Goal: Task Accomplishment & Management: Manage account settings

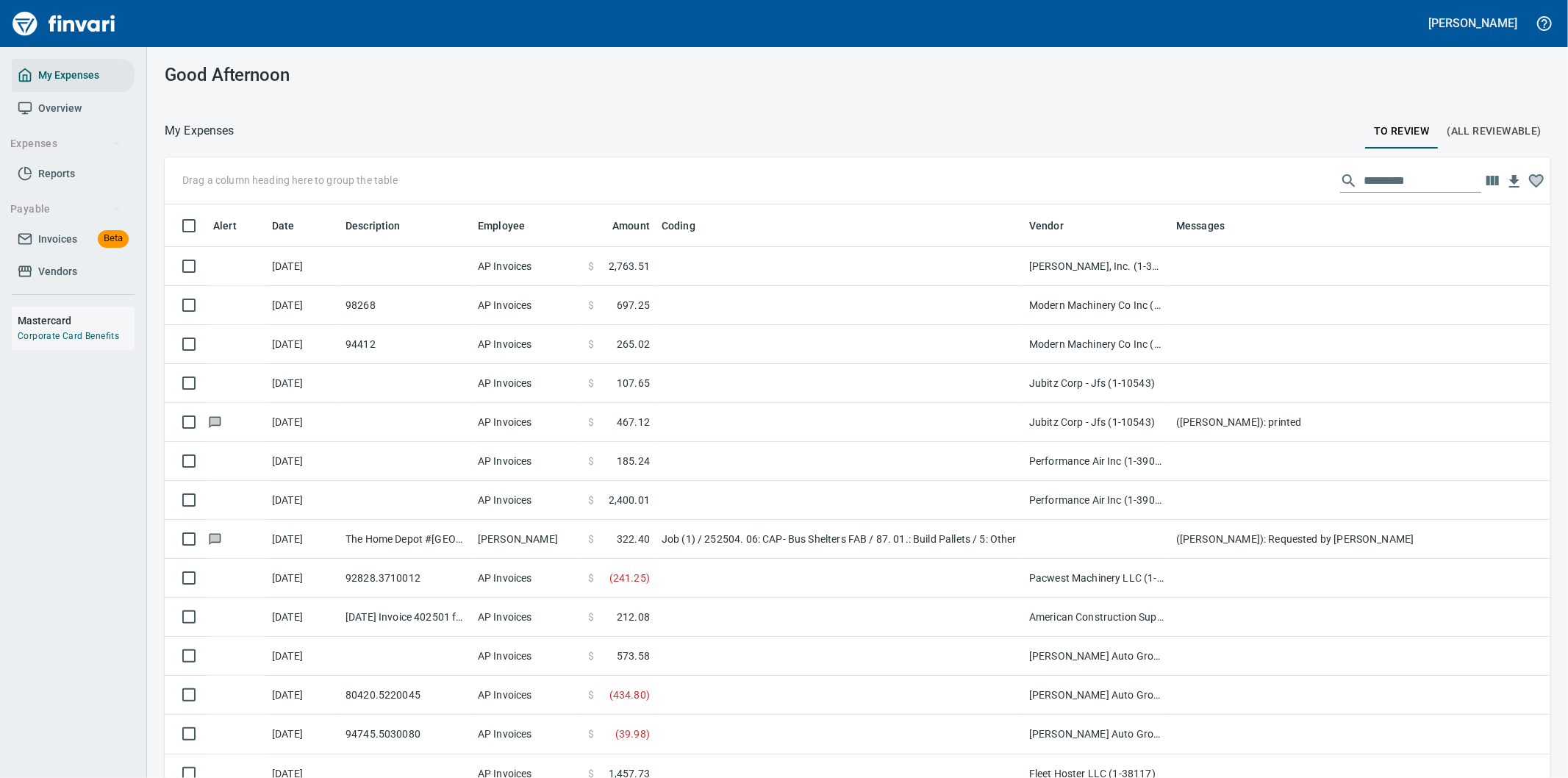
scroll to position [2, 2]
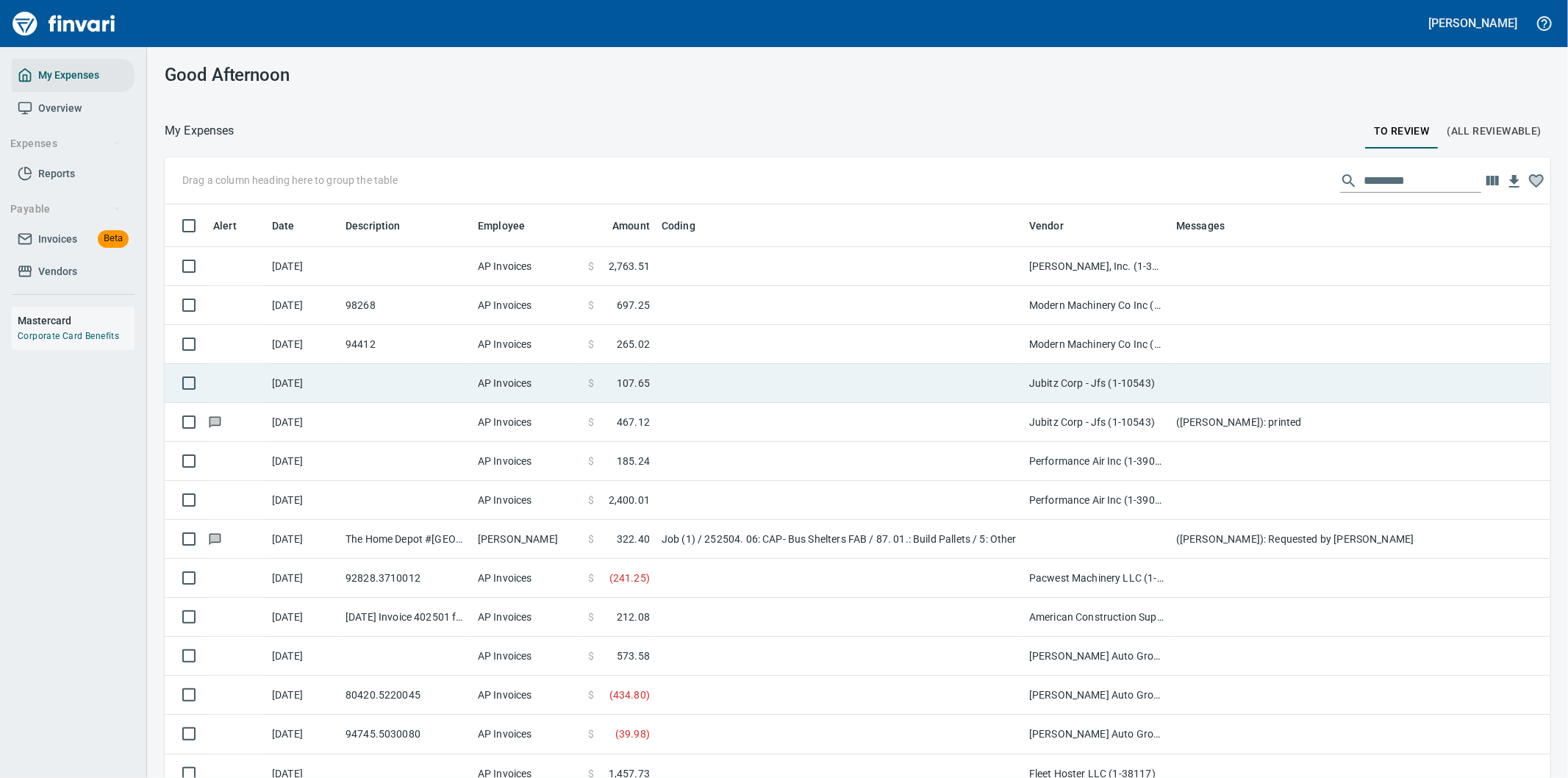
click at [797, 366] on td at bounding box center [839, 383] width 367 height 39
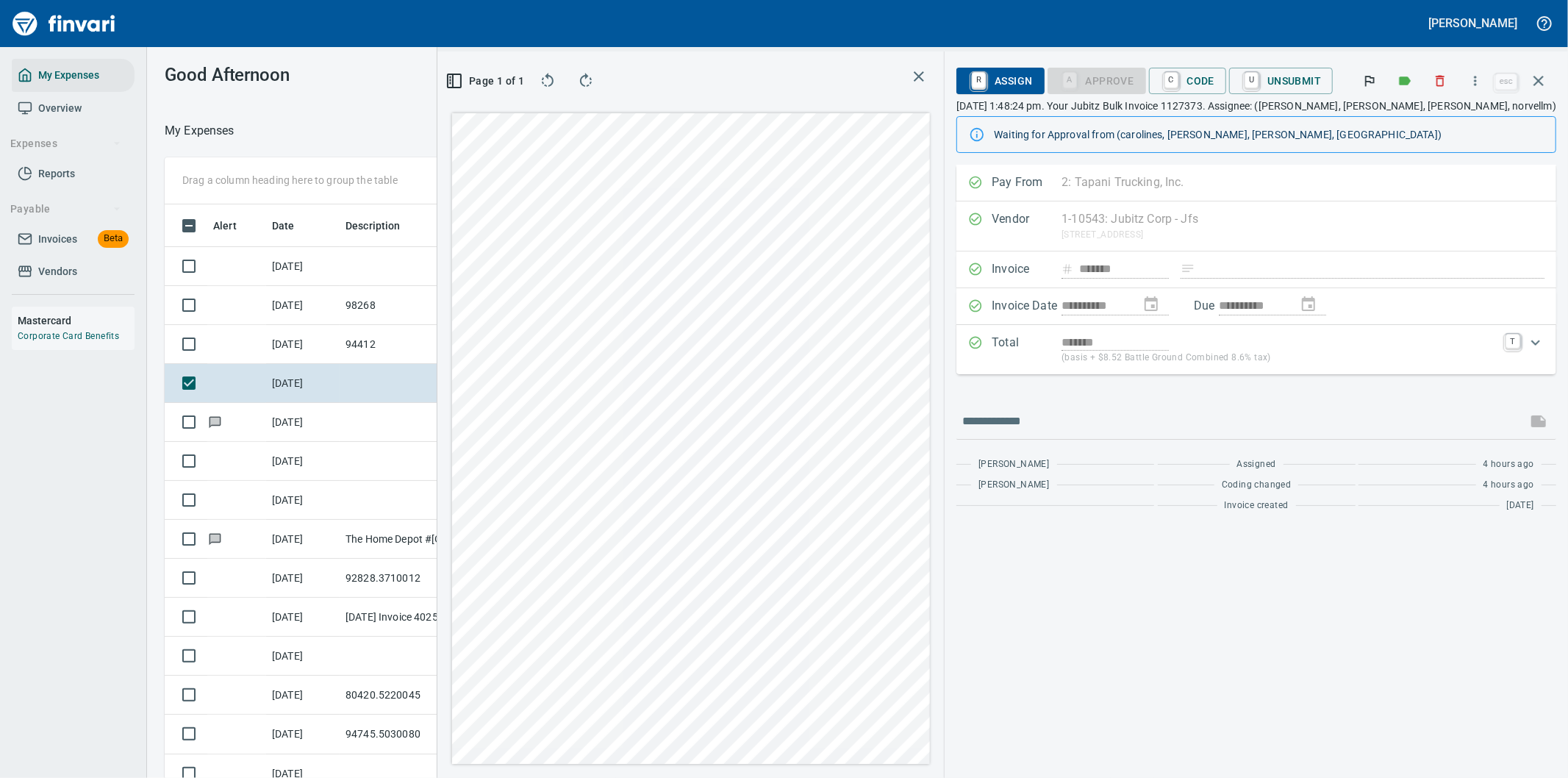
scroll to position [592, 981]
click at [1477, 79] on icon "button" at bounding box center [1475, 80] width 14 height 14
click at [1429, 121] on span "Download" at bounding box center [1473, 123] width 141 height 17
click at [1031, 416] on input "text" at bounding box center [1242, 420] width 559 height 24
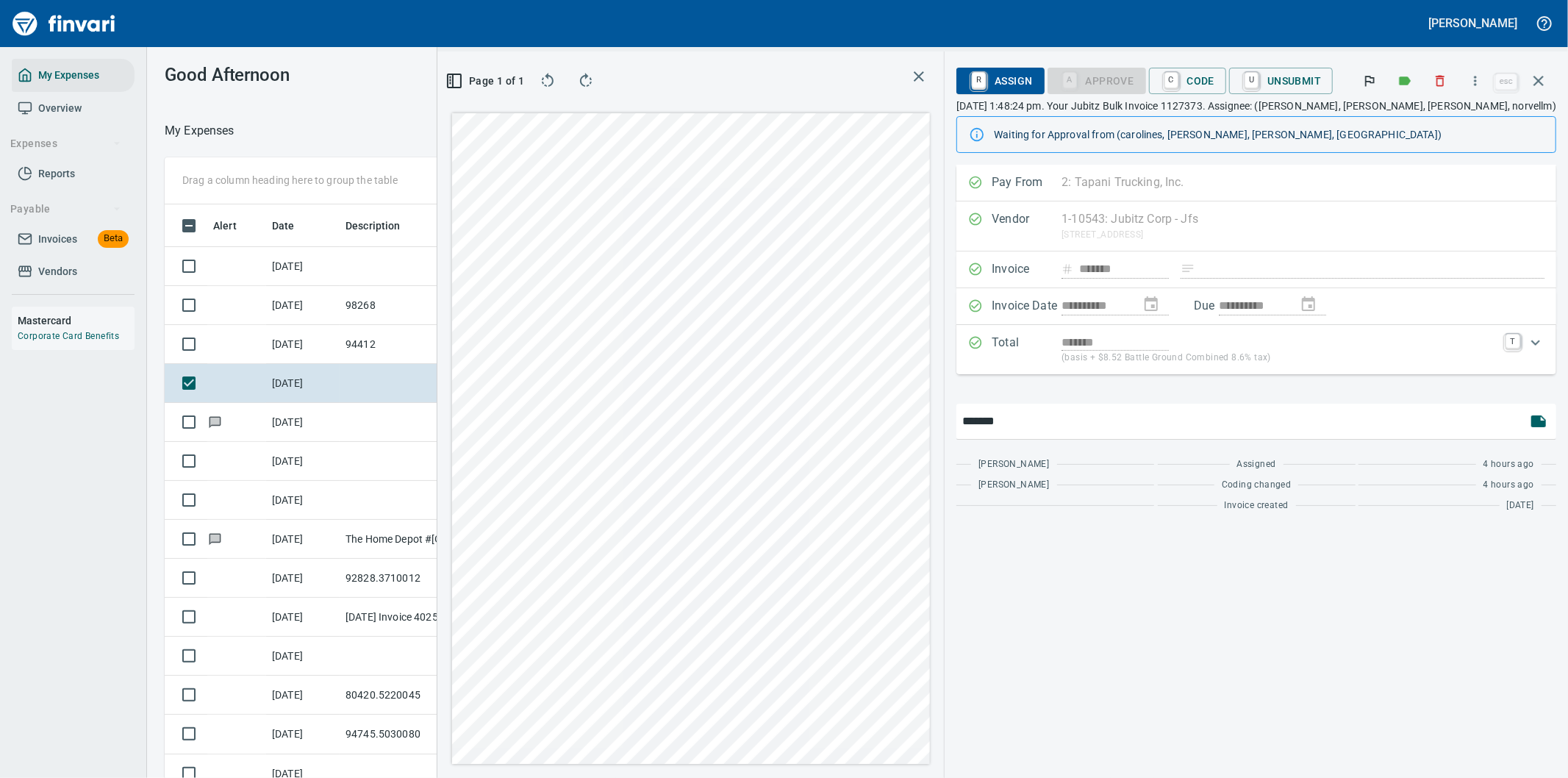
type input "*******"
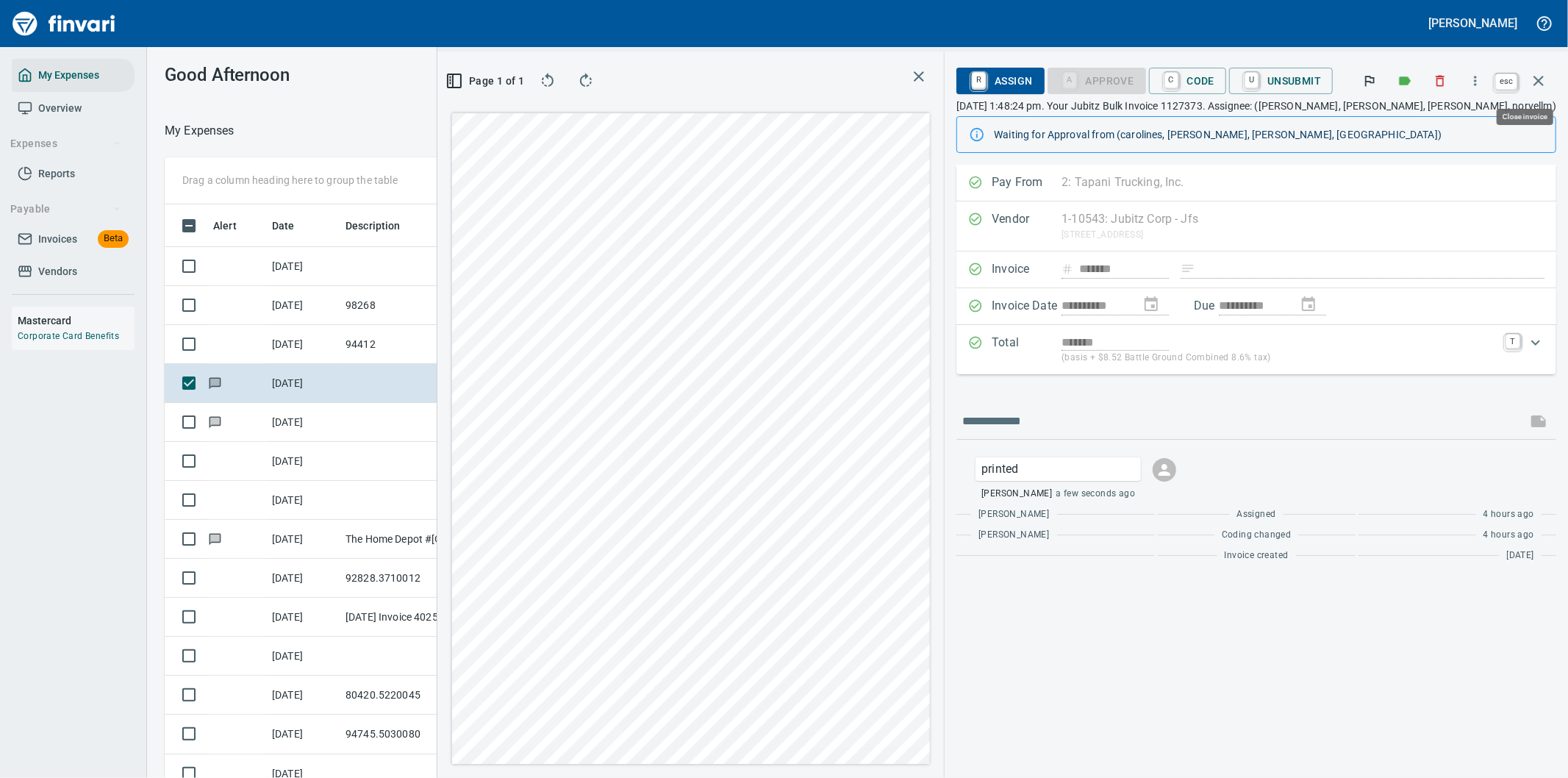
click at [1540, 81] on icon "button" at bounding box center [1538, 81] width 11 height 11
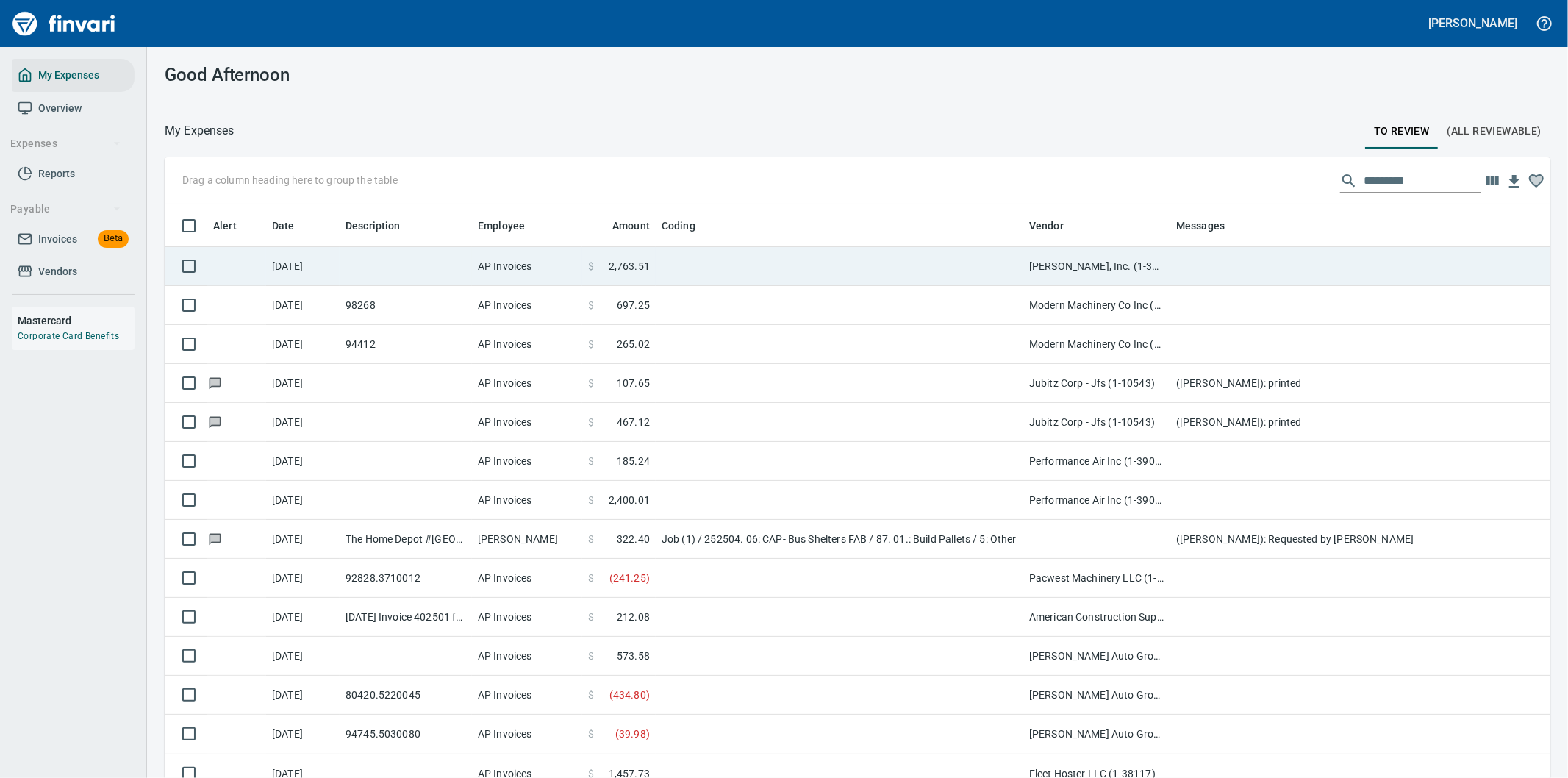
click at [1186, 257] on td at bounding box center [1464, 266] width 588 height 39
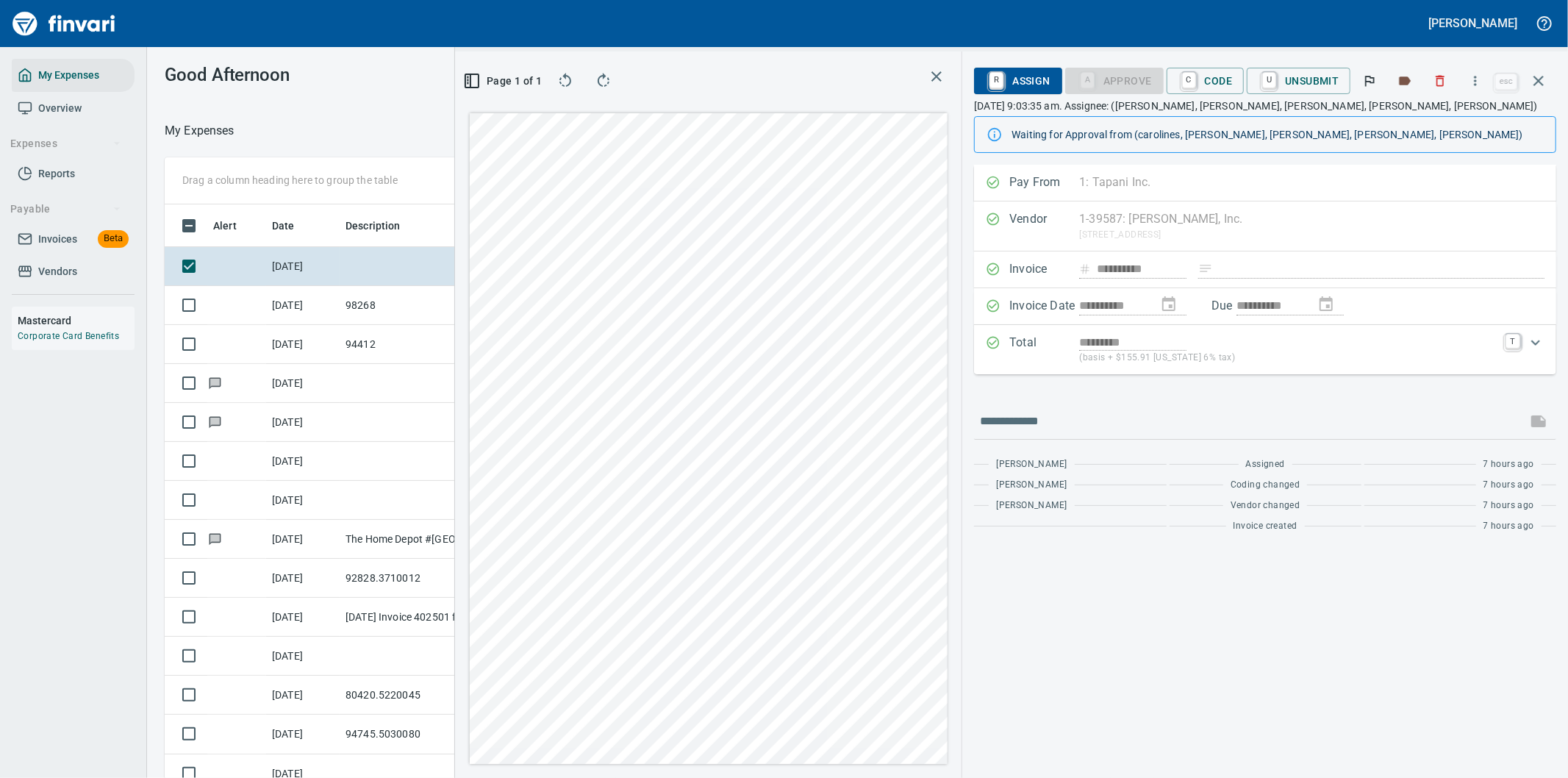
scroll to position [592, 981]
click at [1475, 74] on icon "button" at bounding box center [1475, 80] width 14 height 14
click at [1424, 122] on span "Download" at bounding box center [1473, 123] width 141 height 17
click at [1079, 425] on input "text" at bounding box center [1250, 420] width 541 height 24
type input "*******"
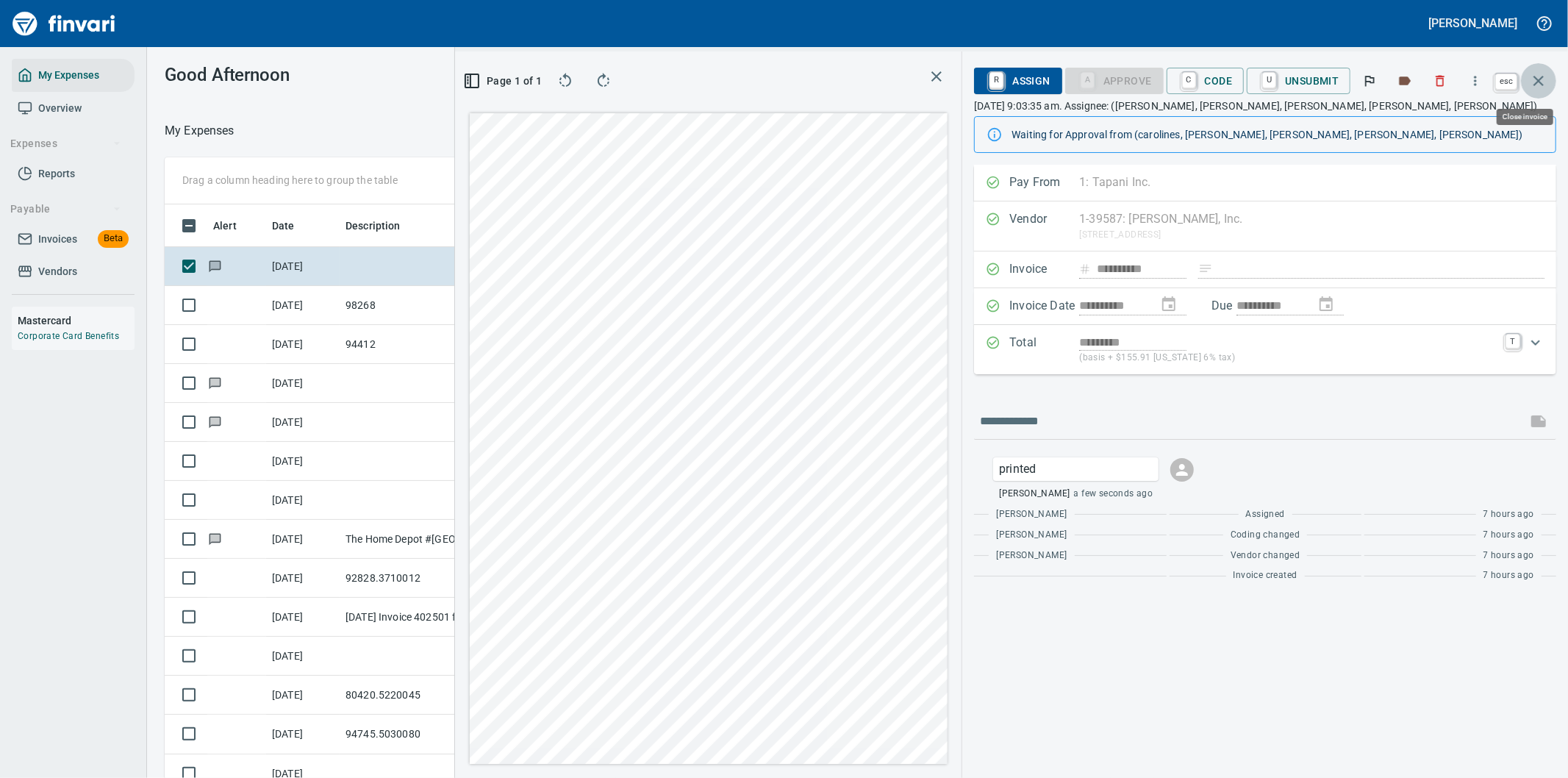
click at [1540, 77] on icon "button" at bounding box center [1538, 80] width 17 height 17
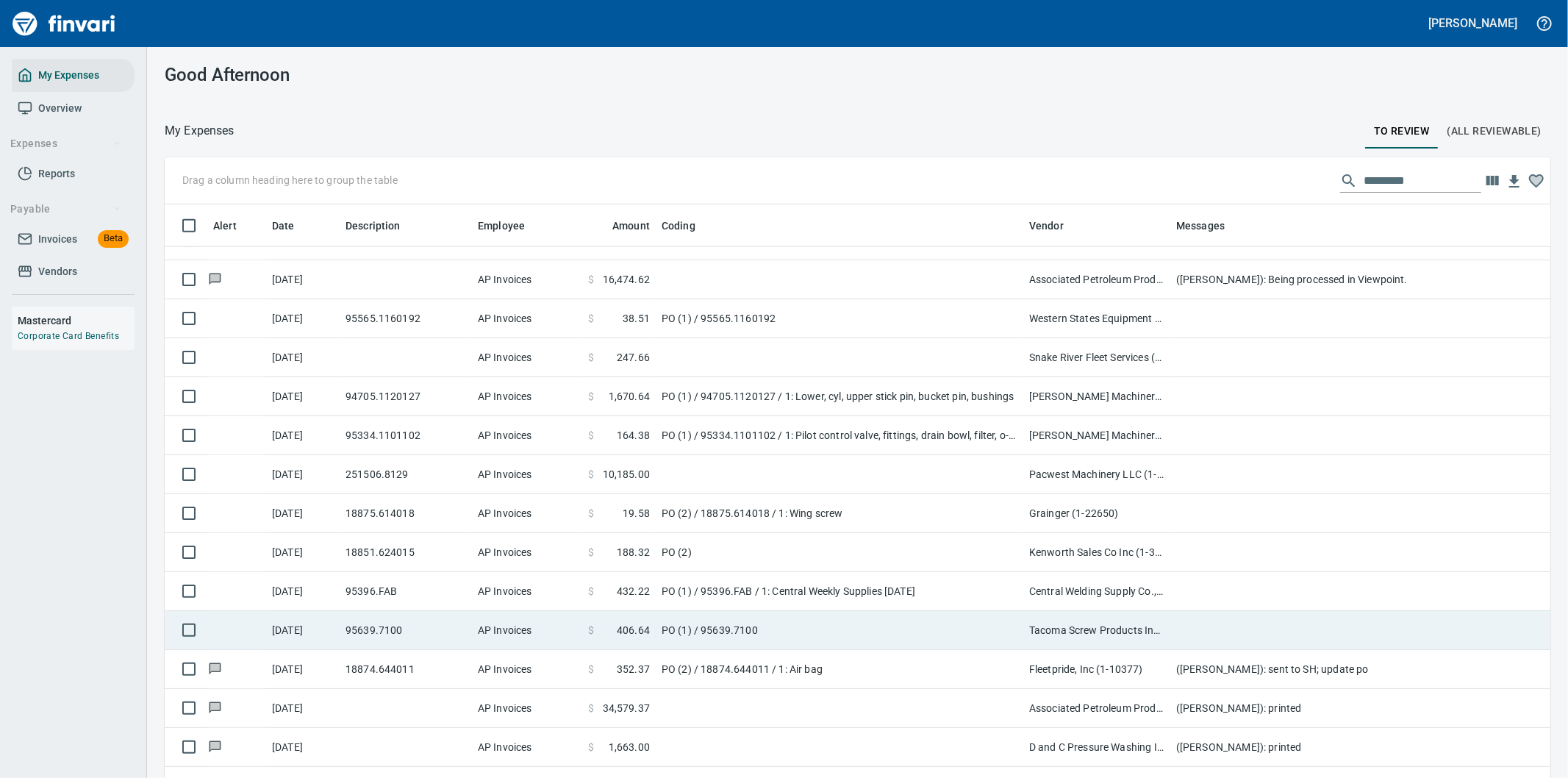
scroll to position [1551, 0]
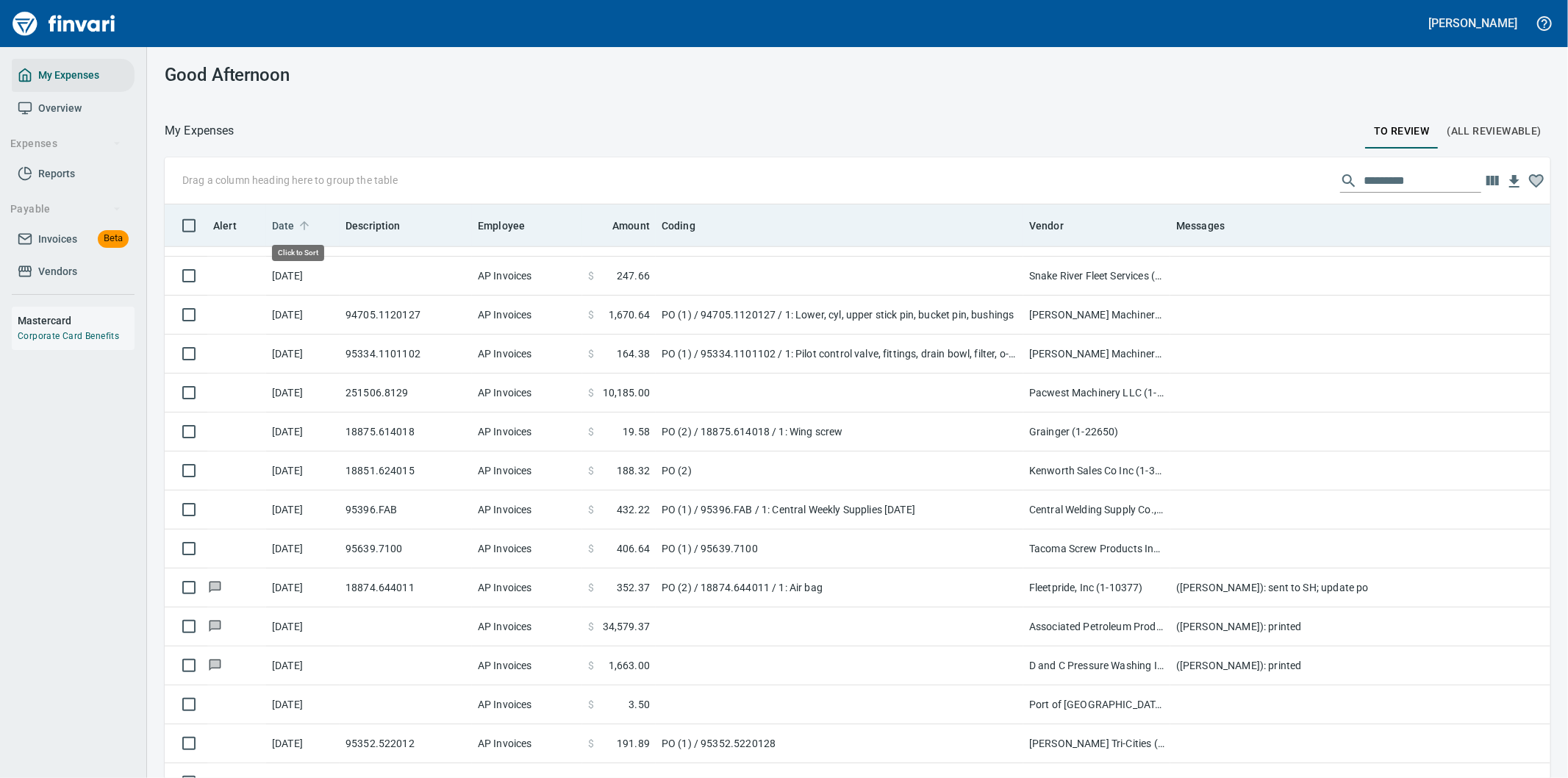
click at [284, 219] on span "Date" at bounding box center [283, 225] width 23 height 17
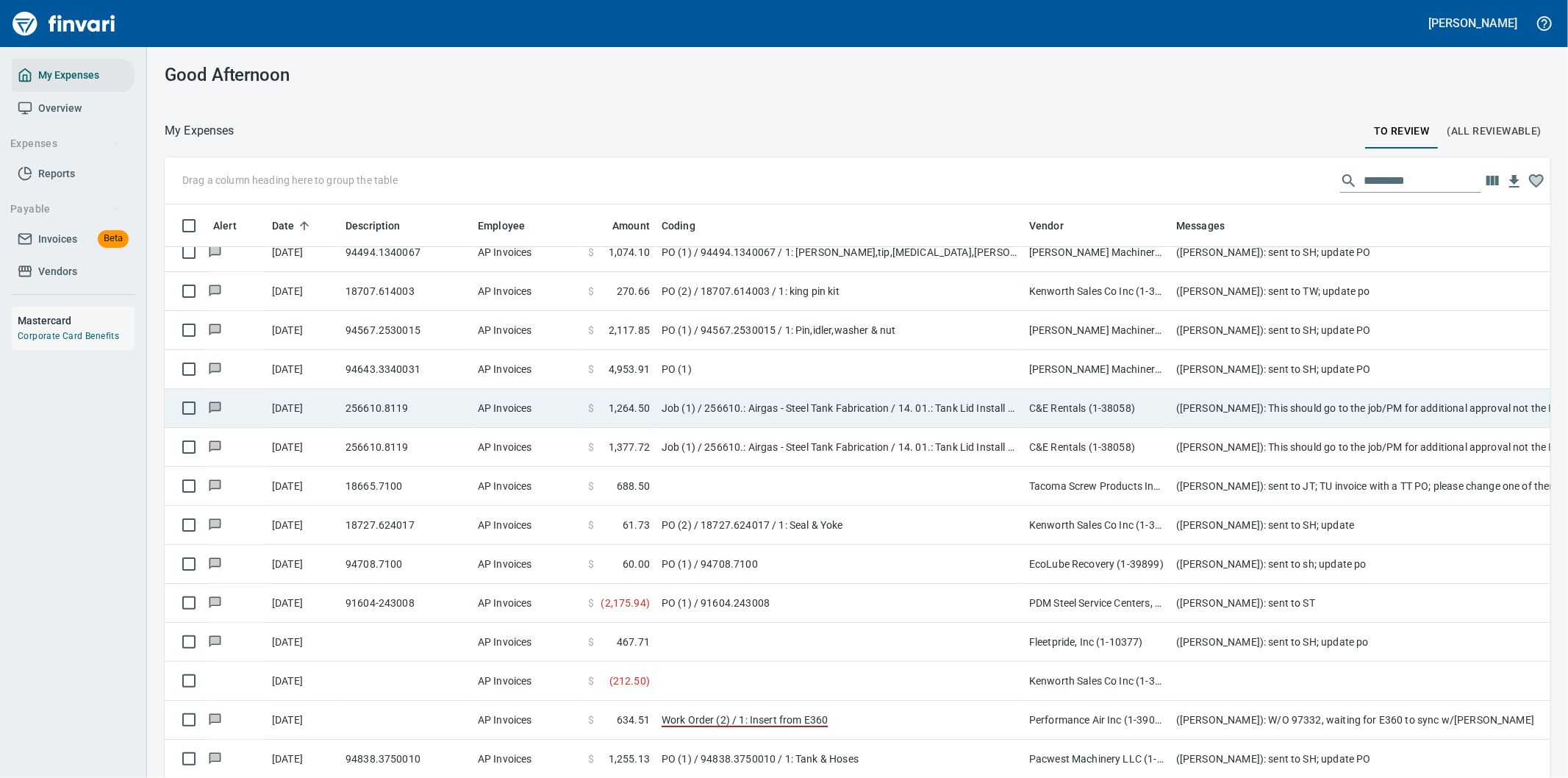
scroll to position [490, 0]
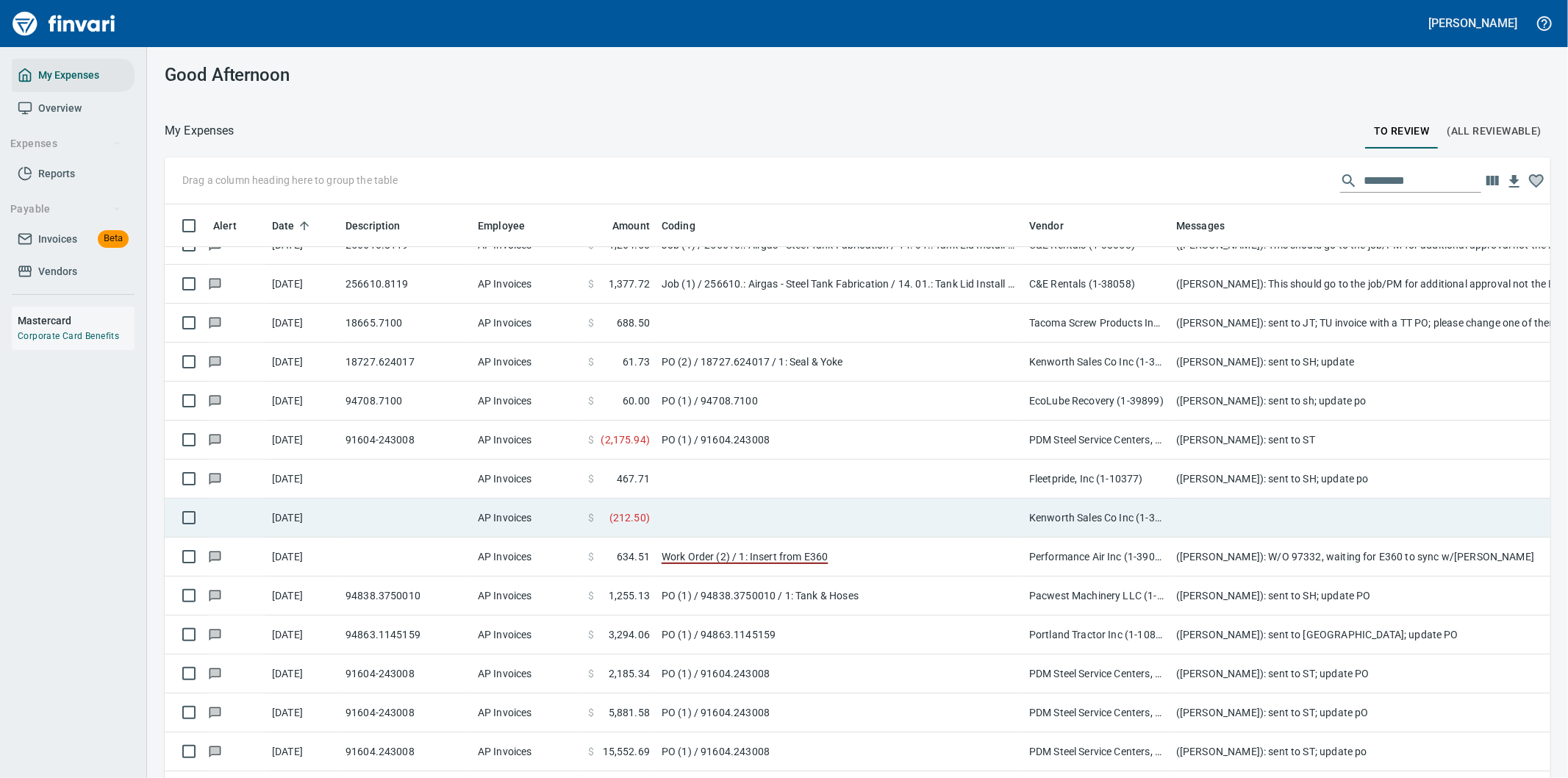
click at [1183, 521] on td at bounding box center [1464, 518] width 588 height 39
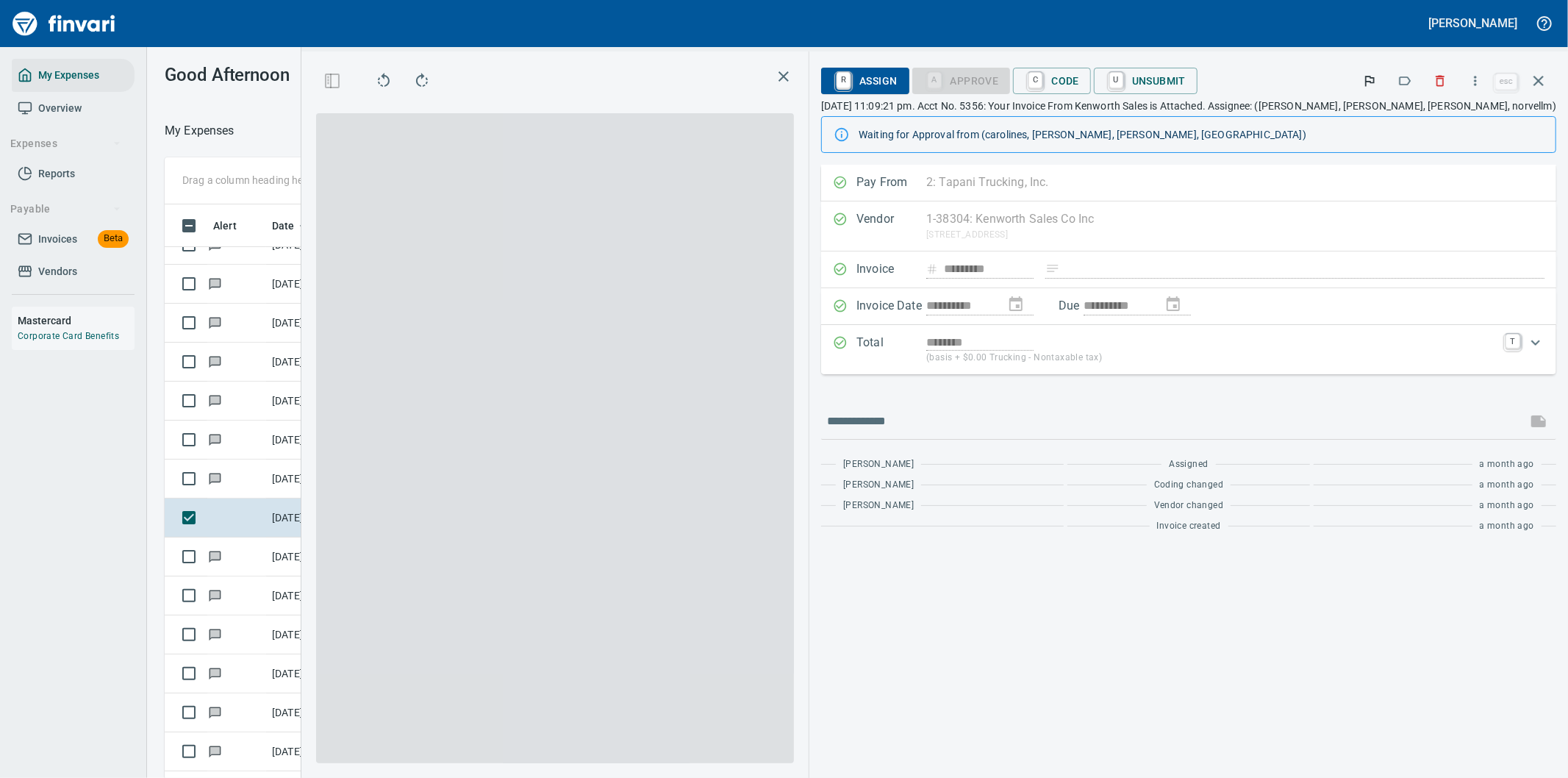
scroll to position [592, 981]
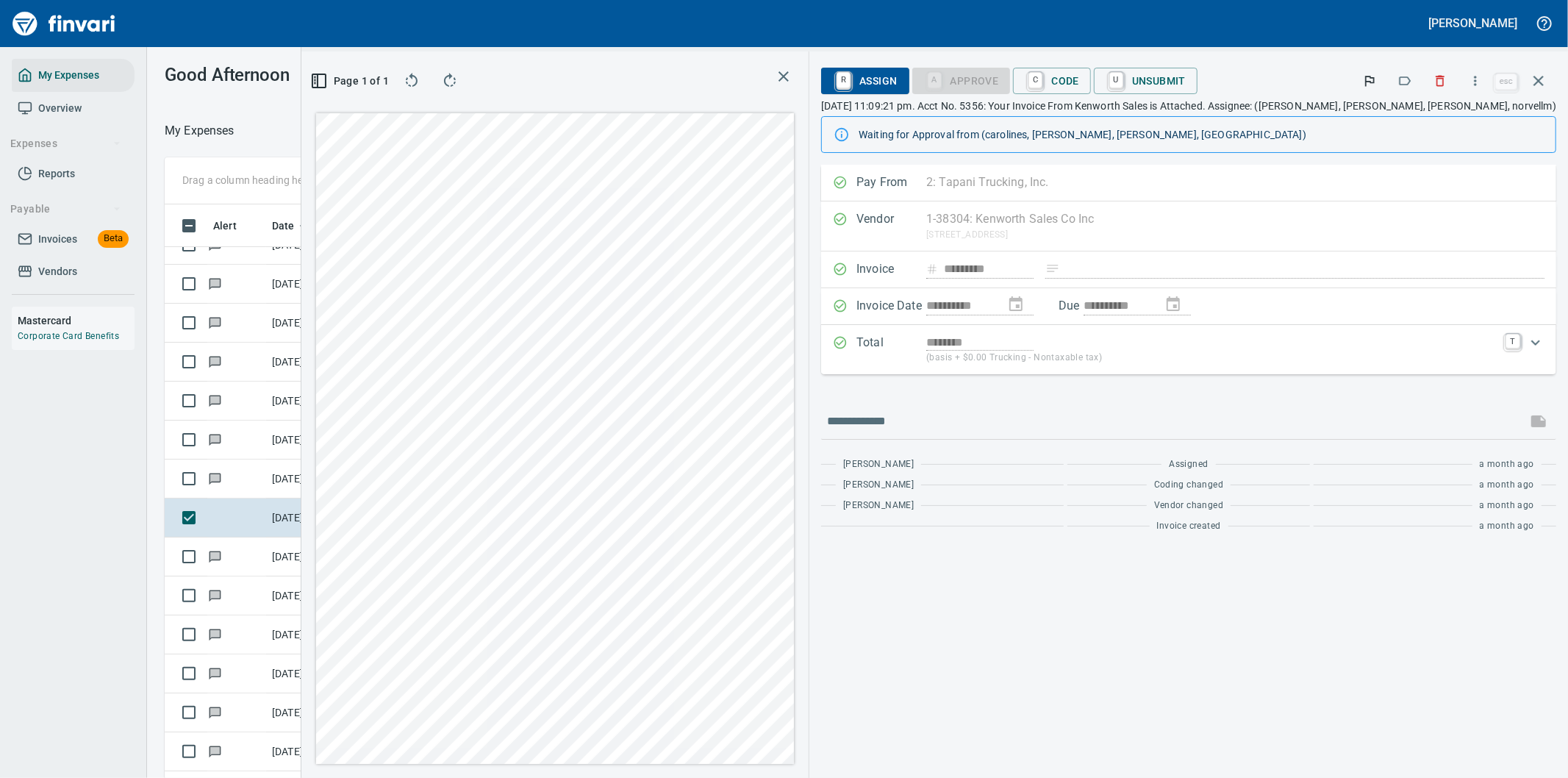
click at [1068, 18] on div at bounding box center [568, 24] width 1126 height 35
click at [1538, 77] on icon "button" at bounding box center [1538, 80] width 17 height 17
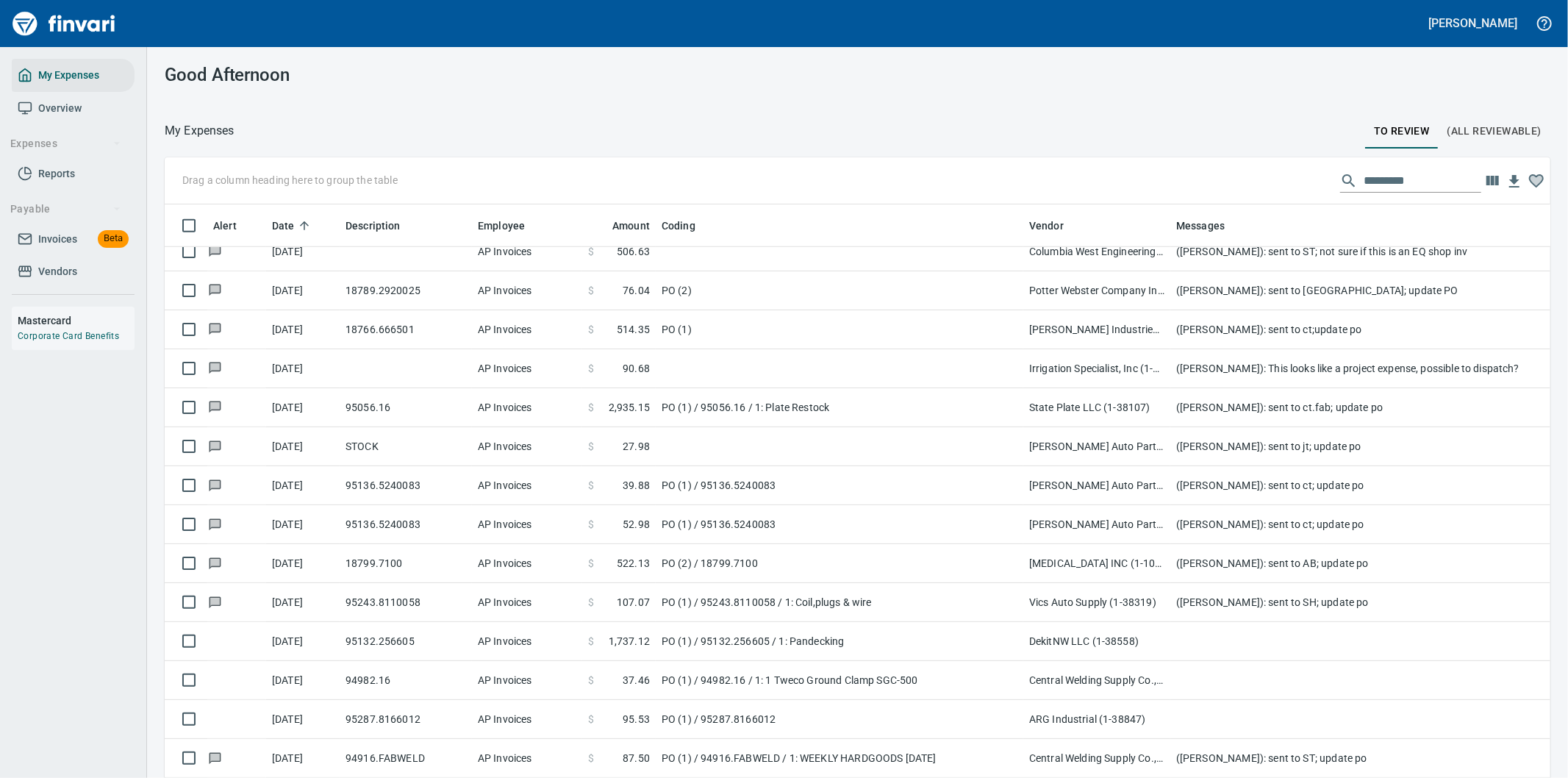
scroll to position [1306, 0]
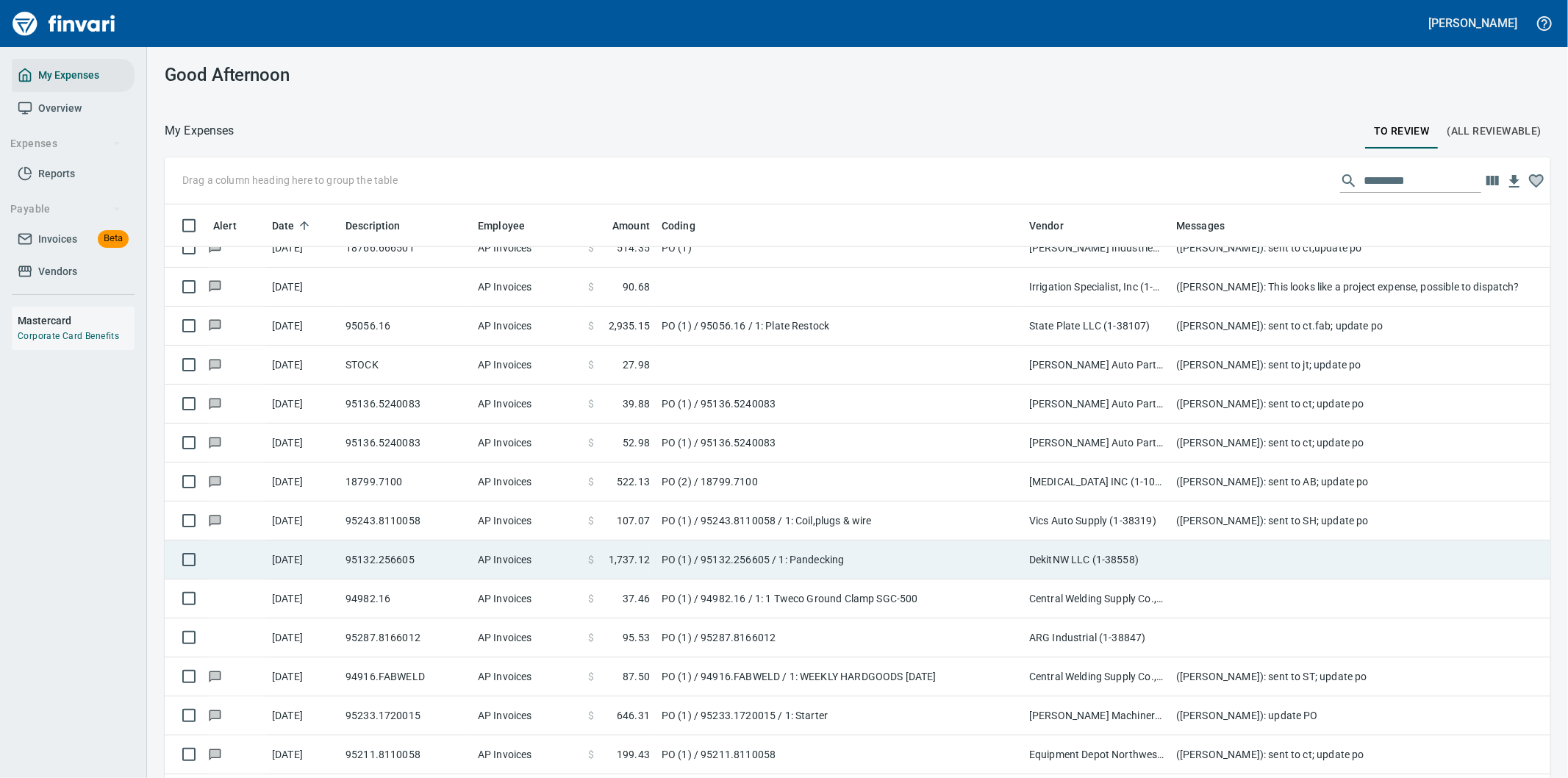
click at [877, 554] on td "PO (1) / 95132.256605 / 1: Pandecking" at bounding box center [839, 559] width 367 height 39
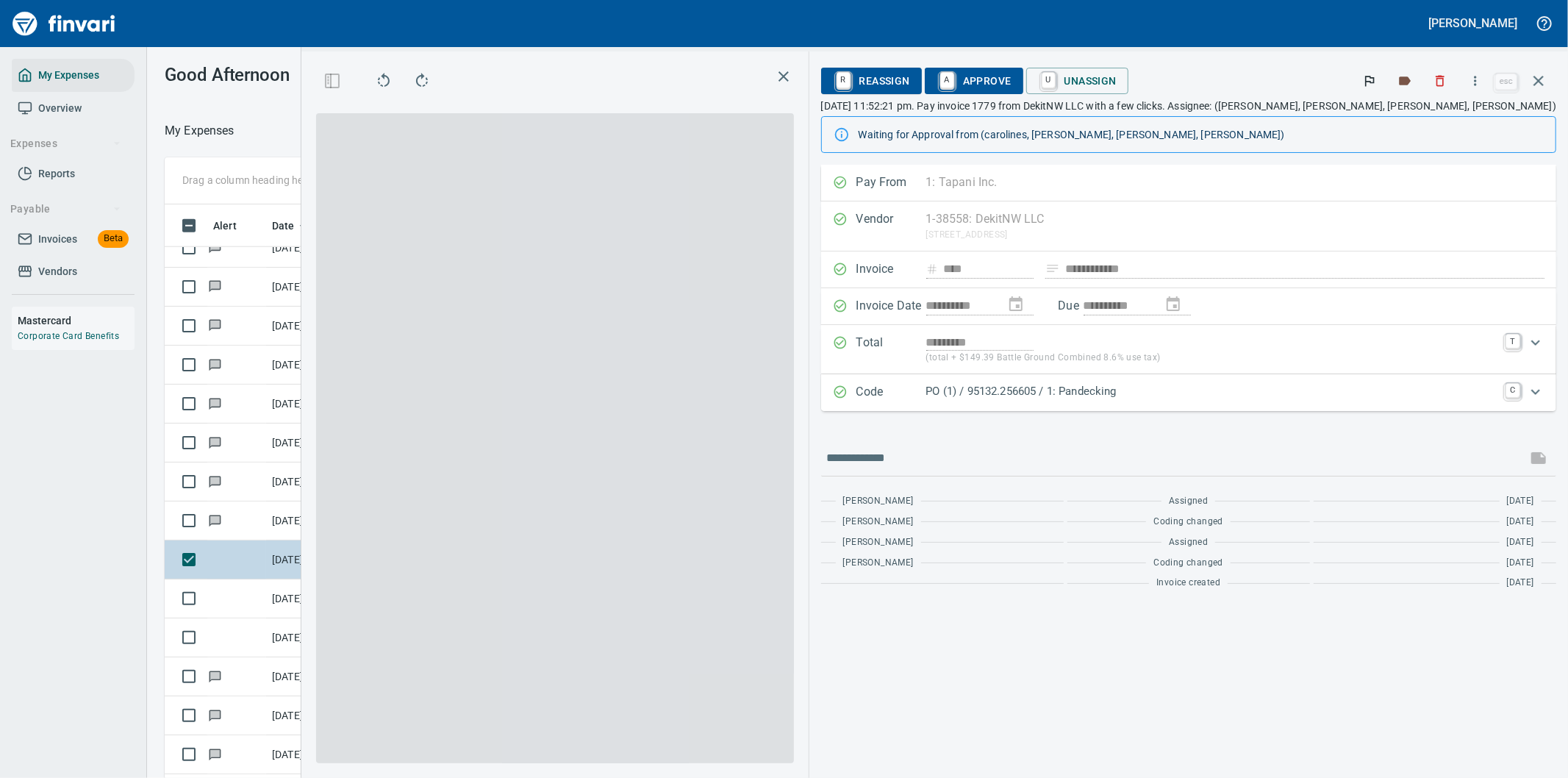
scroll to position [592, 981]
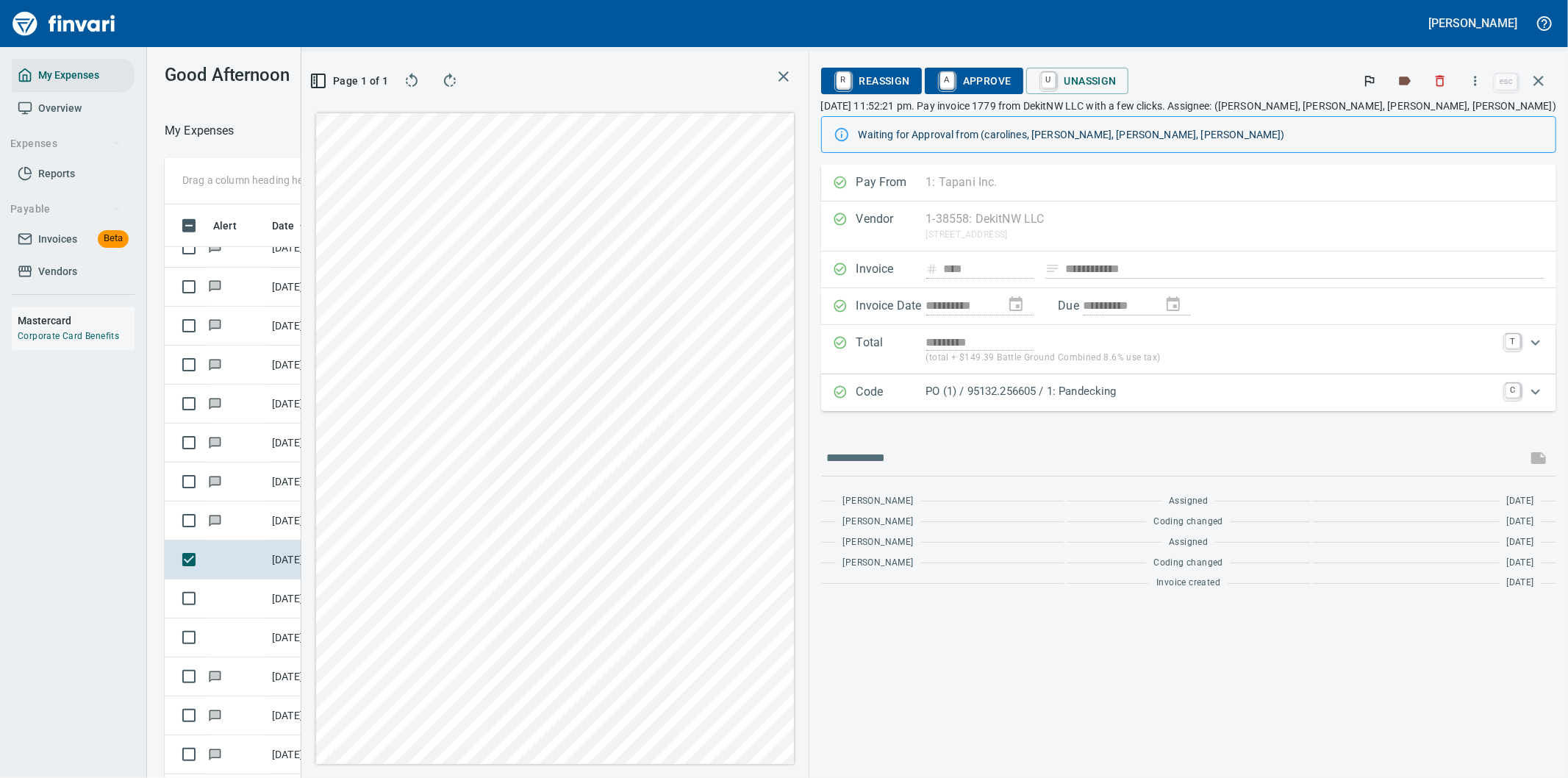
click at [1510, 174] on div "Pay From 1: Tapani Inc. 1 Tapani Inc. 2 Tapani Trucking, Inc. 3 Tower Rock, Inc…" at bounding box center [1189, 183] width 735 height 36
click at [1475, 78] on icon "button" at bounding box center [1475, 80] width 14 height 14
click at [1444, 116] on span "Download" at bounding box center [1473, 123] width 141 height 17
click at [1031, 465] on input "text" at bounding box center [1173, 458] width 694 height 24
type input "**********"
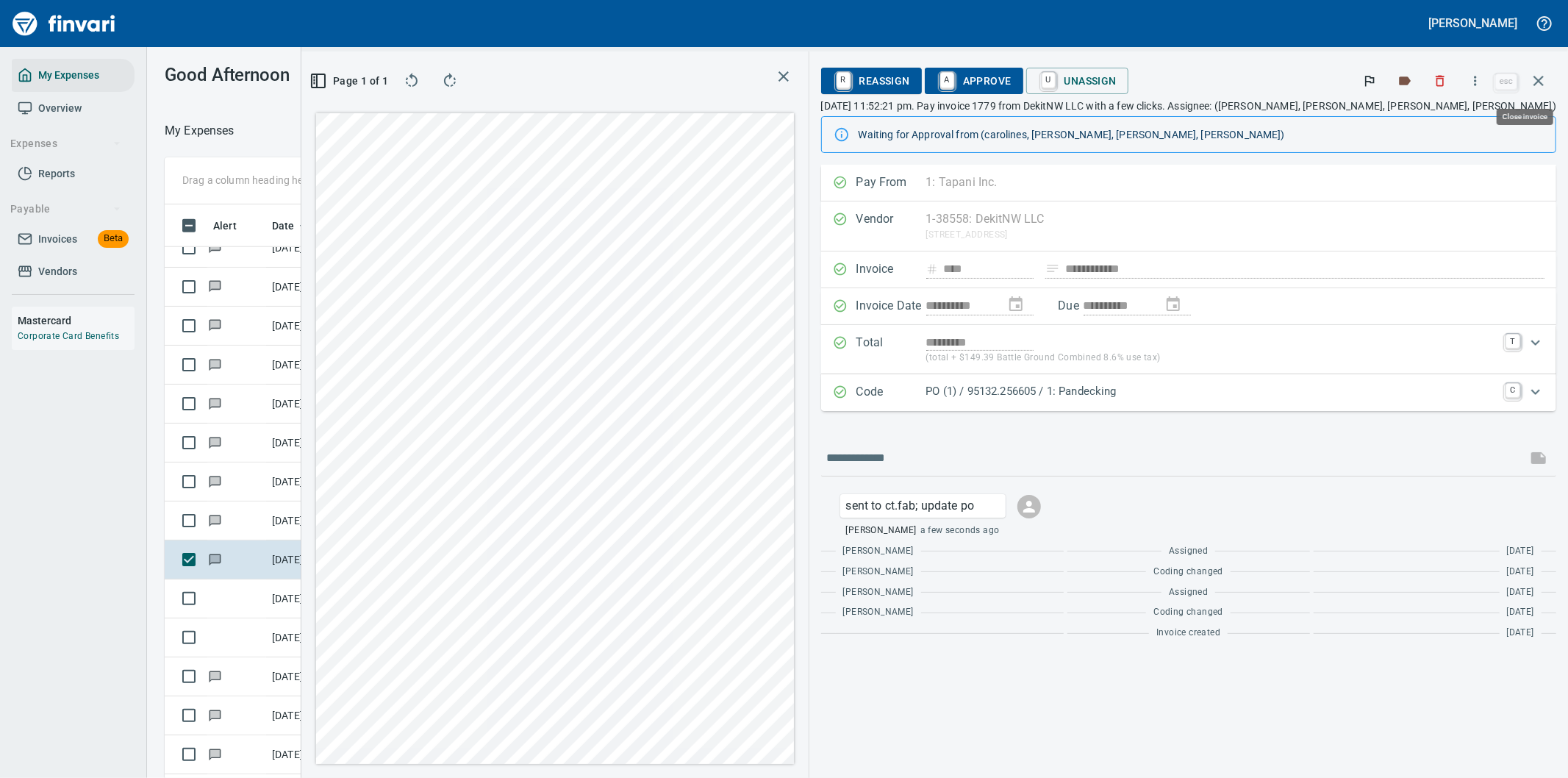
drag, startPoint x: 1537, startPoint y: 77, endPoint x: 1518, endPoint y: 81, distance: 19.4
click at [1537, 77] on icon "button" at bounding box center [1538, 80] width 17 height 17
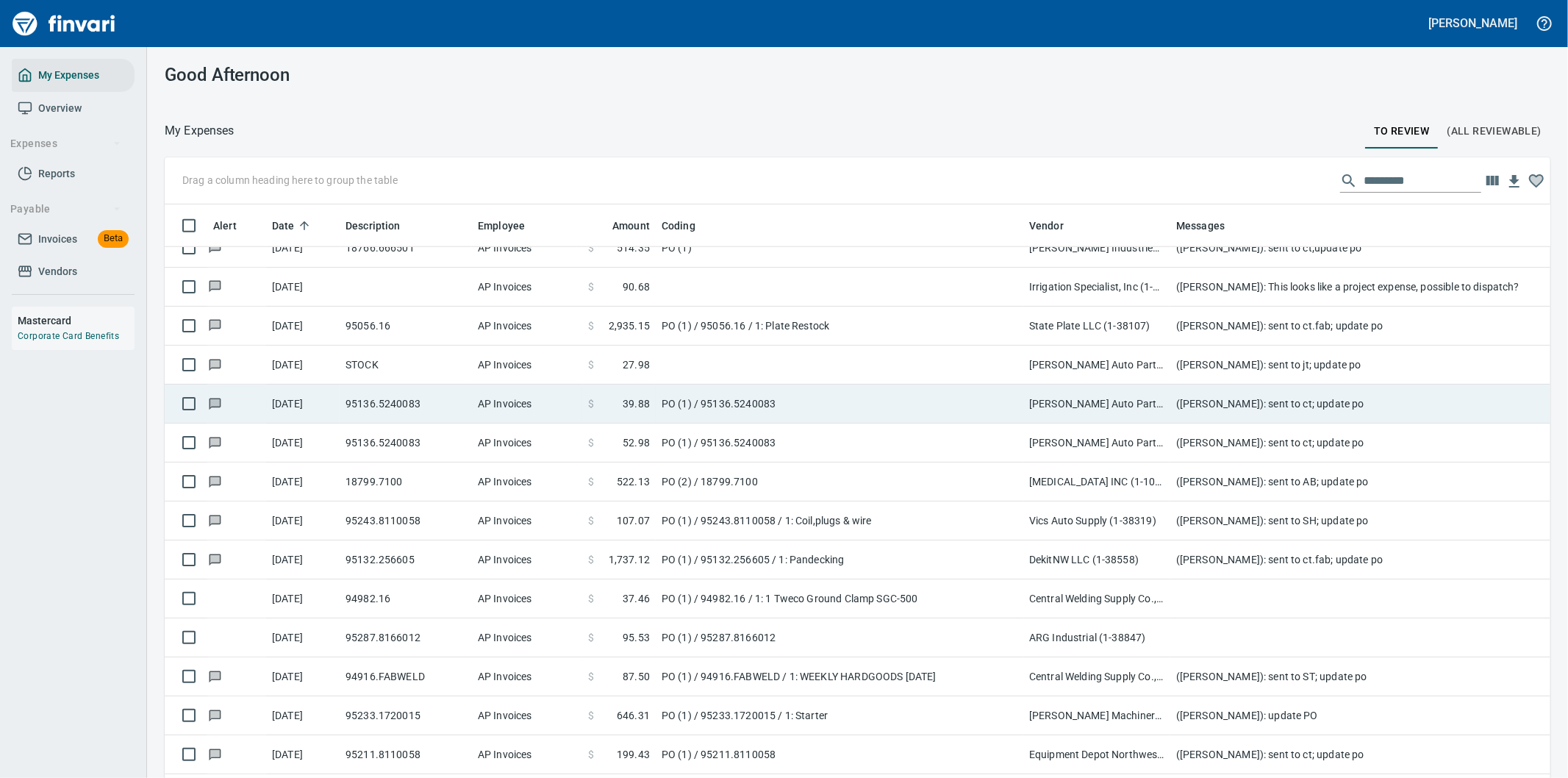
scroll to position [592, 1349]
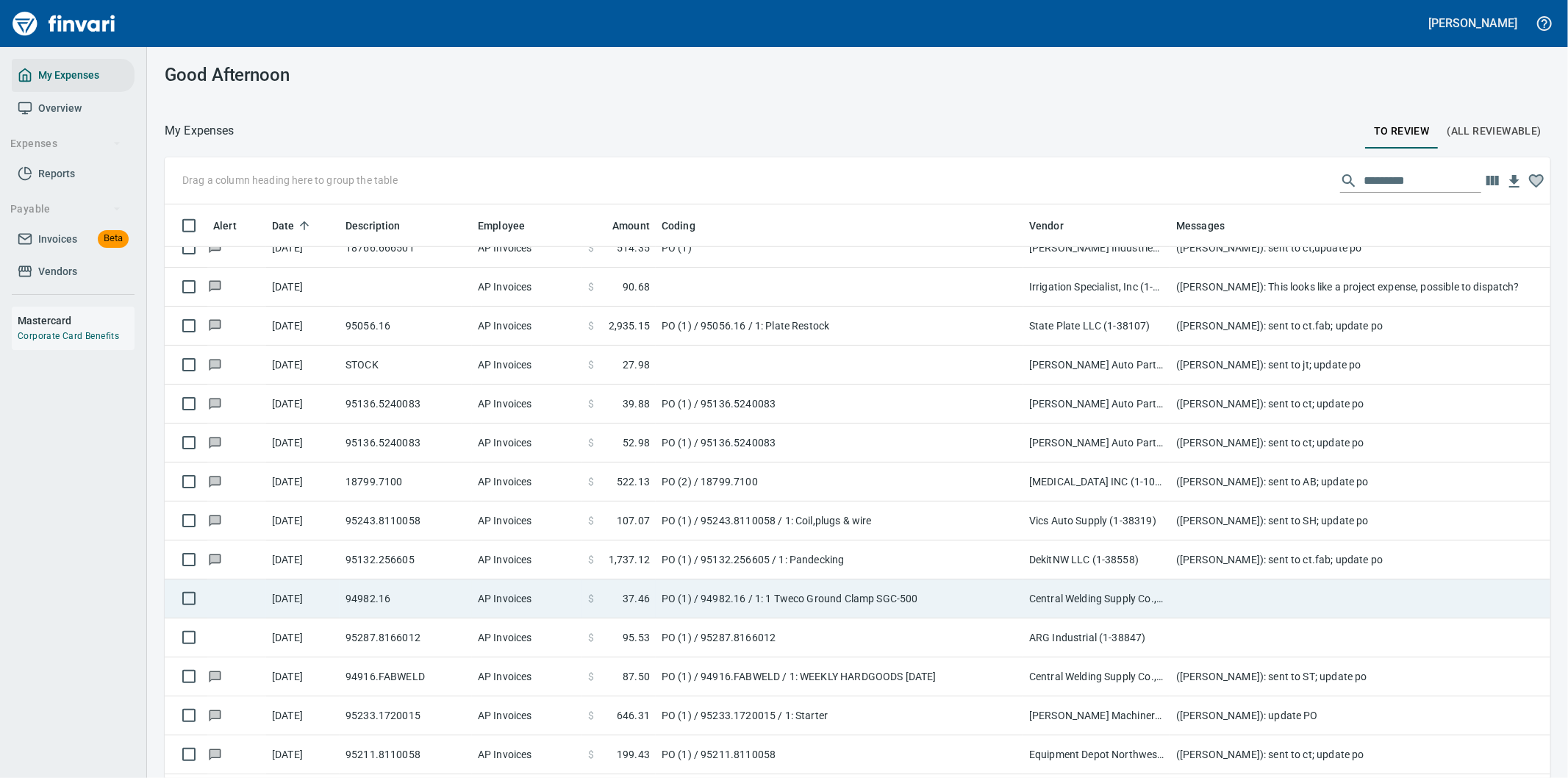
click at [852, 598] on td "PO (1) / 94982.16 / 1: 1 Tweco Ground Clamp SGC-500" at bounding box center [839, 598] width 367 height 39
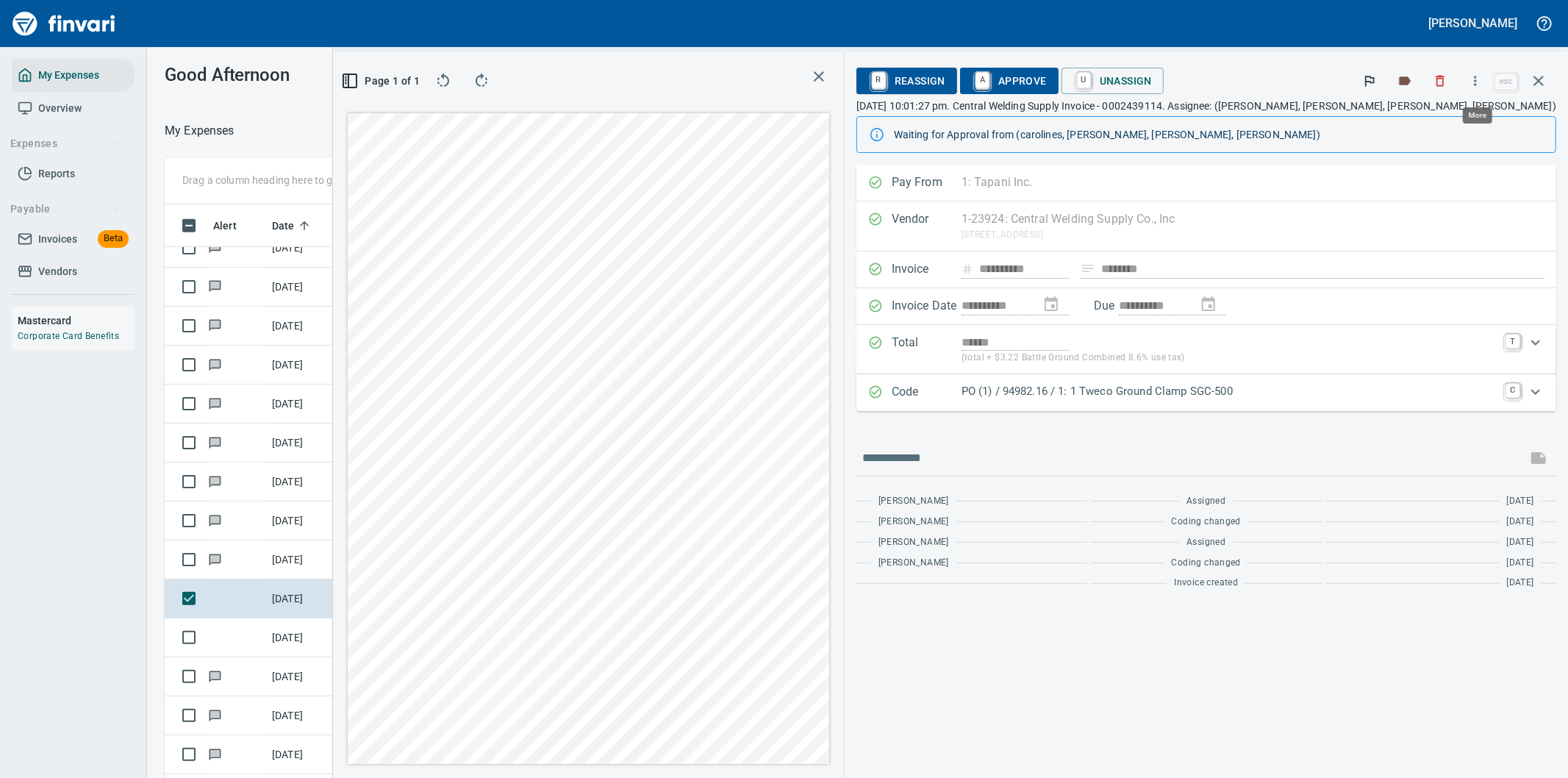
scroll to position [592, 981]
click at [1478, 81] on icon "button" at bounding box center [1475, 80] width 14 height 14
click at [1427, 122] on span "Download" at bounding box center [1473, 123] width 141 height 17
click at [1094, 464] on input "text" at bounding box center [1192, 458] width 659 height 24
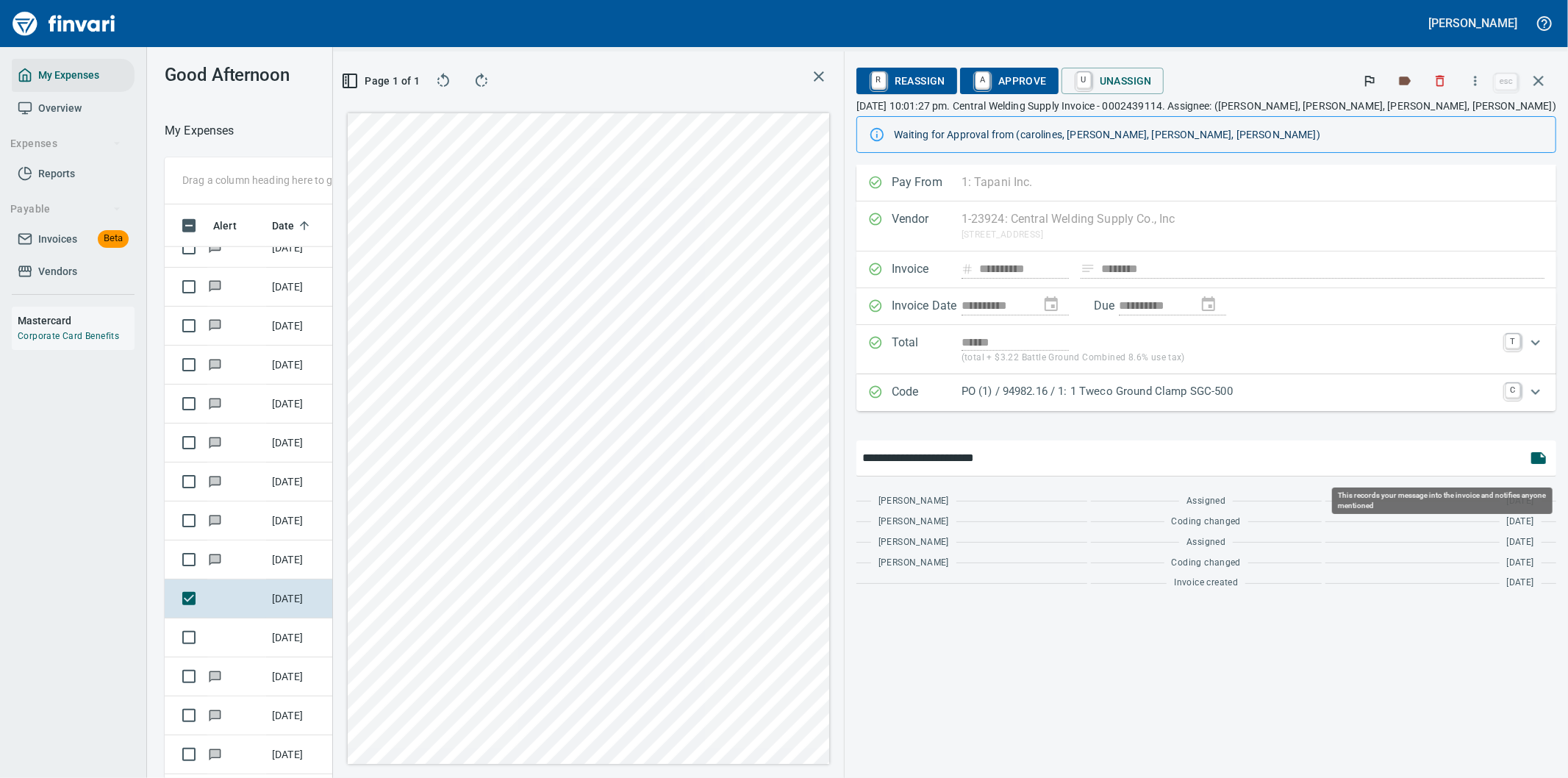
type input "**********"
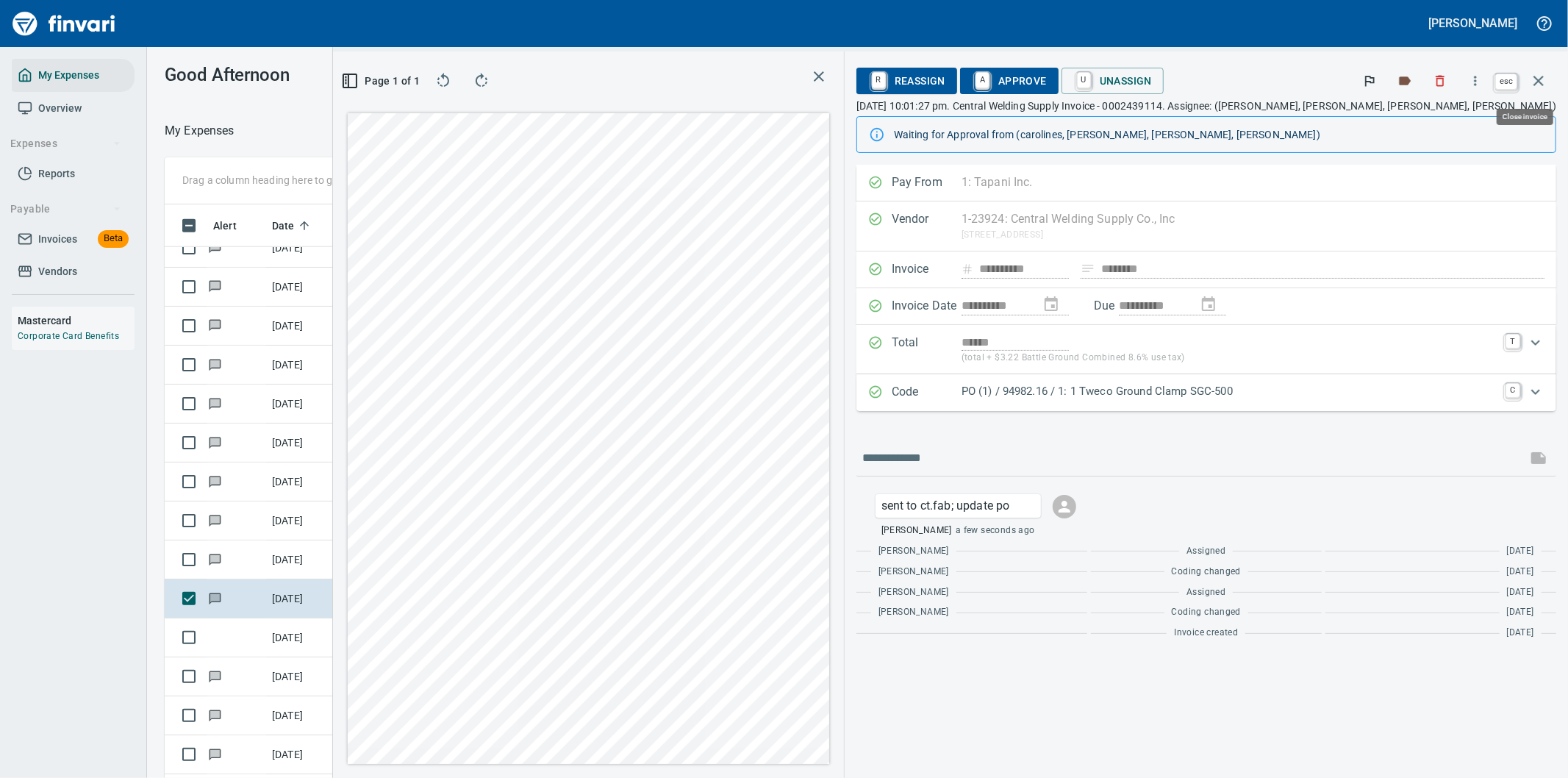
click at [1539, 79] on icon "button" at bounding box center [1538, 81] width 11 height 11
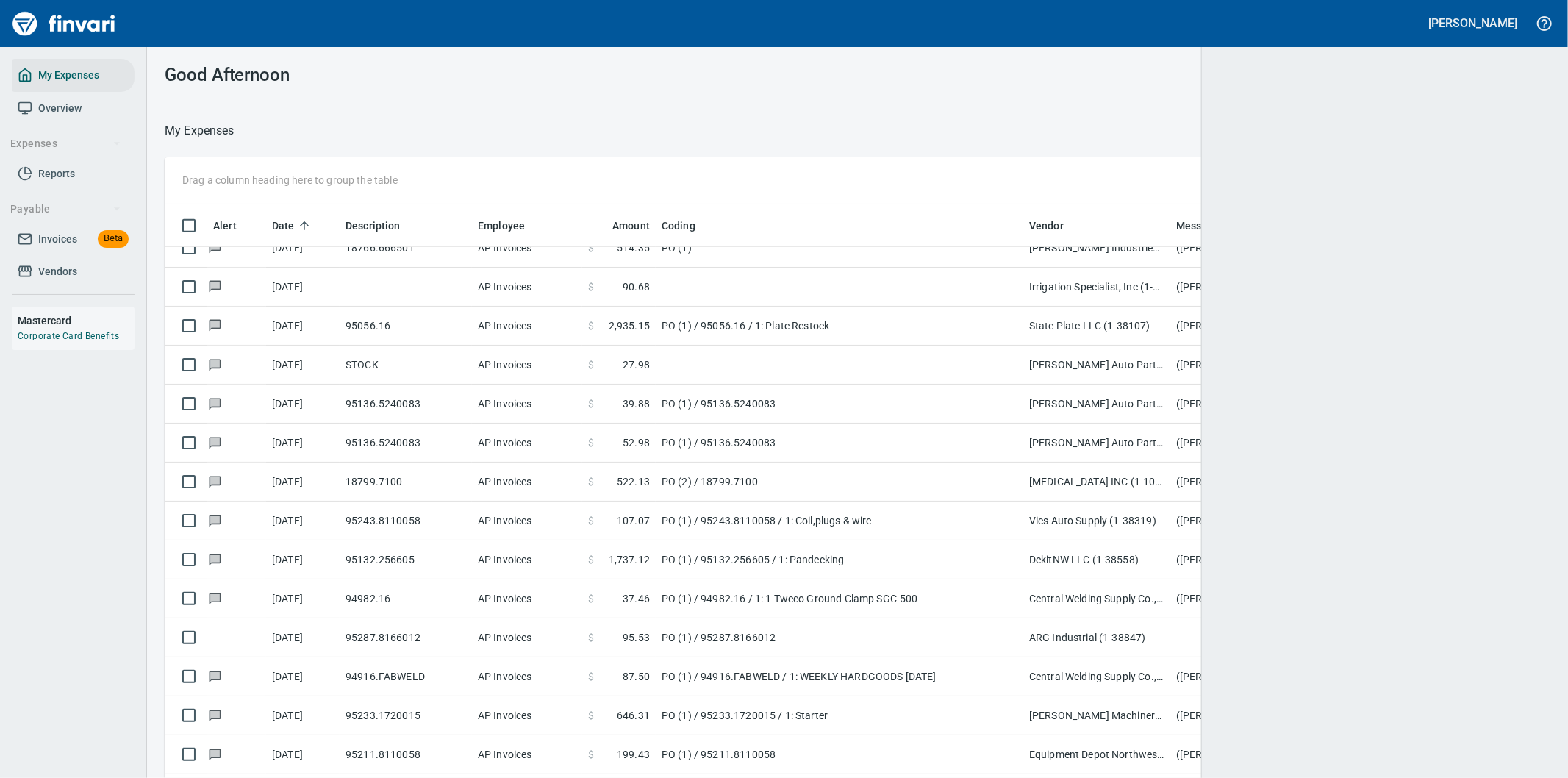
scroll to position [592, 1348]
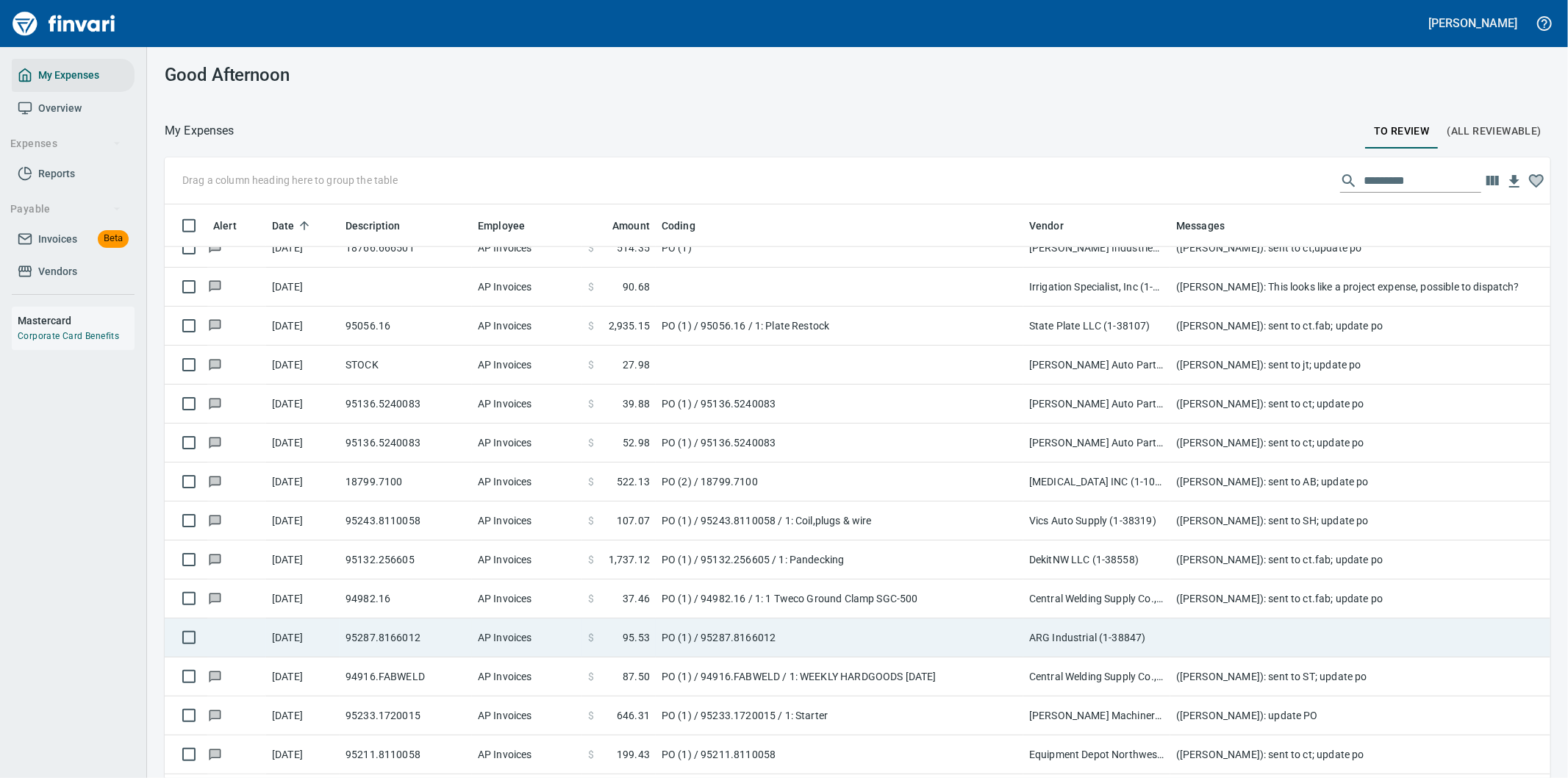
click at [1200, 640] on td at bounding box center [1464, 637] width 588 height 39
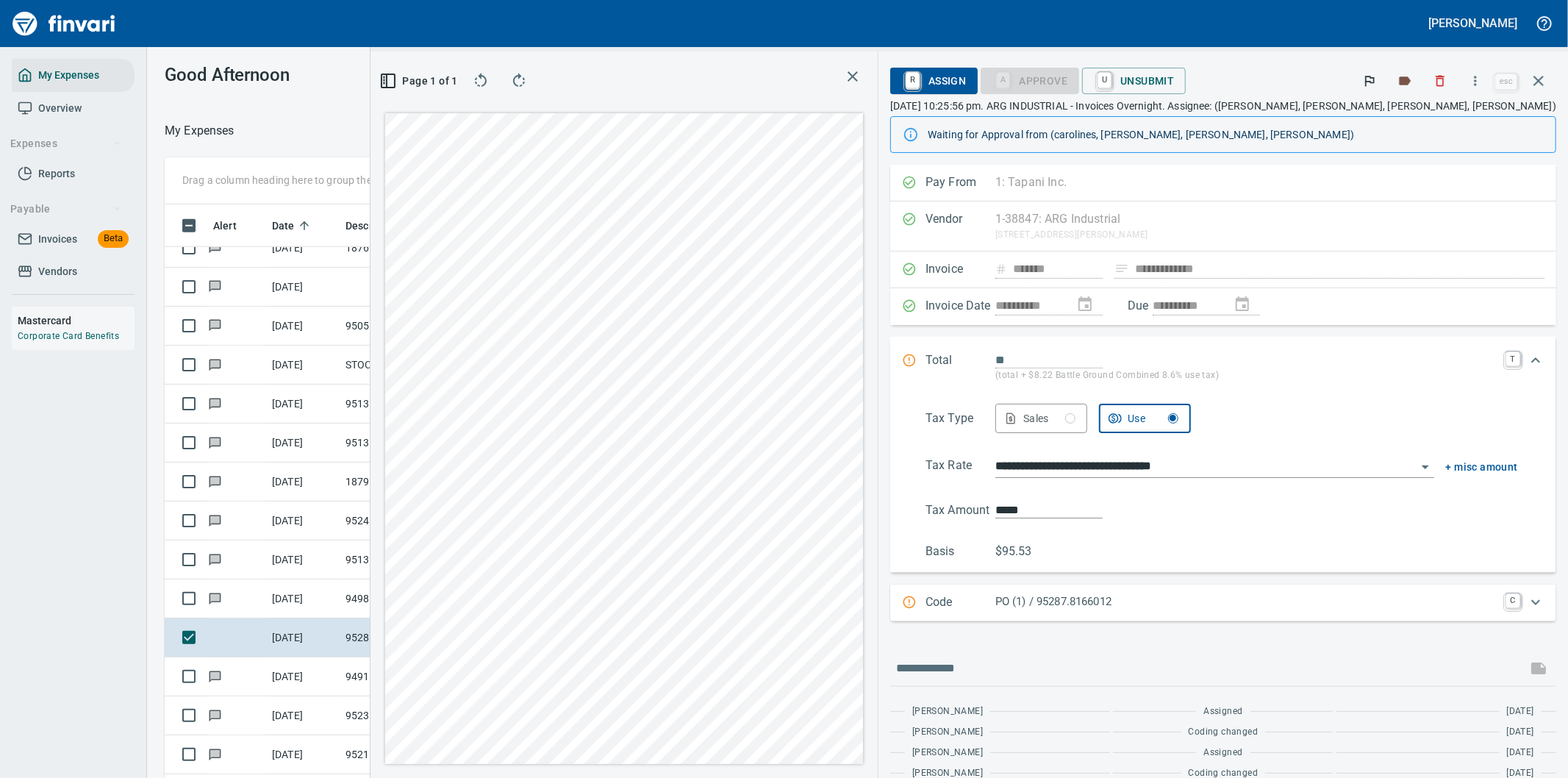
scroll to position [592, 981]
click at [1475, 78] on icon "button" at bounding box center [1475, 80] width 14 height 14
click at [1441, 118] on span "Download" at bounding box center [1473, 123] width 141 height 17
click at [1140, 681] on div at bounding box center [1223, 668] width 666 height 35
click at [1138, 664] on input "text" at bounding box center [1207, 668] width 625 height 24
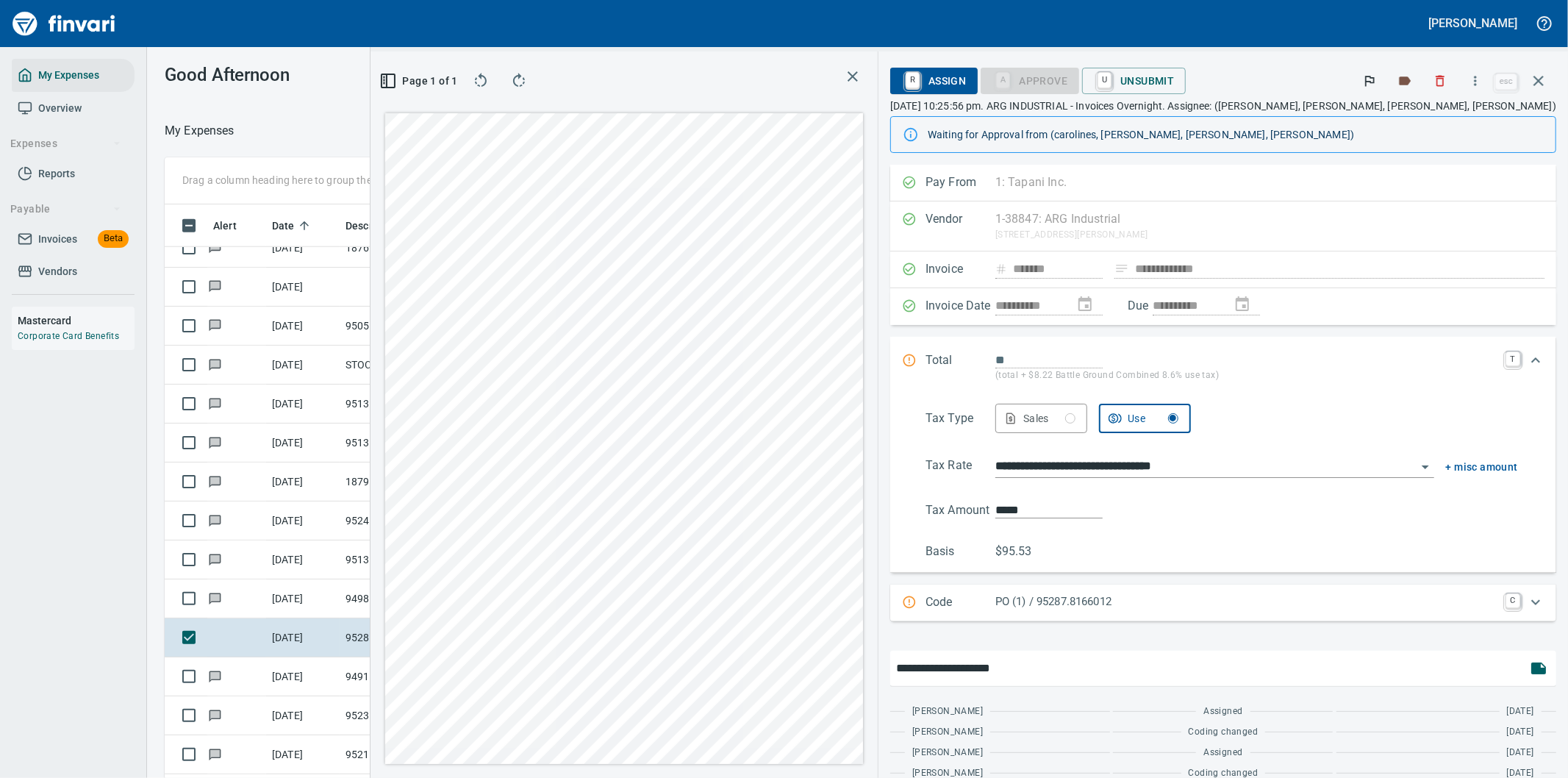
type input "**********"
type input "******"
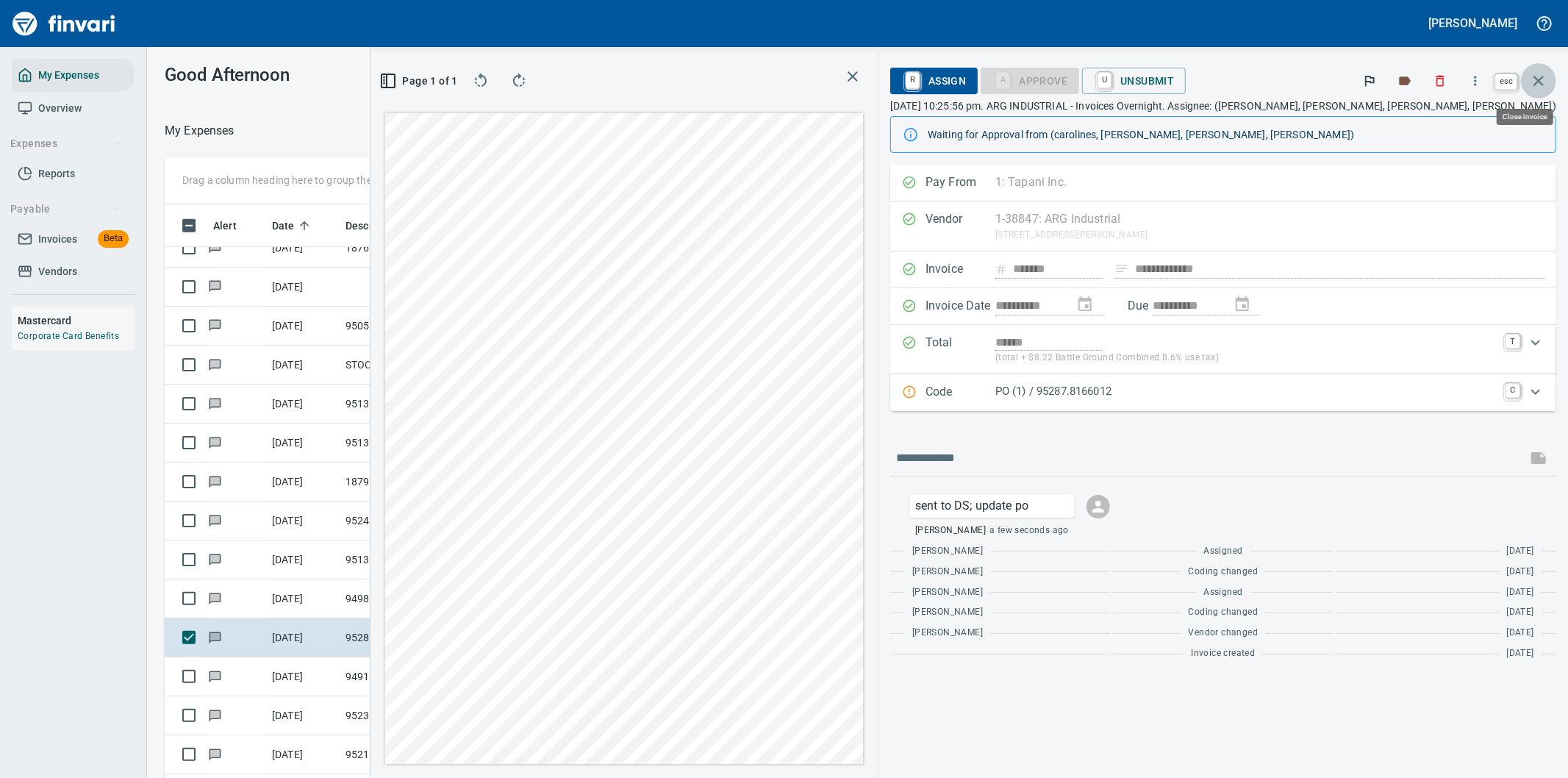
click at [1540, 83] on icon "button" at bounding box center [1538, 80] width 17 height 17
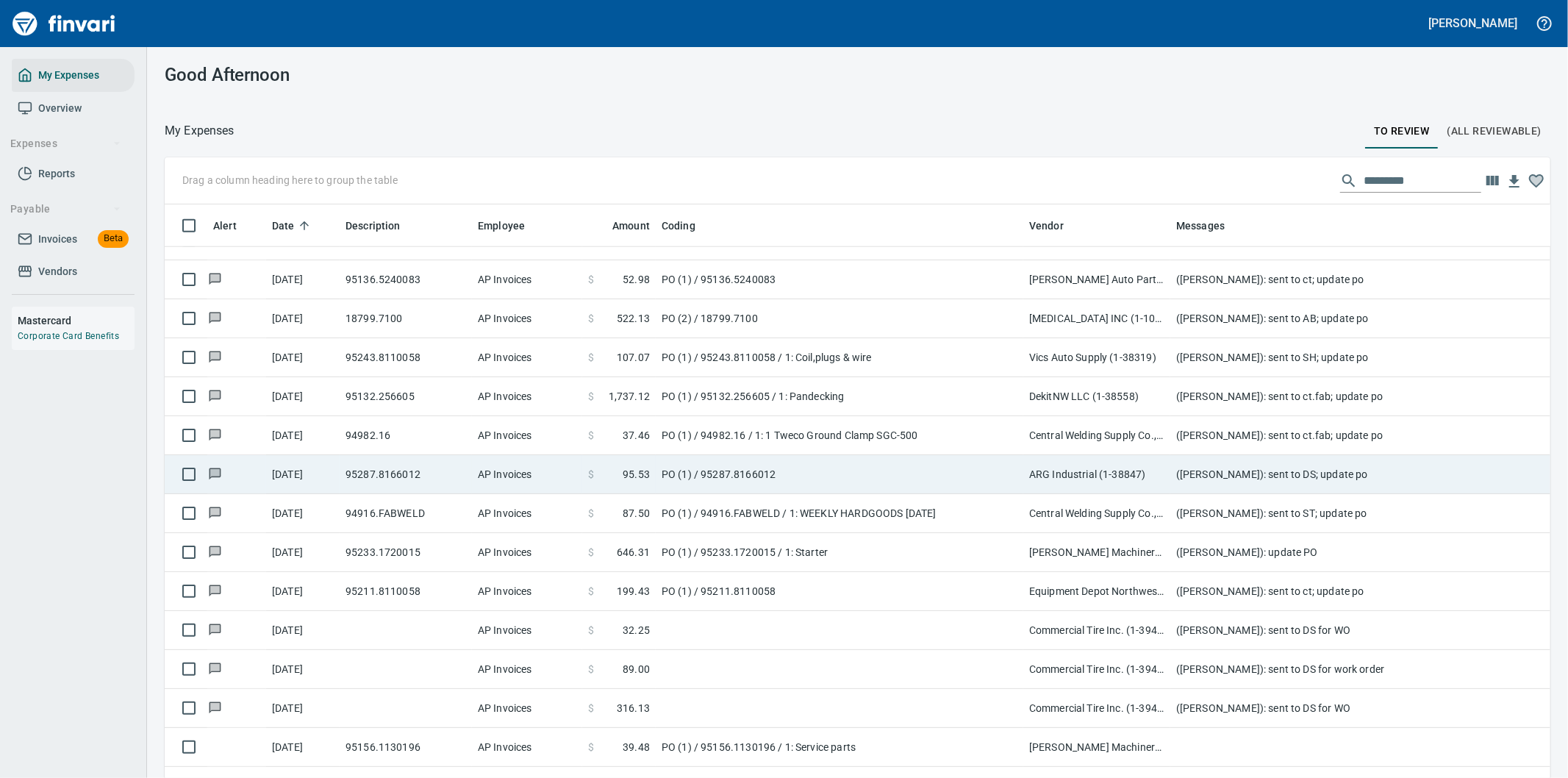
scroll to position [1551, 0]
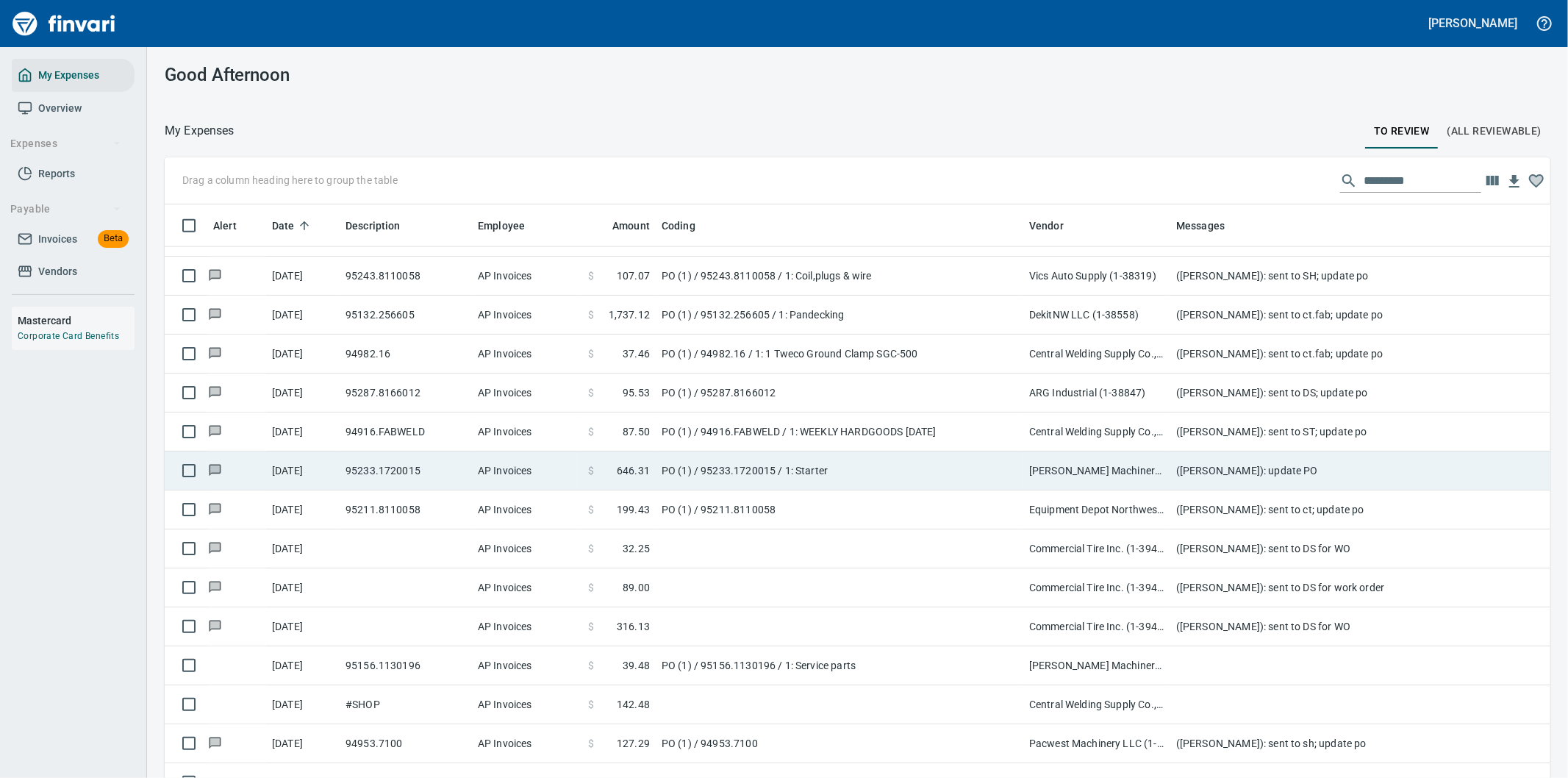
click at [1258, 466] on td "([PERSON_NAME]): update PO" at bounding box center [1464, 471] width 588 height 39
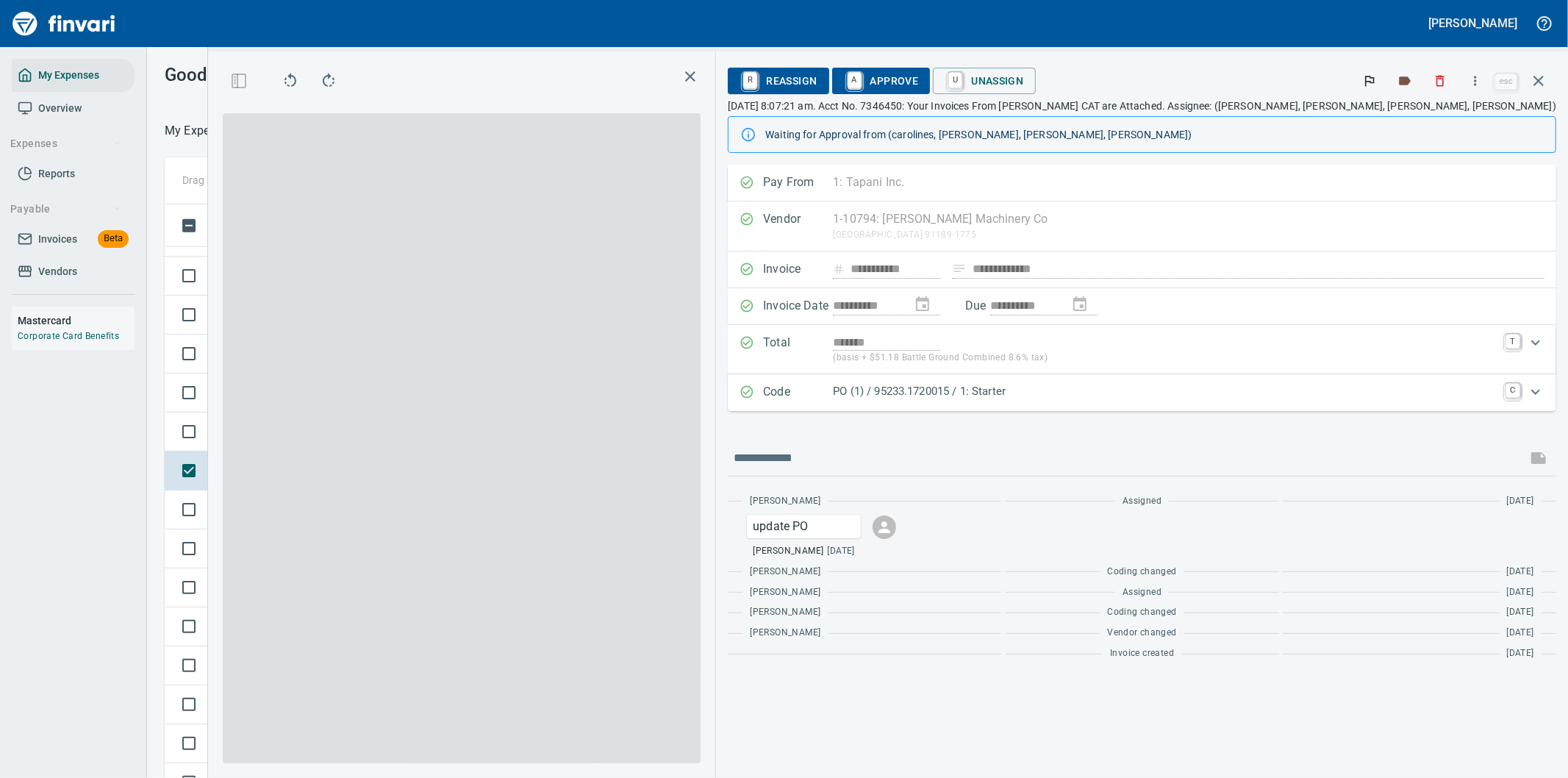
scroll to position [592, 981]
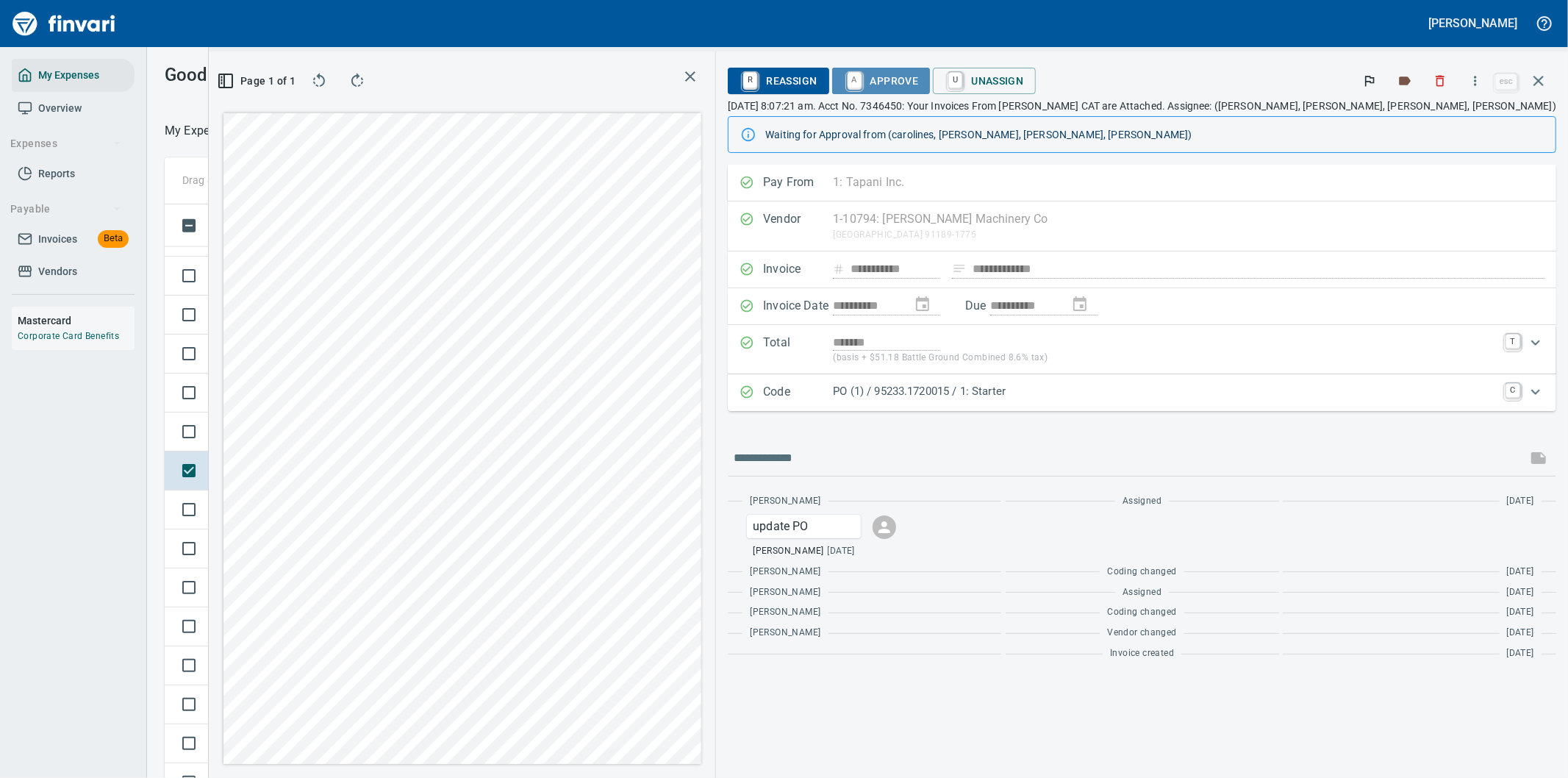
click at [918, 78] on span "A Approve" at bounding box center [881, 80] width 75 height 25
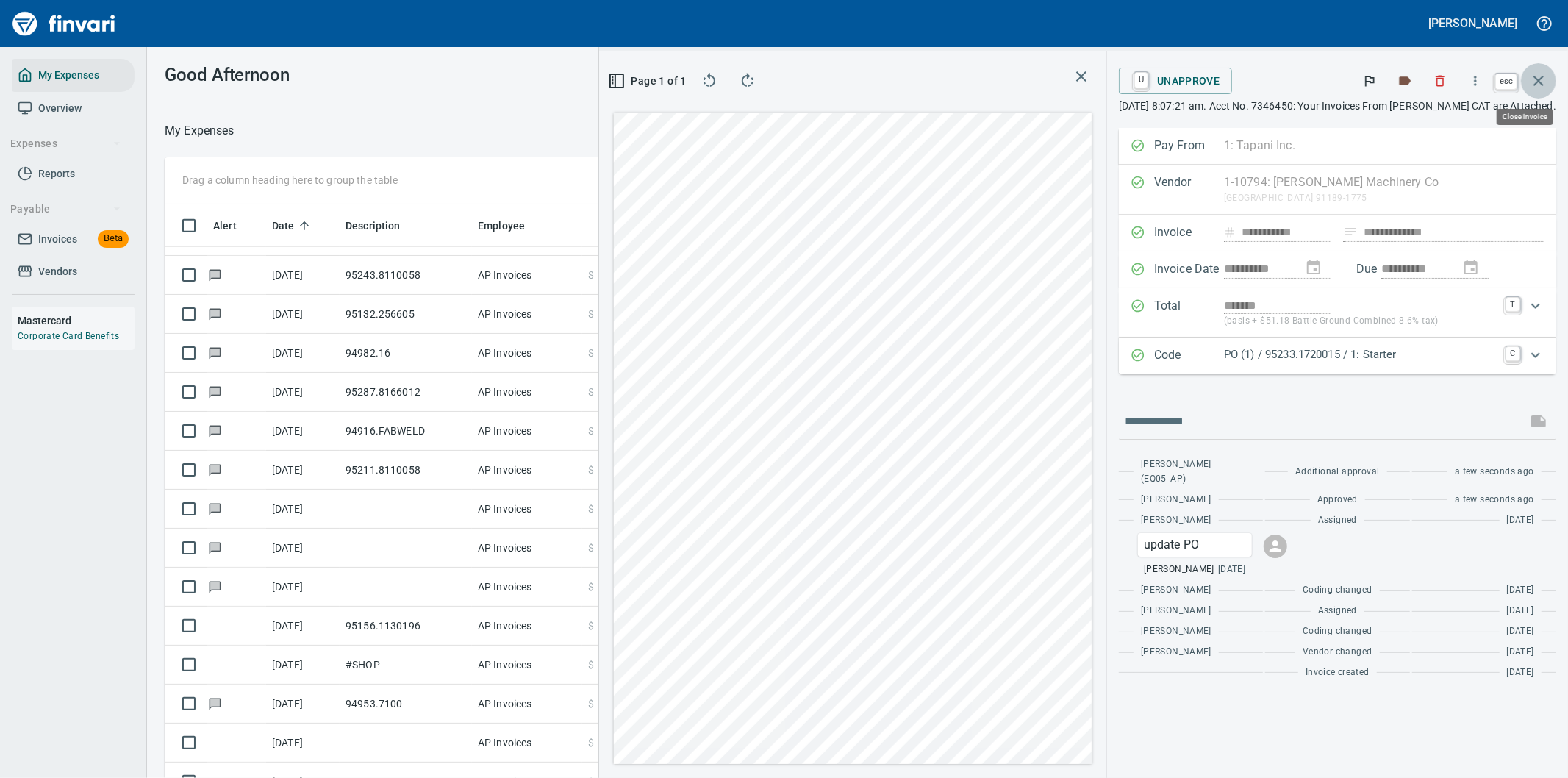
click at [1536, 83] on icon "button" at bounding box center [1538, 81] width 11 height 11
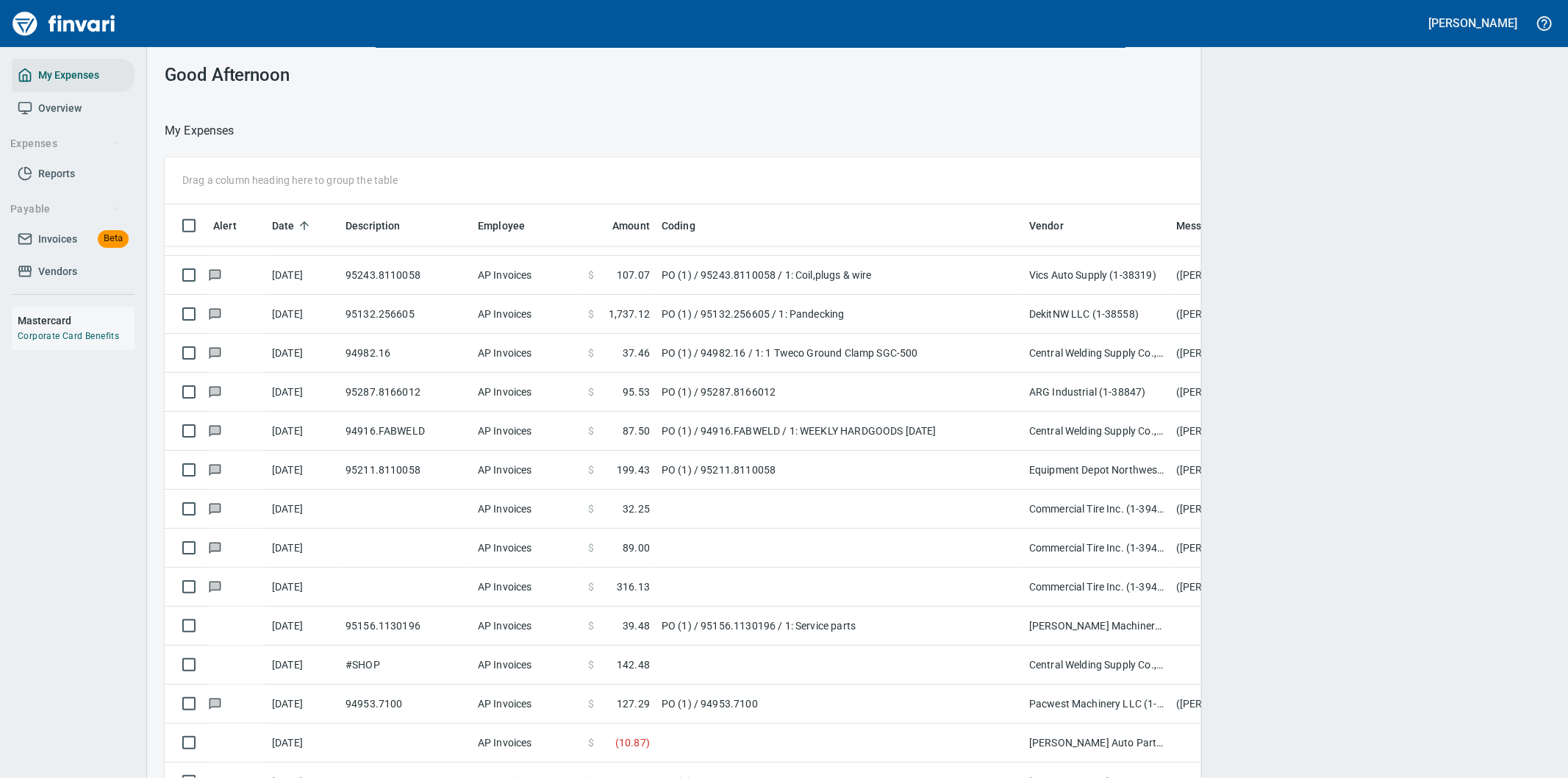
scroll to position [592, 1348]
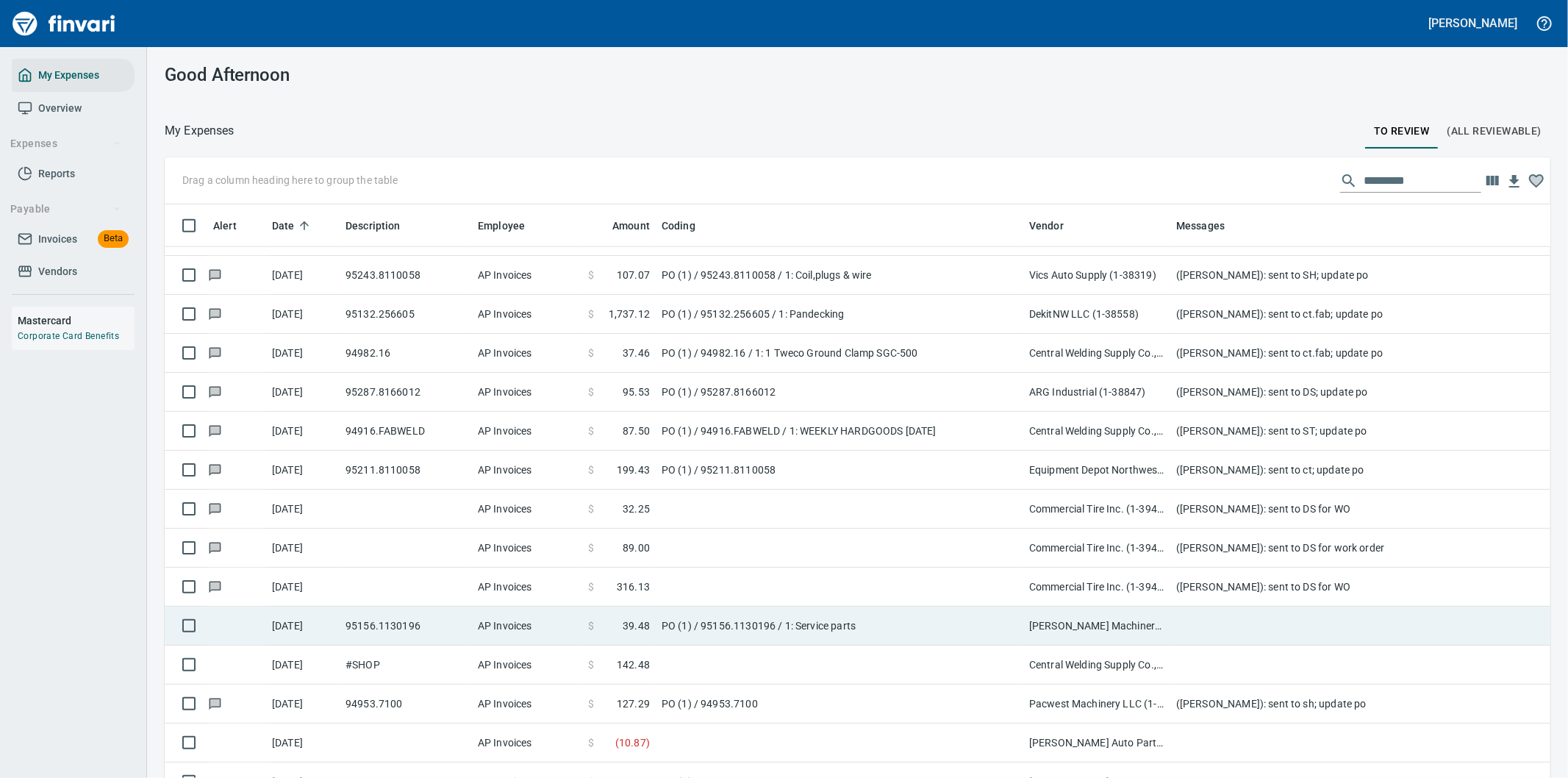
click at [896, 630] on td "PO (1) / 95156.1130196 / 1: Service parts" at bounding box center [839, 625] width 367 height 39
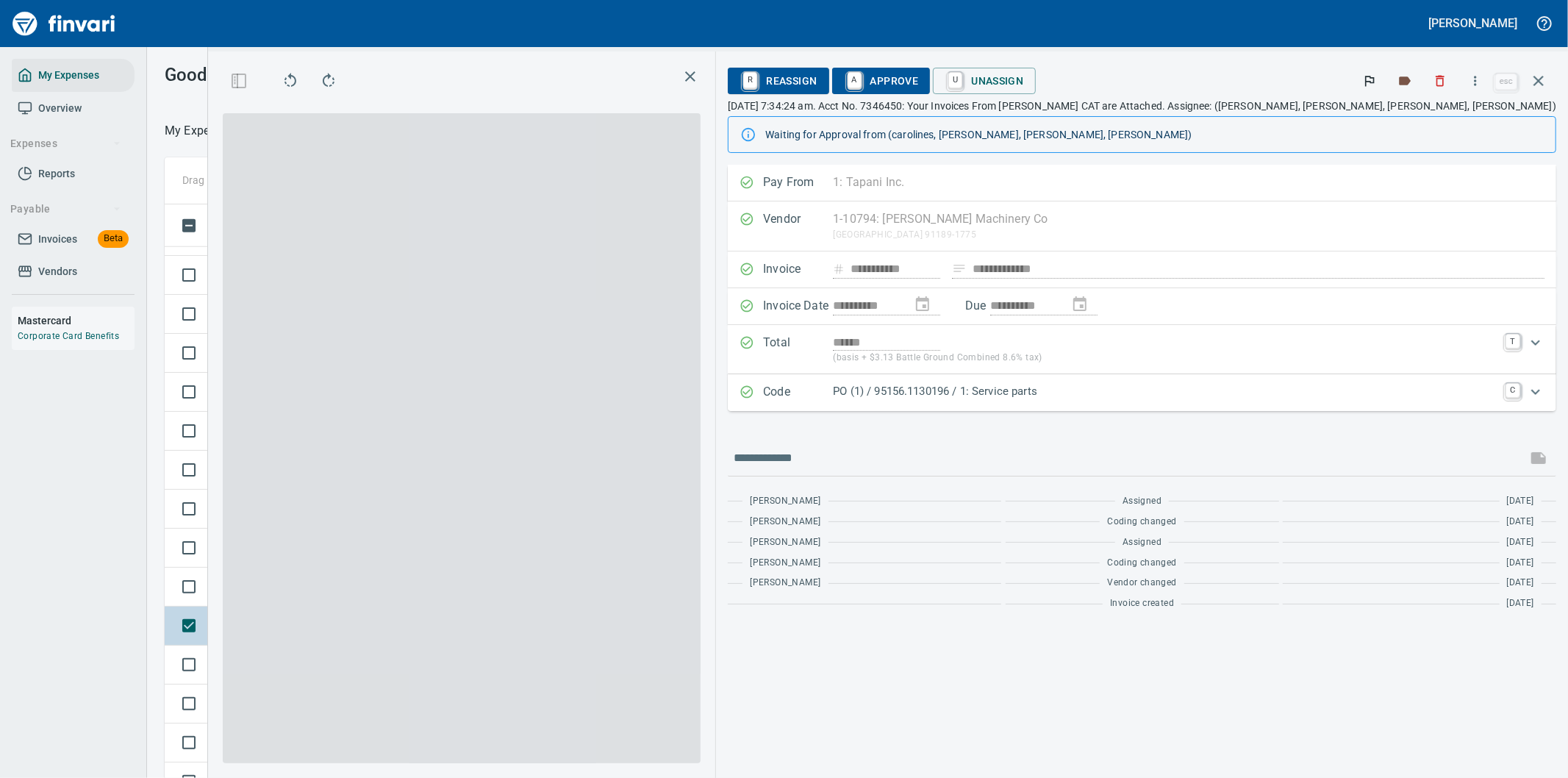
scroll to position [592, 981]
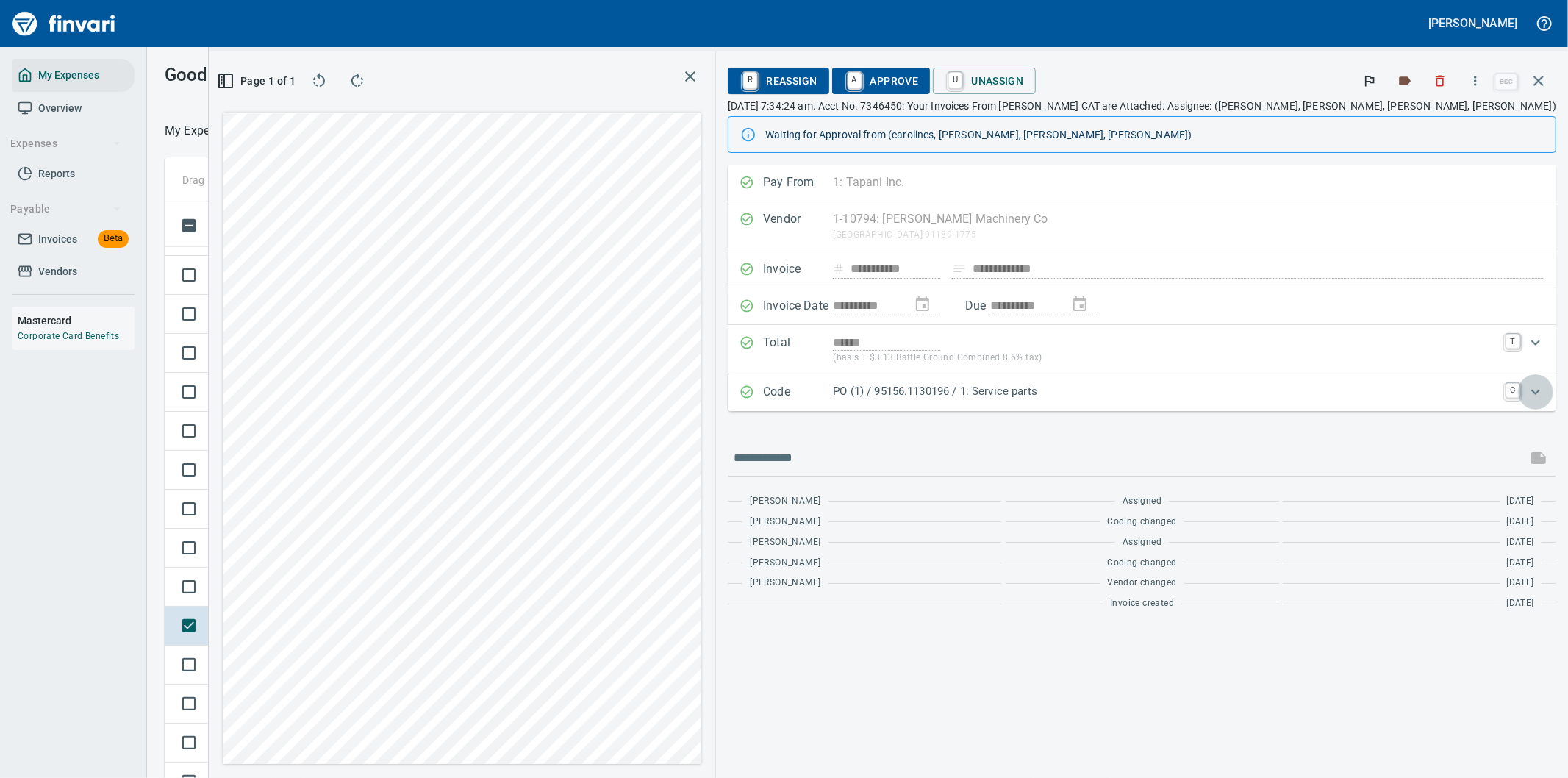
click at [1537, 393] on icon "Expand" at bounding box center [1535, 392] width 17 height 17
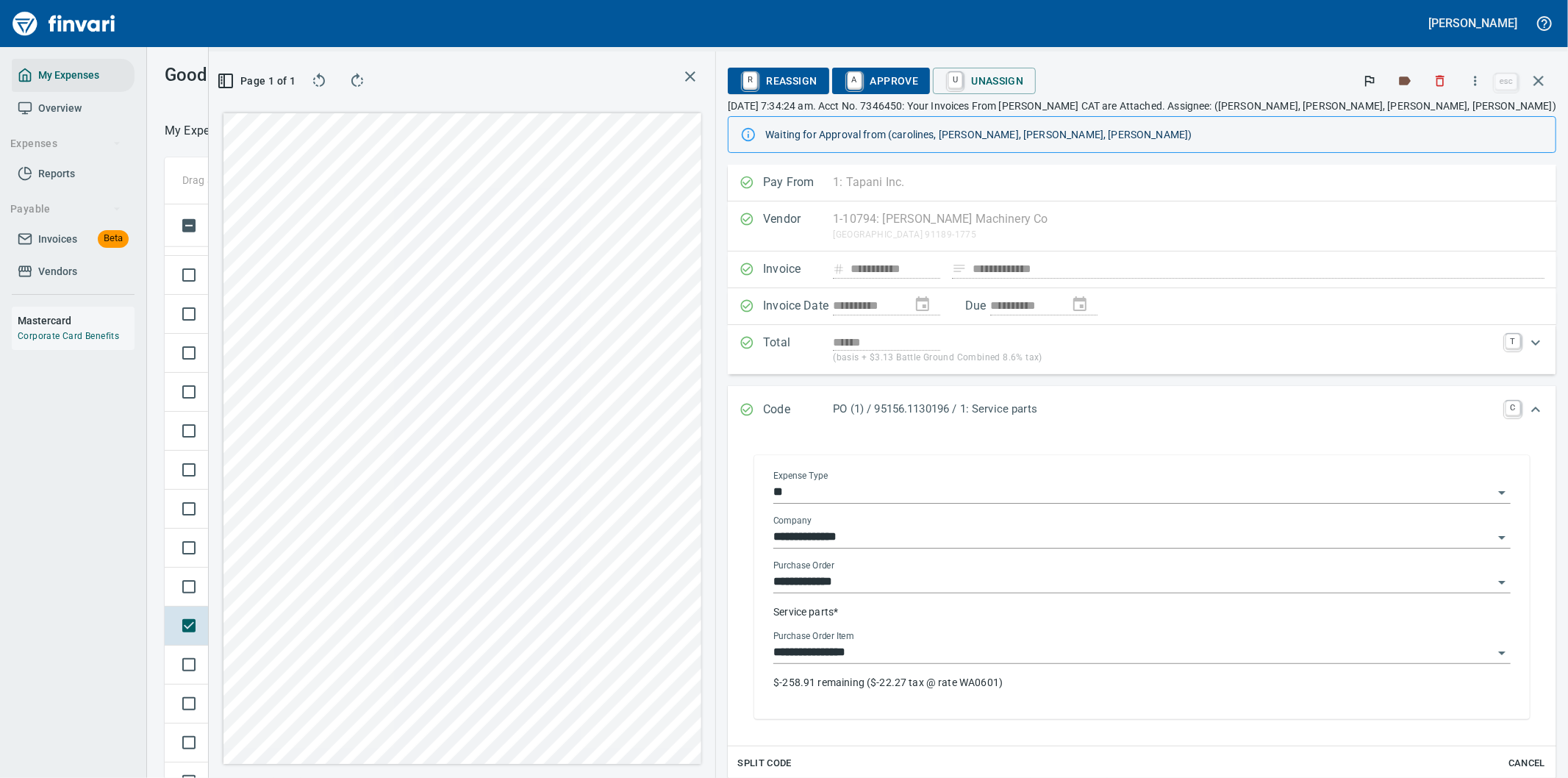
click at [1193, 679] on p "$-258.91 remaining ($-22.27 tax @ rate WA0601)" at bounding box center [1141, 682] width 737 height 14
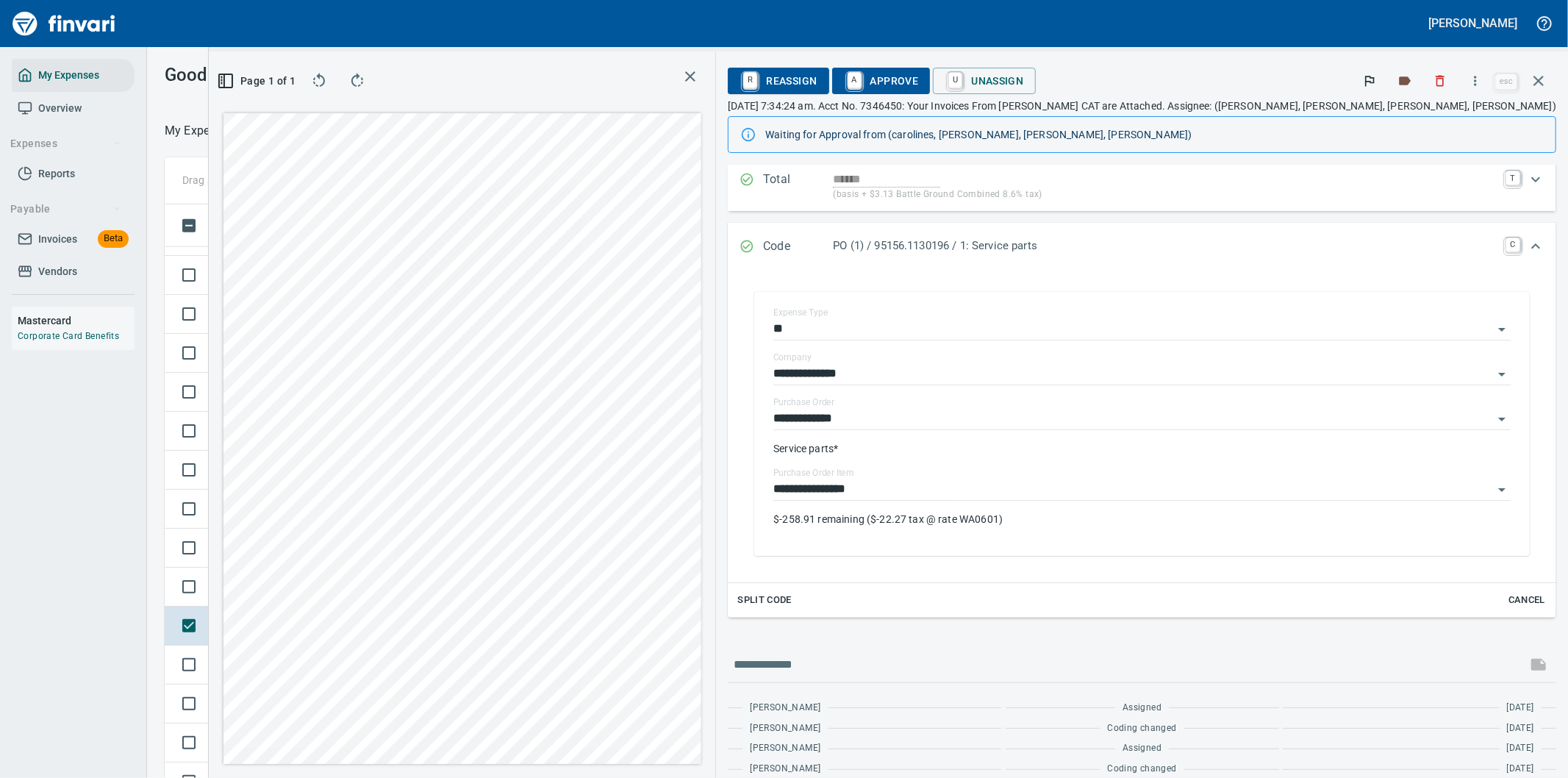
click at [918, 81] on span "A Approve" at bounding box center [881, 80] width 75 height 25
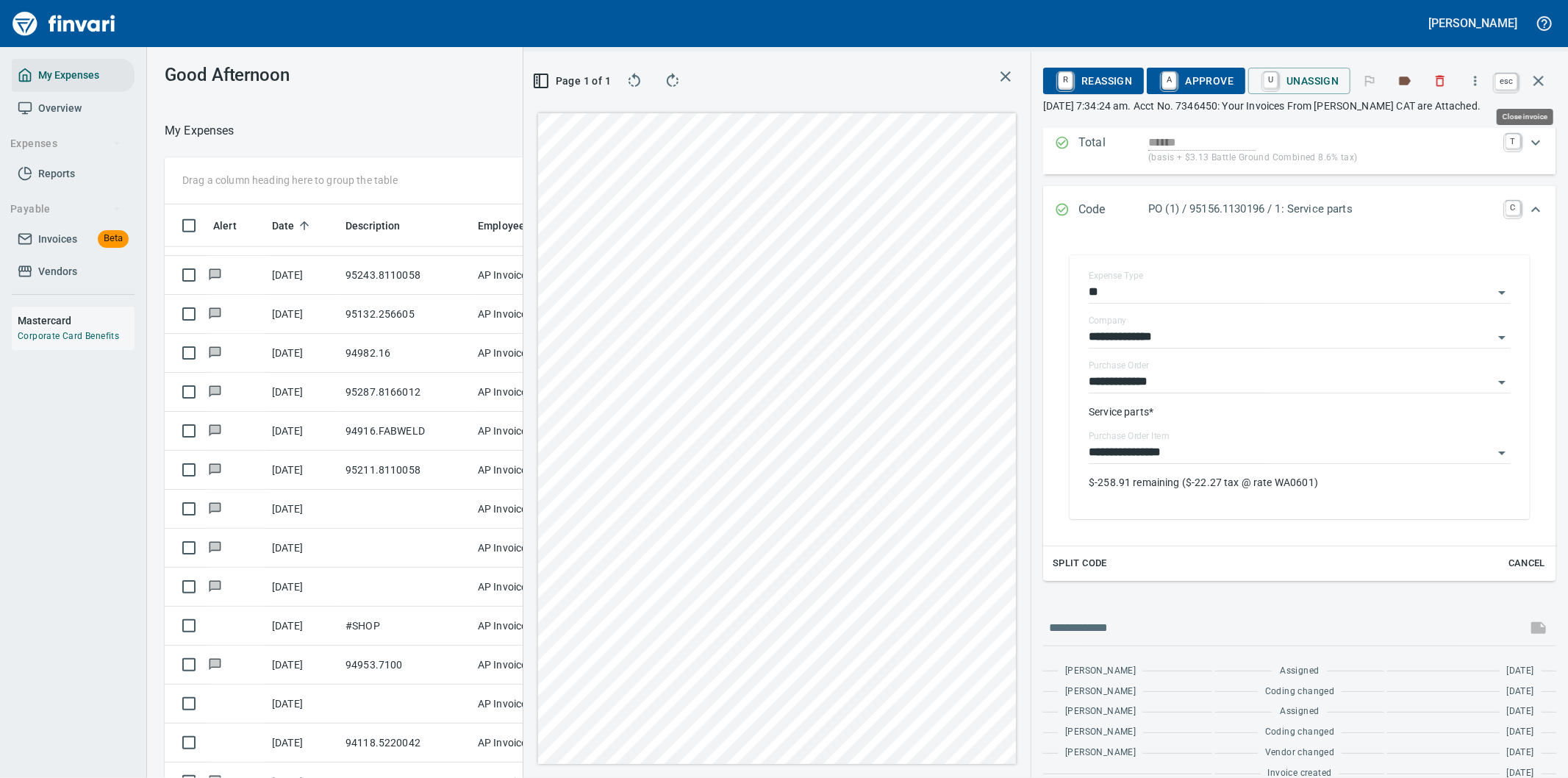
scroll to position [592, 981]
click at [1534, 80] on icon "button" at bounding box center [1538, 80] width 17 height 17
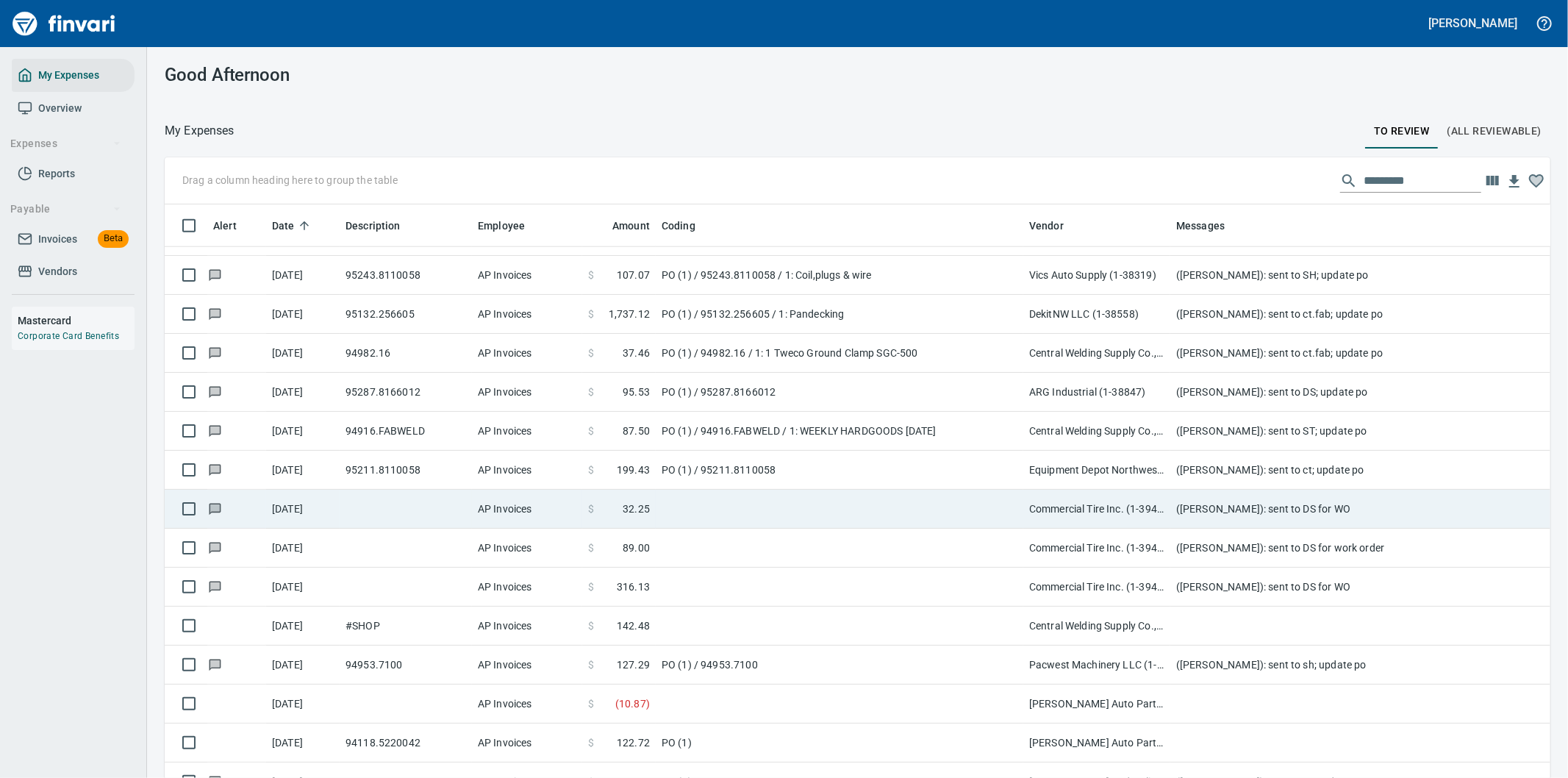
scroll to position [592, 1349]
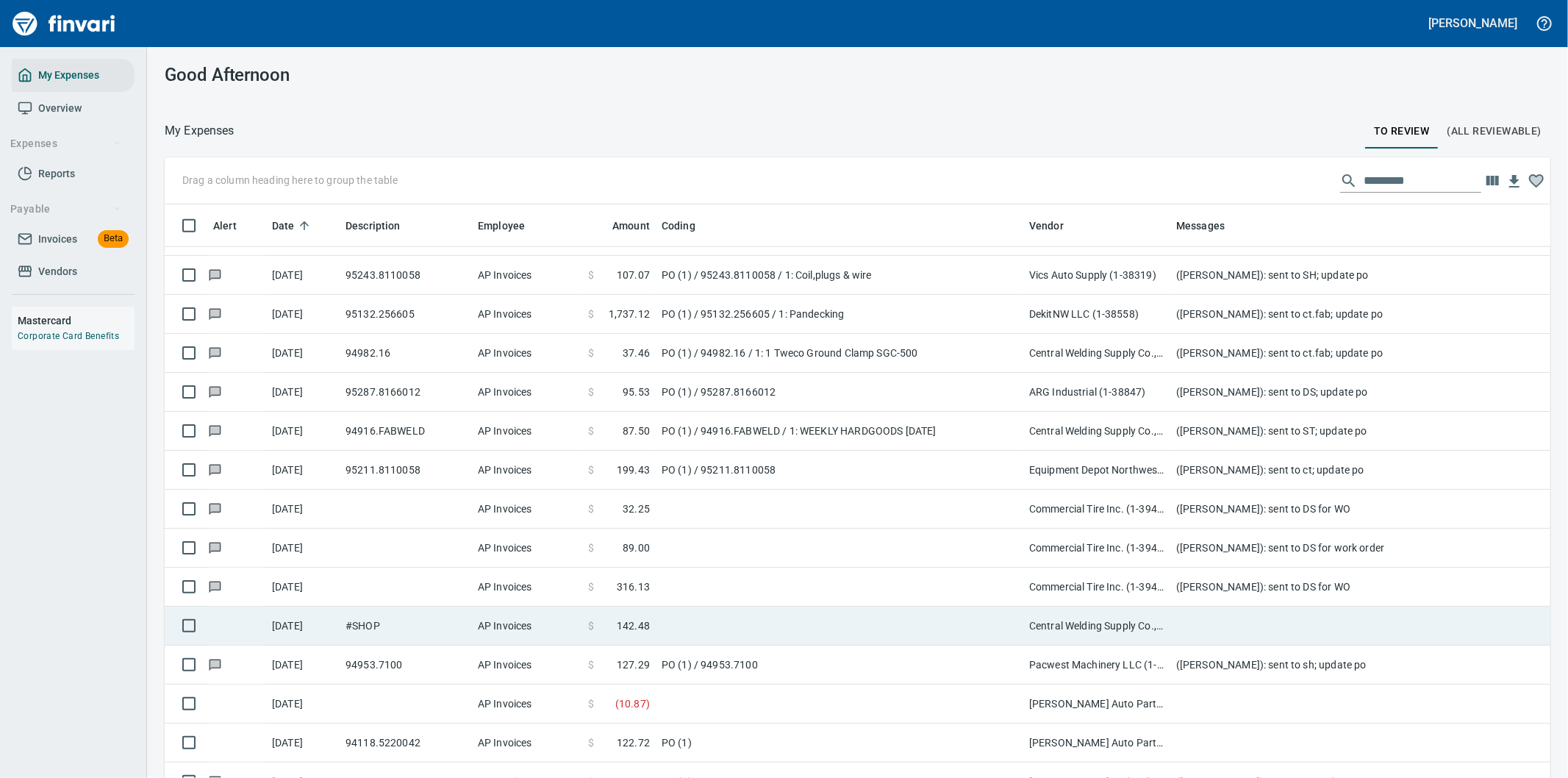
click at [893, 617] on td at bounding box center [839, 625] width 367 height 39
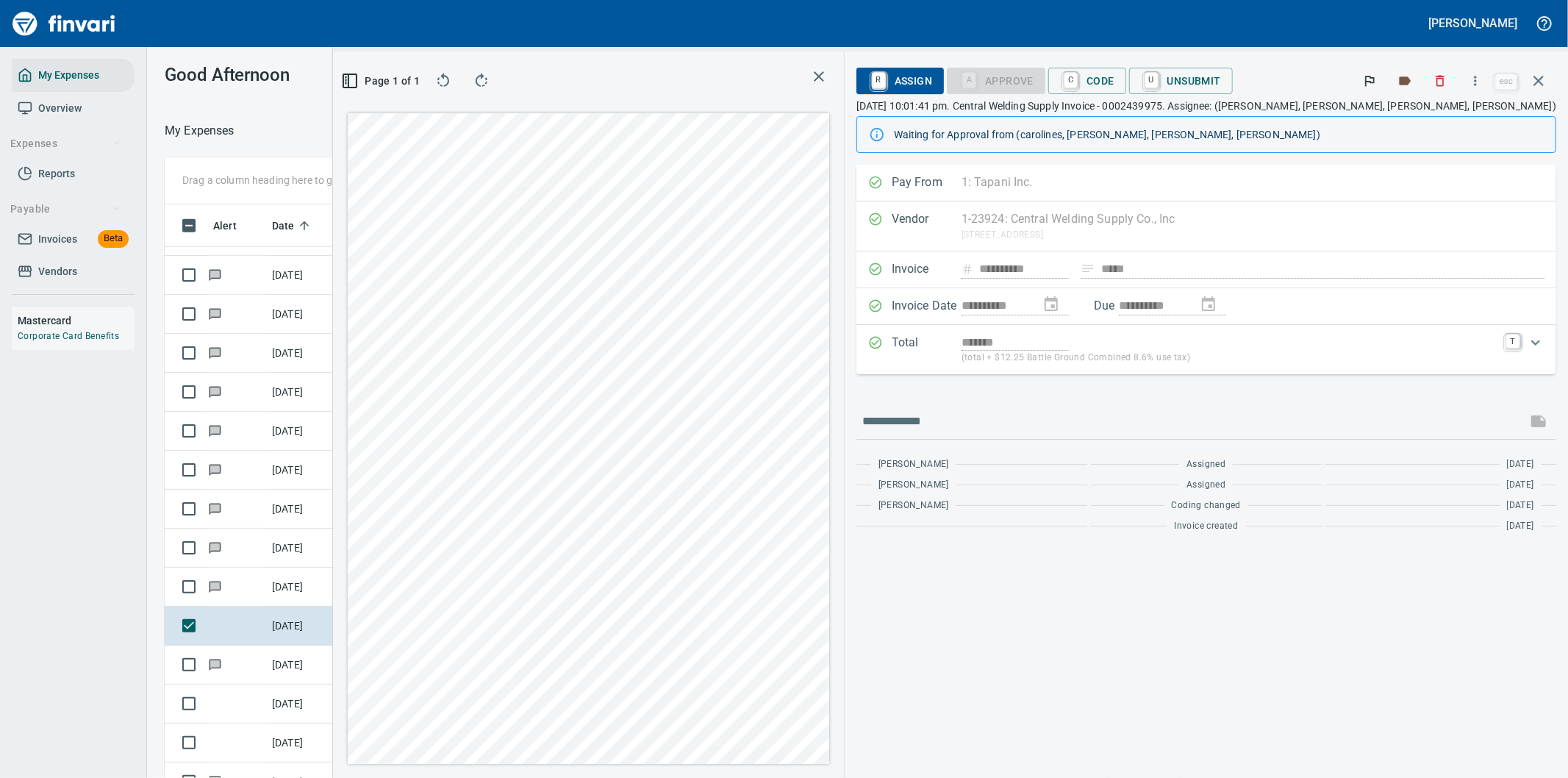
scroll to position [592, 981]
click at [1474, 81] on icon "button" at bounding box center [1475, 80] width 14 height 14
click at [1431, 118] on span "Download" at bounding box center [1473, 123] width 141 height 17
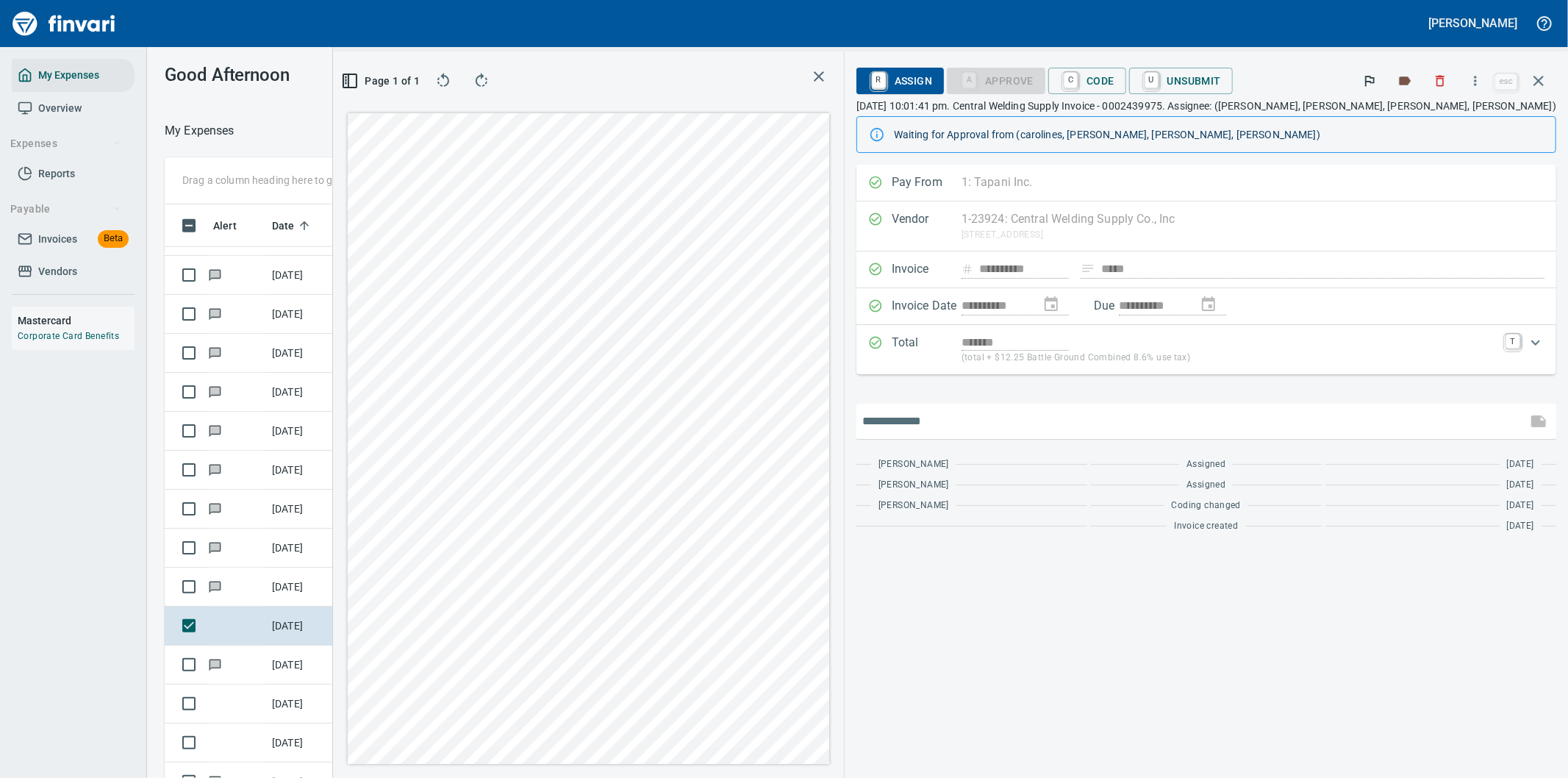
click at [1110, 421] on input "text" at bounding box center [1192, 420] width 659 height 24
type input "**********"
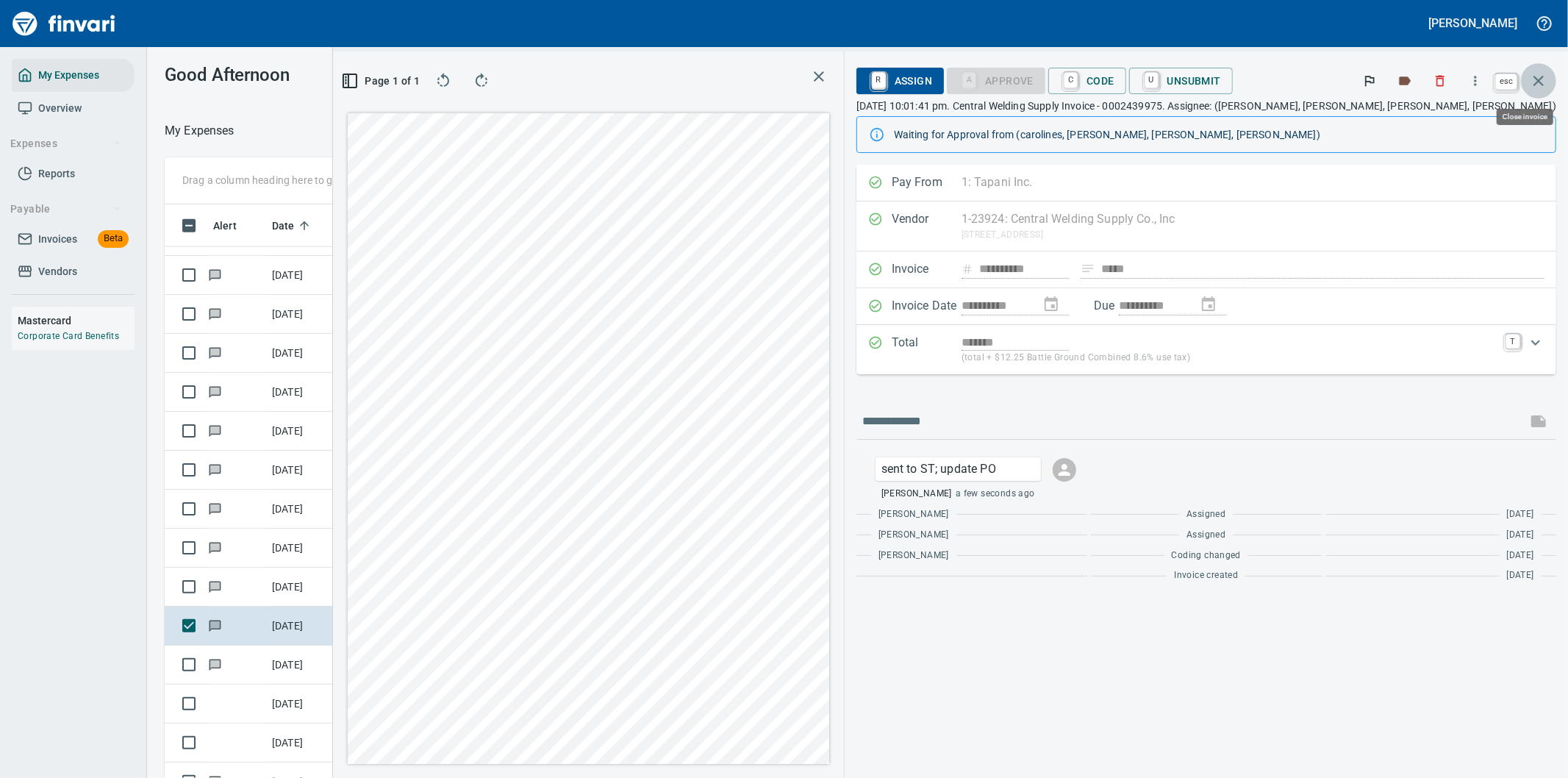
click at [1538, 72] on icon "button" at bounding box center [1538, 80] width 17 height 17
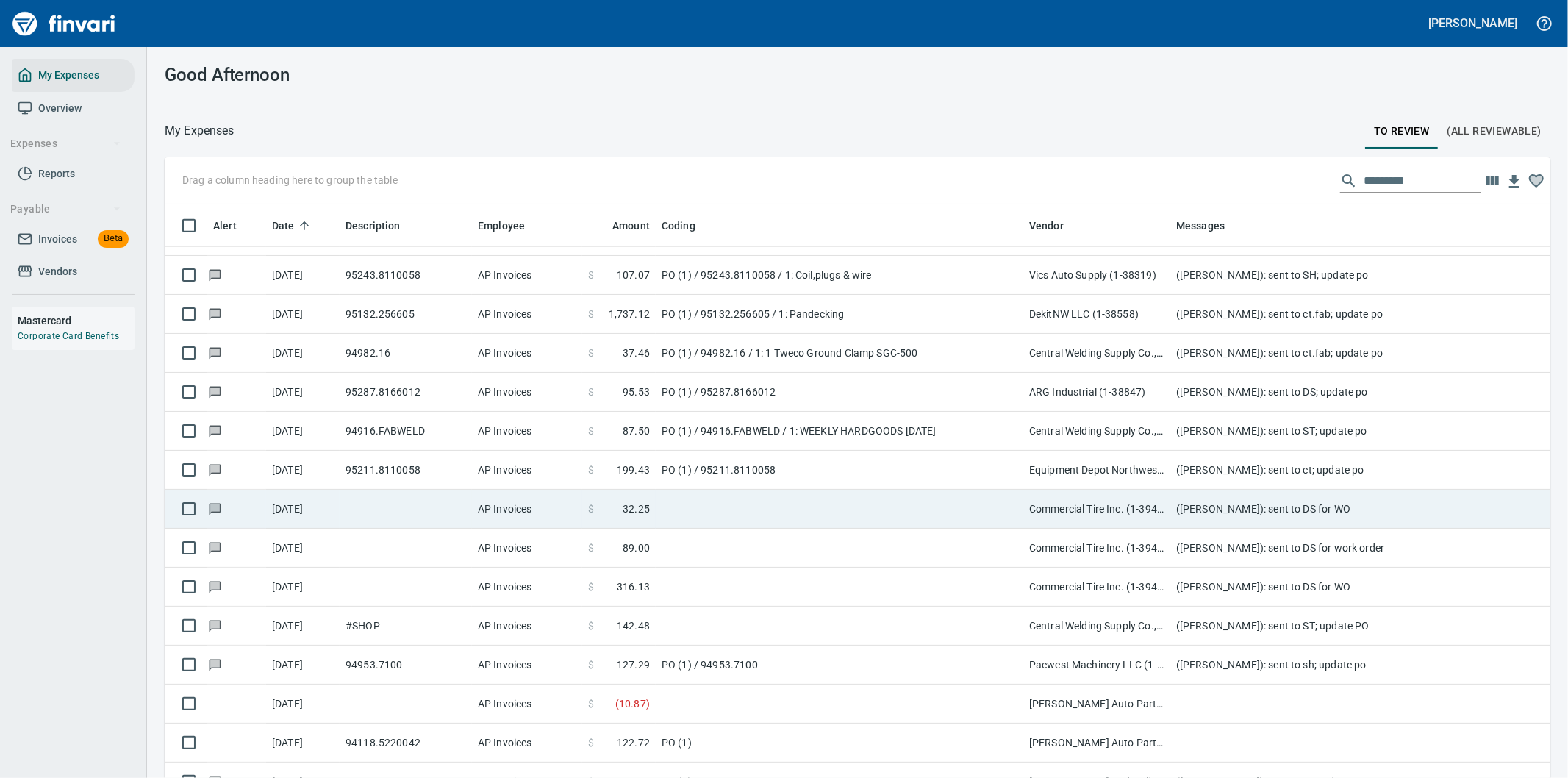
scroll to position [592, 1349]
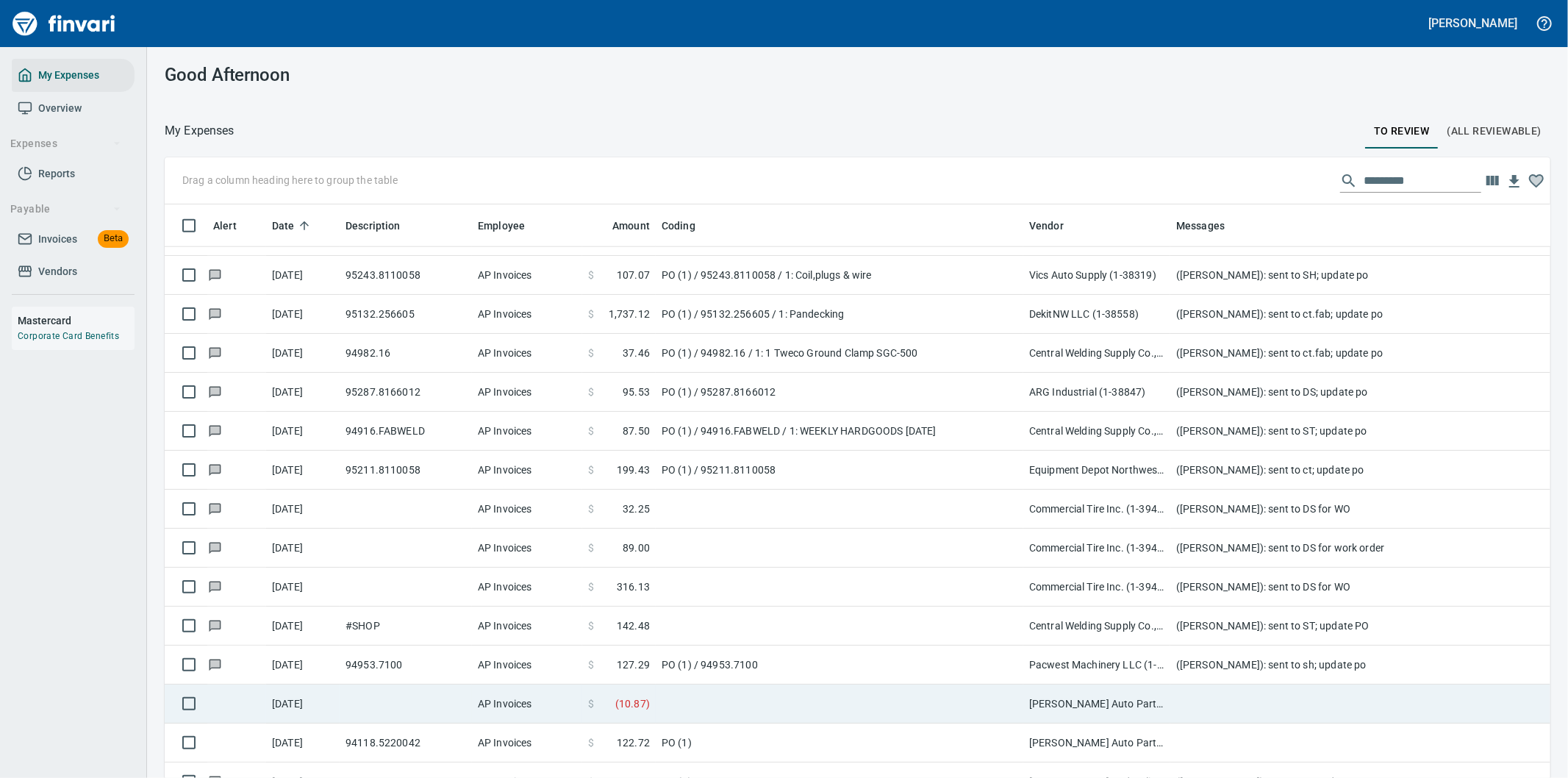
click at [808, 703] on td at bounding box center [839, 704] width 367 height 39
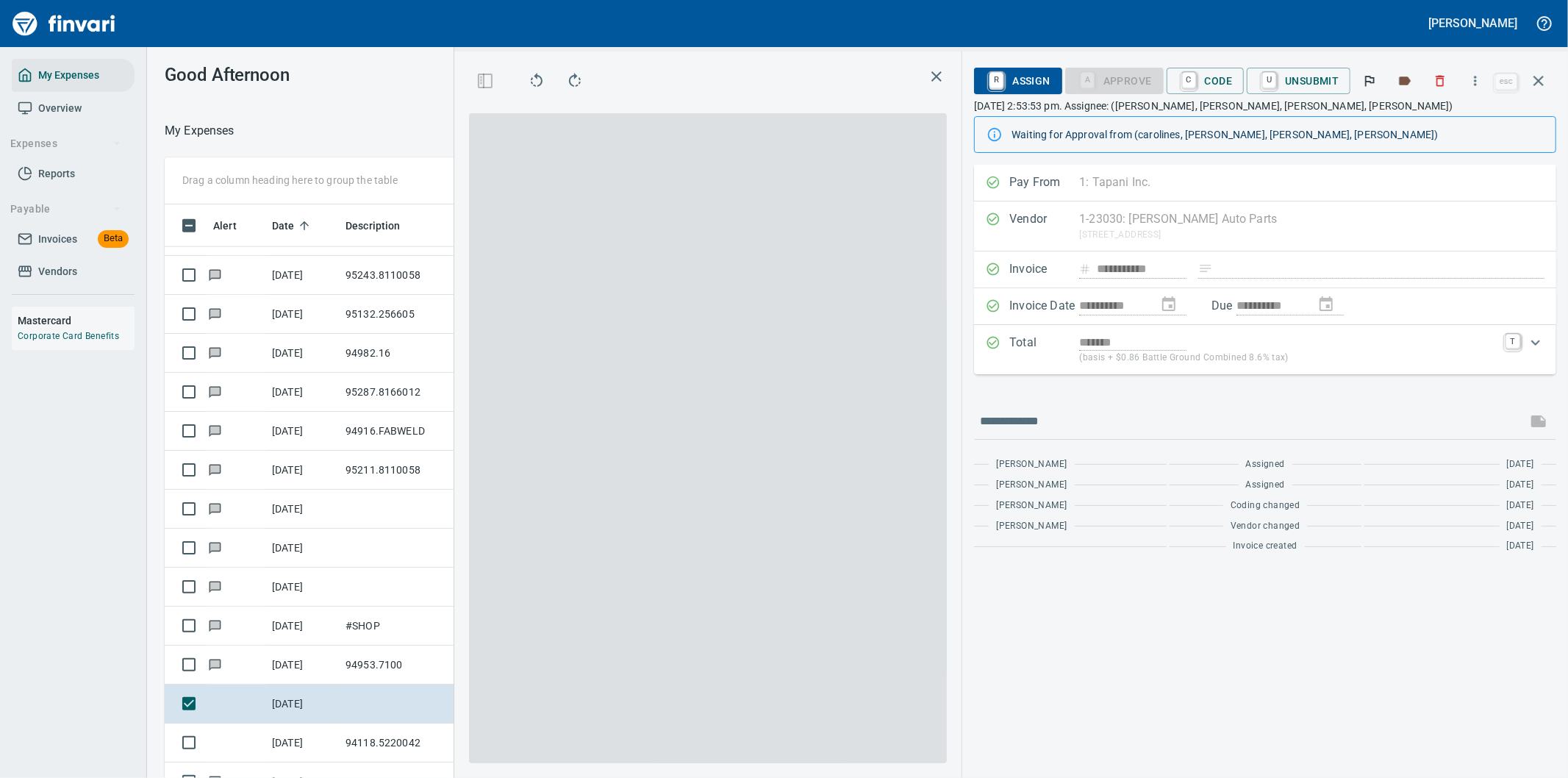
scroll to position [592, 981]
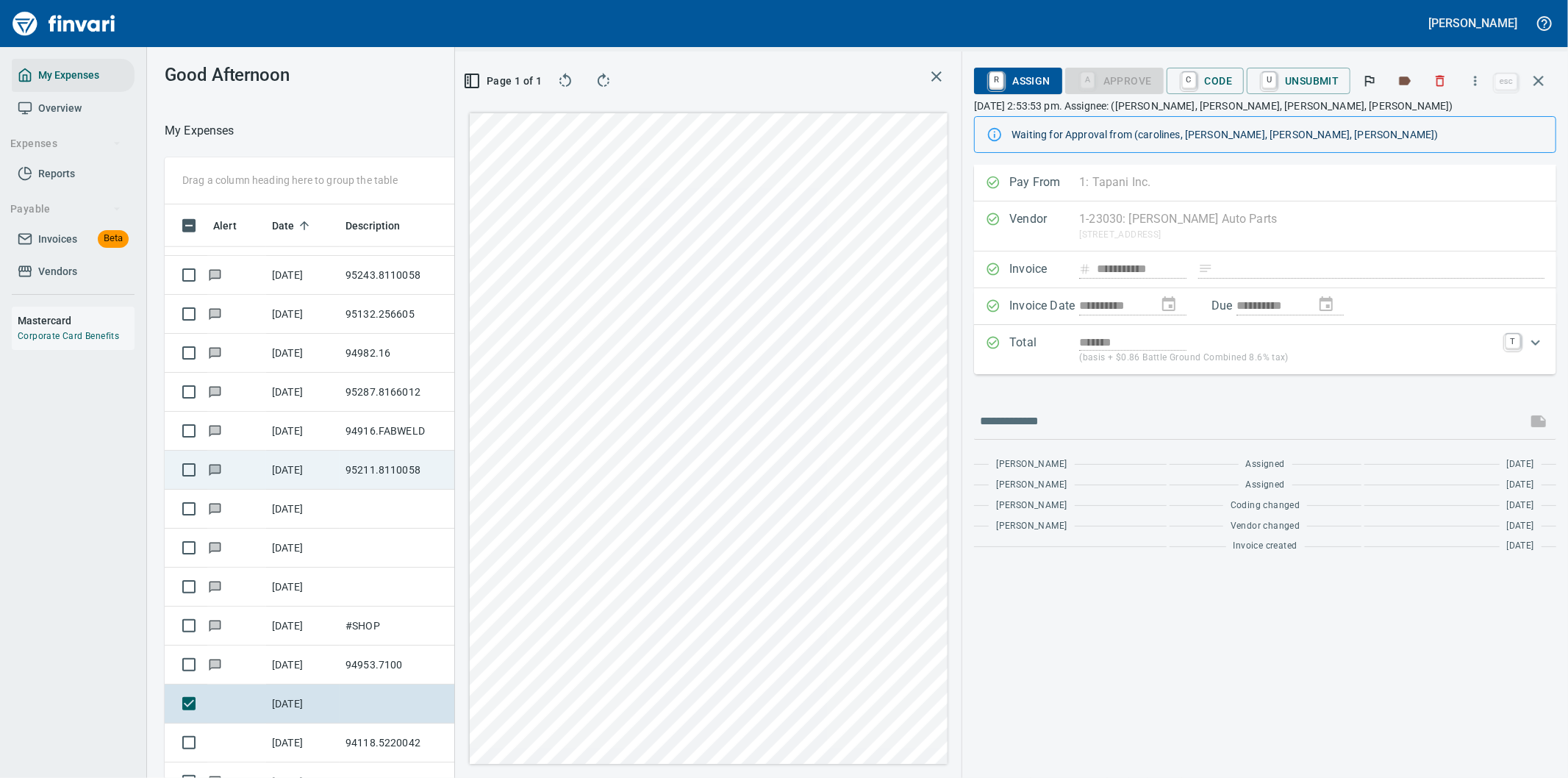
click at [347, 475] on div "Drag a column heading here to group the table Alert Date Description Employee A…" at bounding box center [858, 488] width 1421 height 663
click at [1533, 77] on icon "button" at bounding box center [1538, 80] width 17 height 17
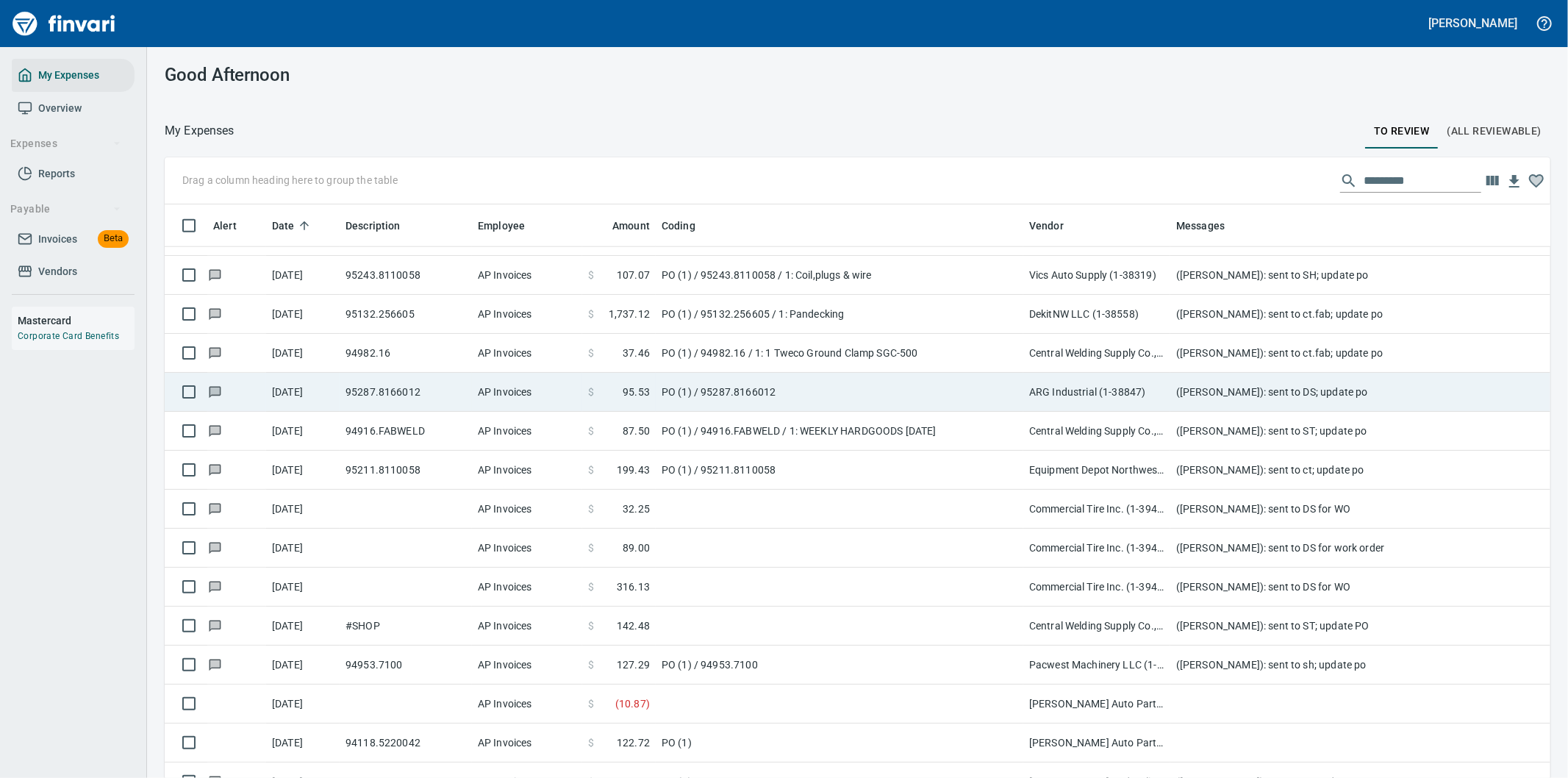
scroll to position [592, 1349]
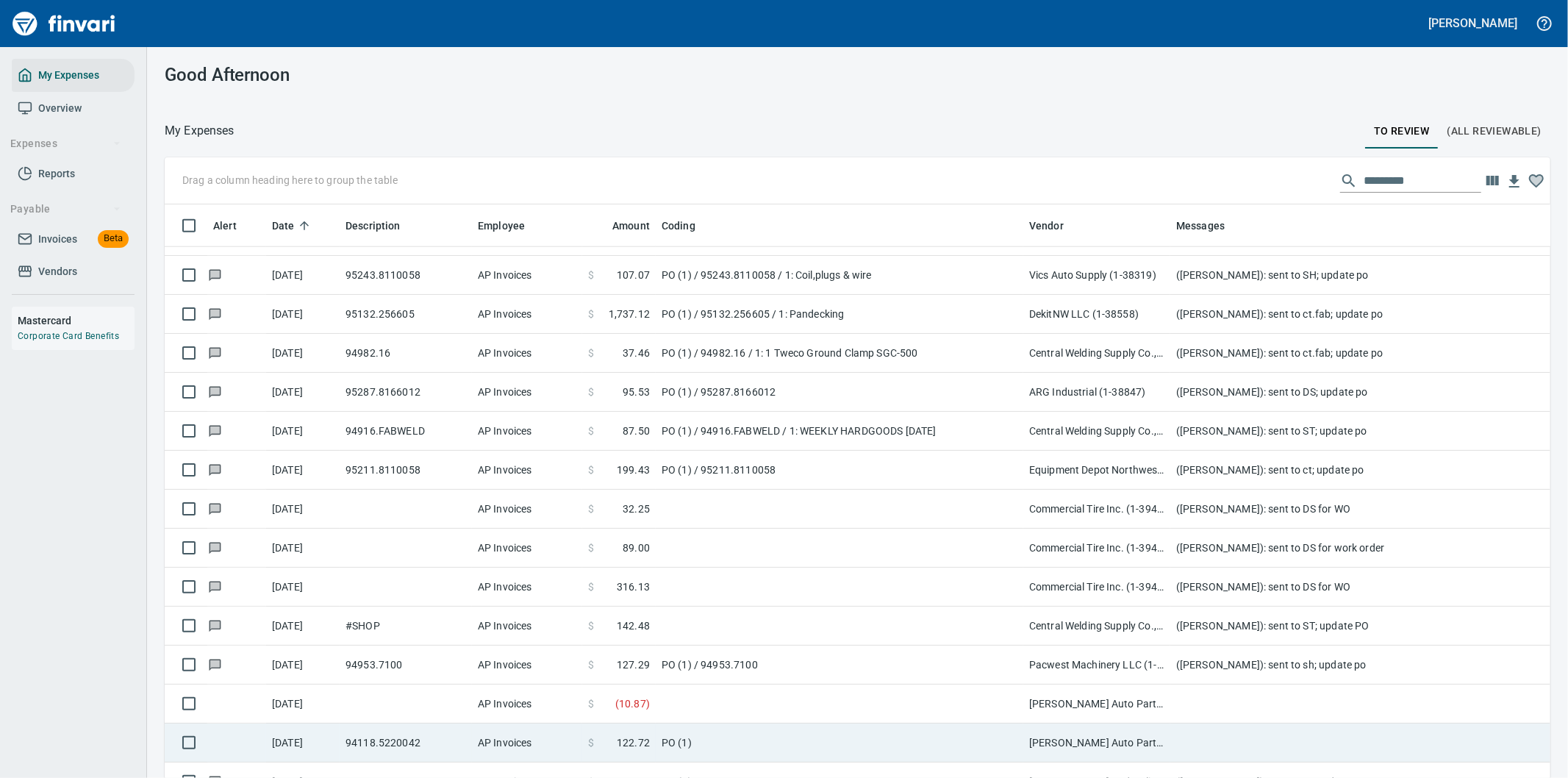
click at [789, 745] on td "PO (1)" at bounding box center [839, 742] width 367 height 39
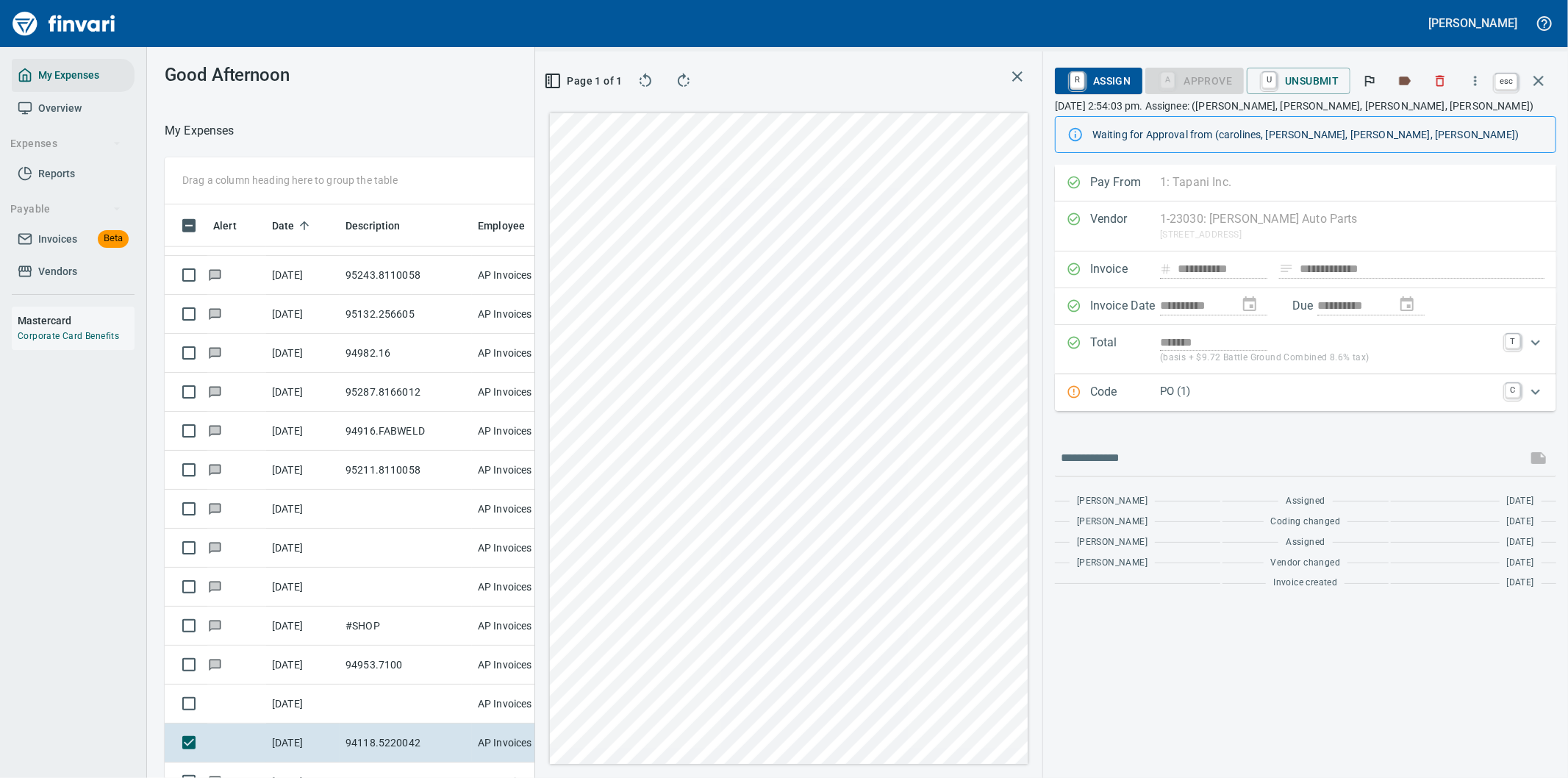
scroll to position [592, 981]
drag, startPoint x: 1537, startPoint y: 83, endPoint x: 1453, endPoint y: 78, distance: 84.1
click at [1533, 83] on icon "button" at bounding box center [1538, 80] width 17 height 17
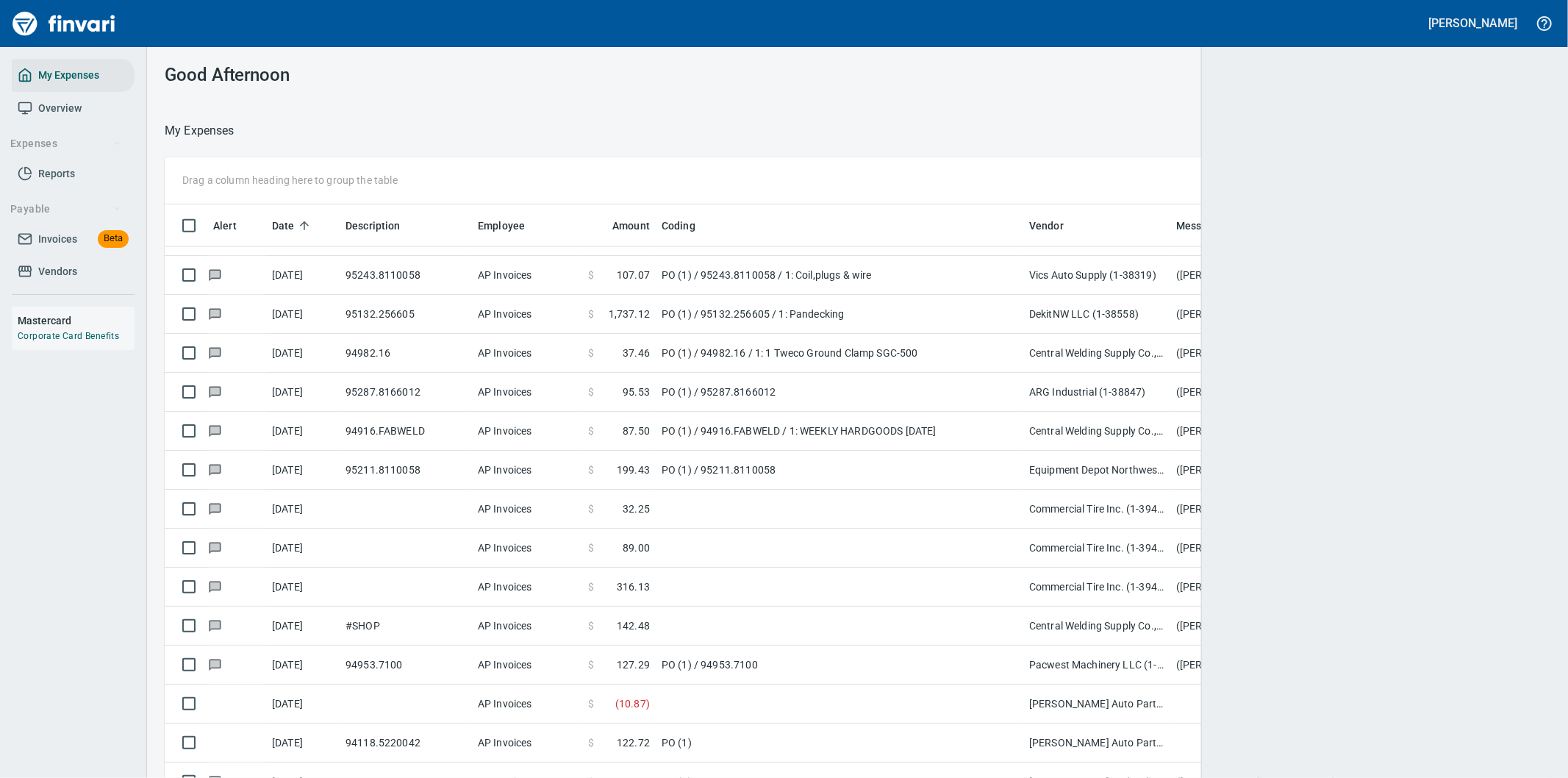
scroll to position [592, 1349]
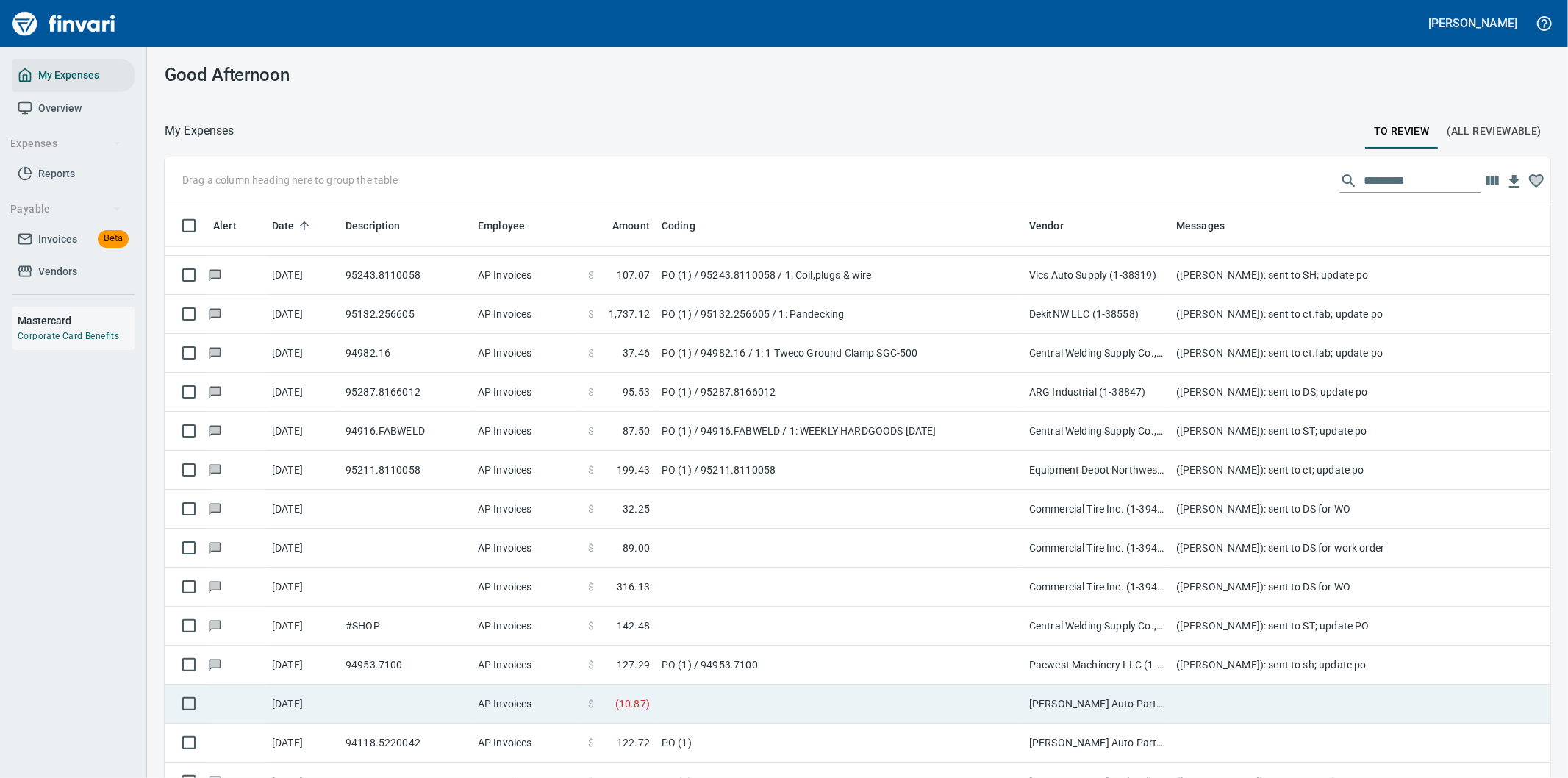
click at [767, 709] on td at bounding box center [839, 704] width 367 height 39
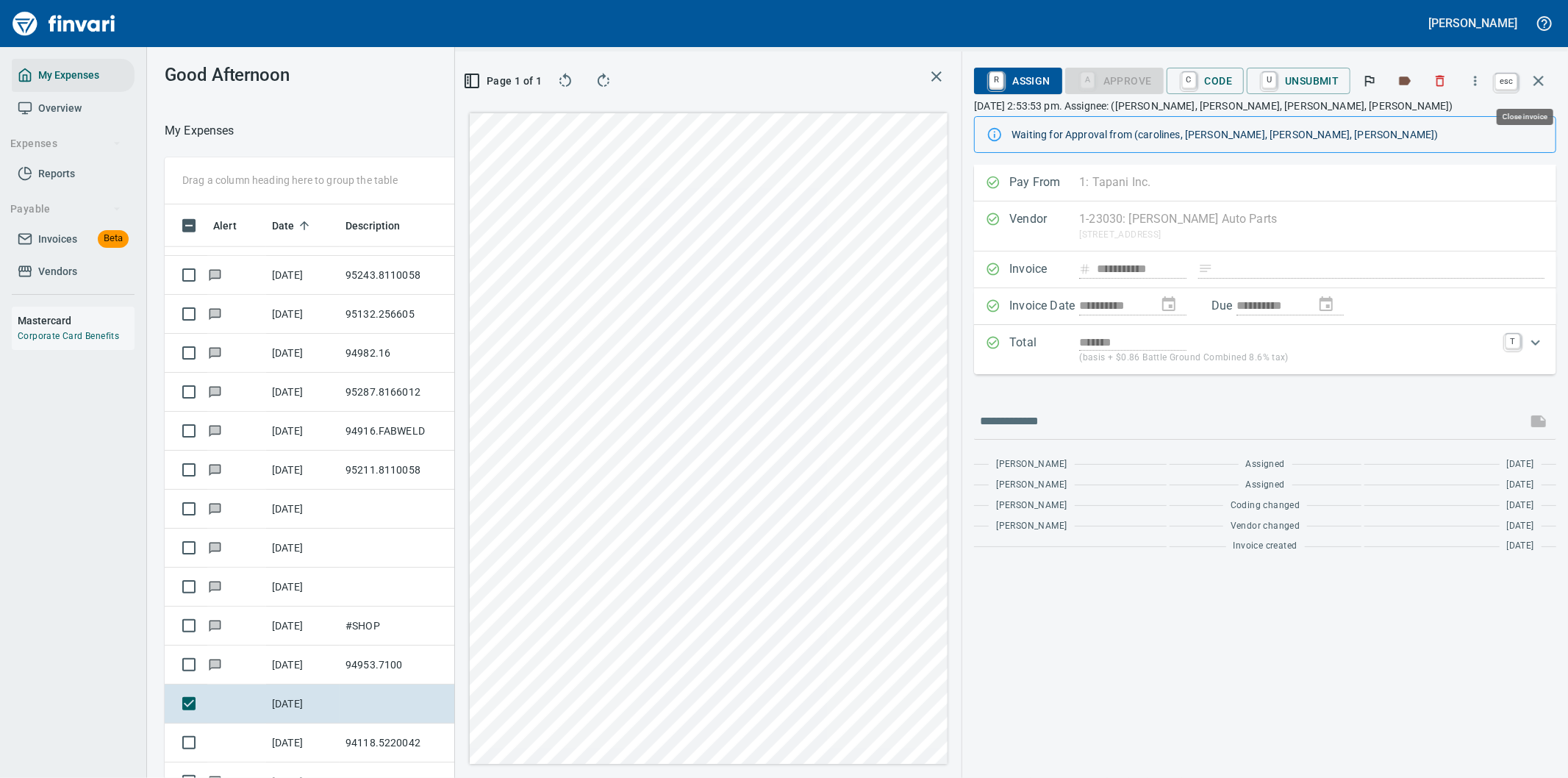
scroll to position [592, 981]
click at [1542, 74] on icon "button" at bounding box center [1538, 80] width 17 height 17
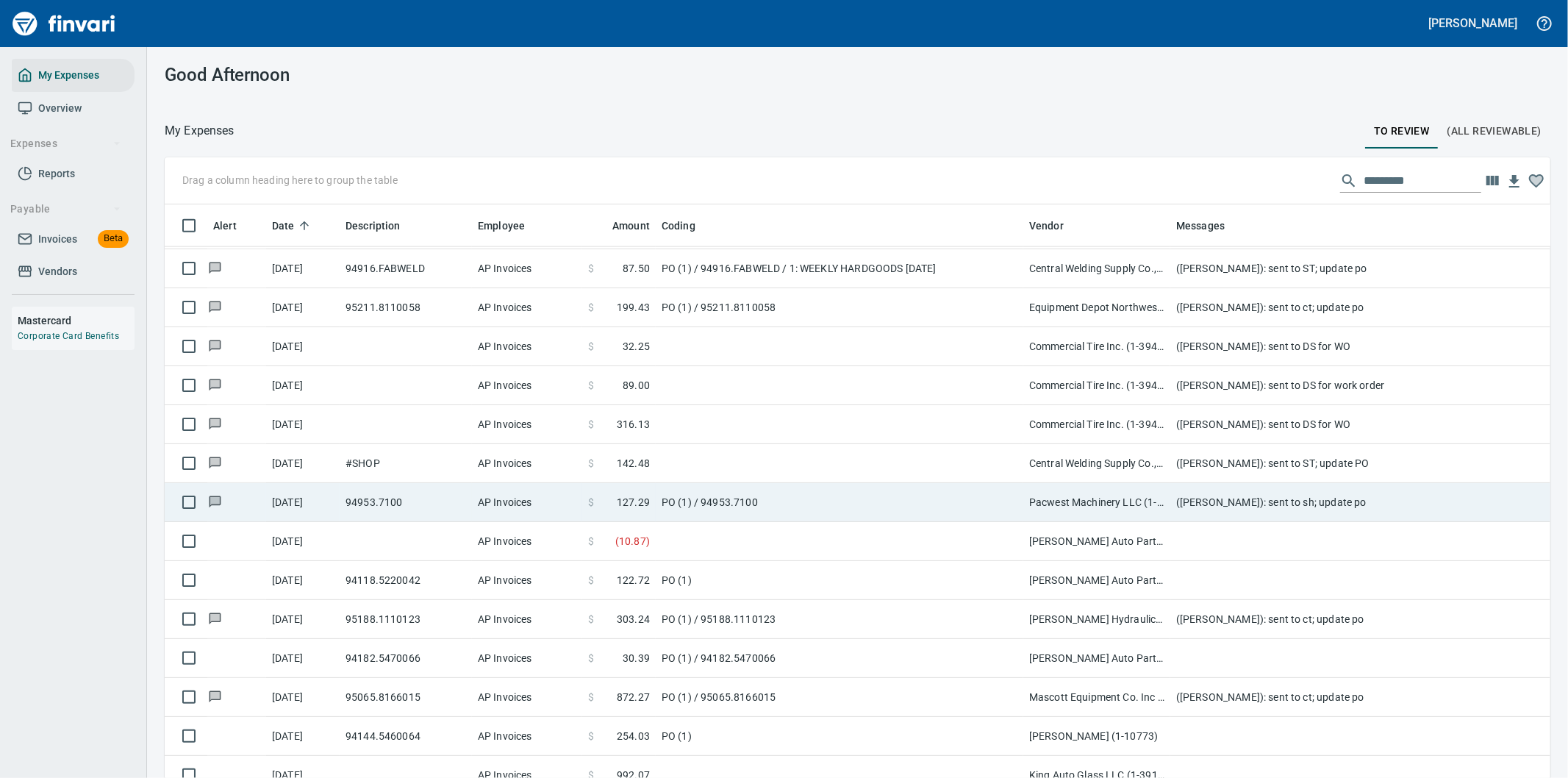
scroll to position [1797, 0]
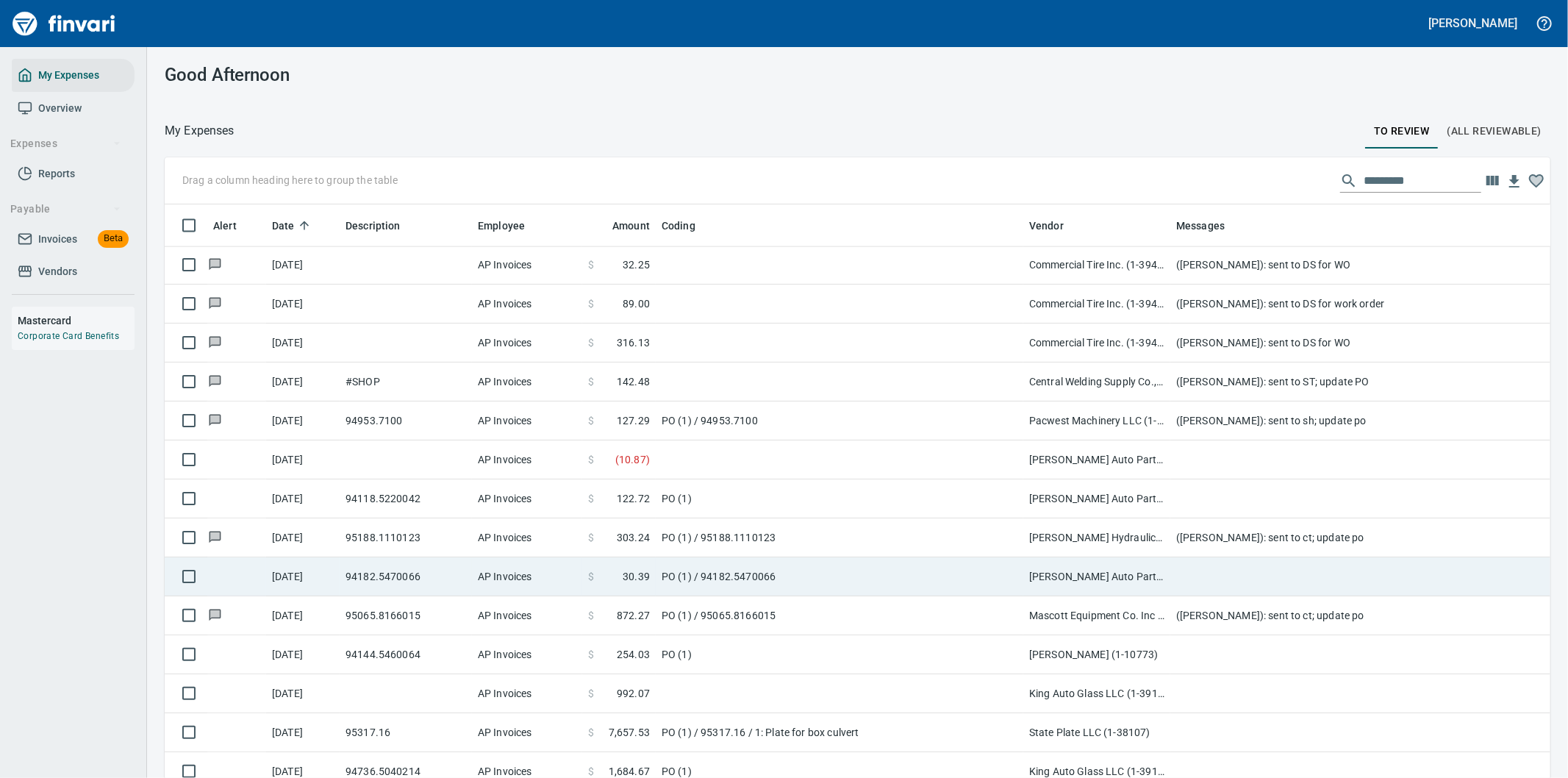
click at [1118, 577] on td "[PERSON_NAME] Auto Parts (1-23030)" at bounding box center [1097, 576] width 147 height 39
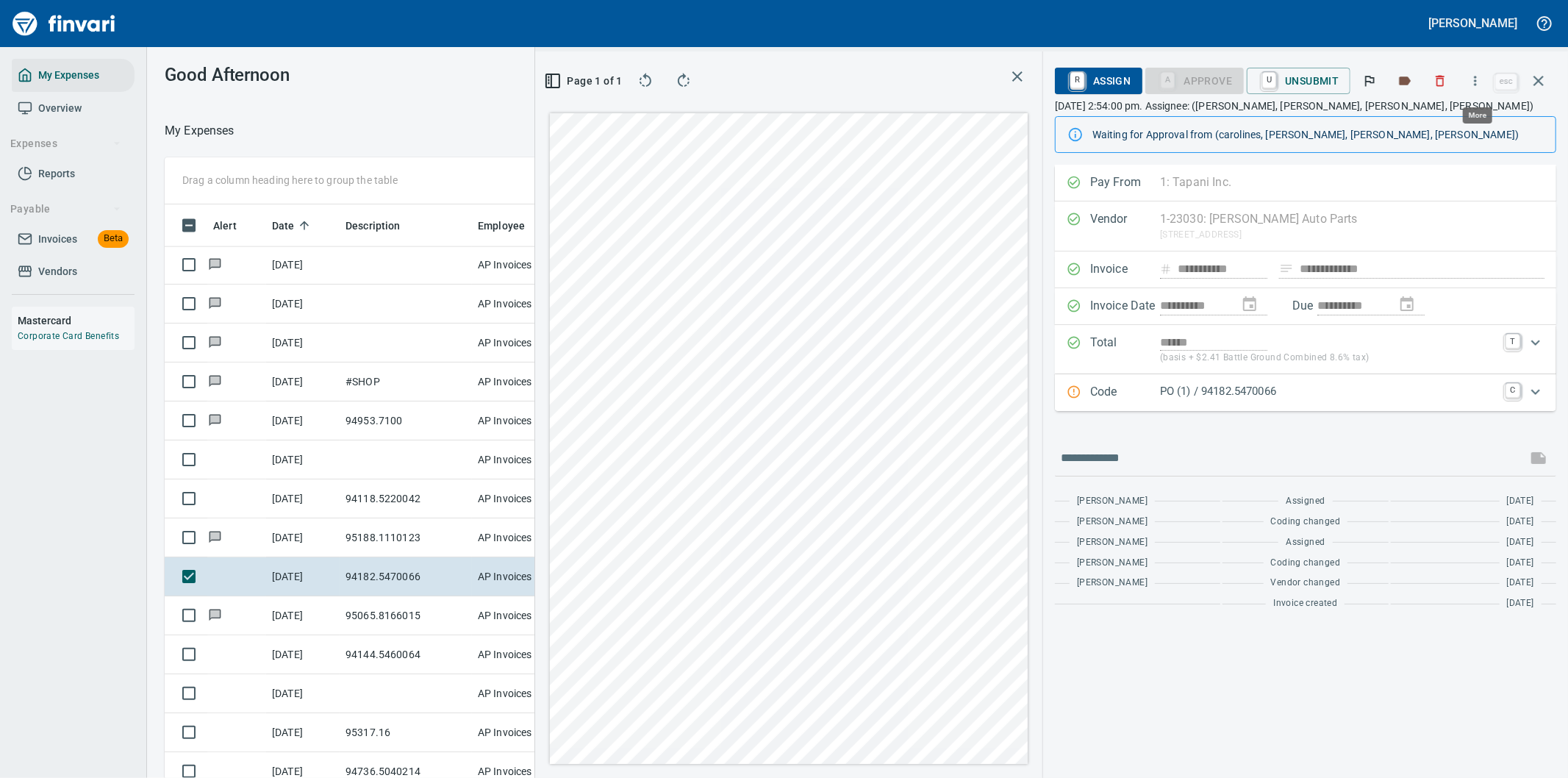
scroll to position [592, 981]
click at [1475, 80] on icon "button" at bounding box center [1475, 80] width 14 height 14
click at [1426, 118] on span "Download" at bounding box center [1473, 123] width 141 height 17
click at [1165, 458] on input "text" at bounding box center [1290, 458] width 460 height 24
type input "**********"
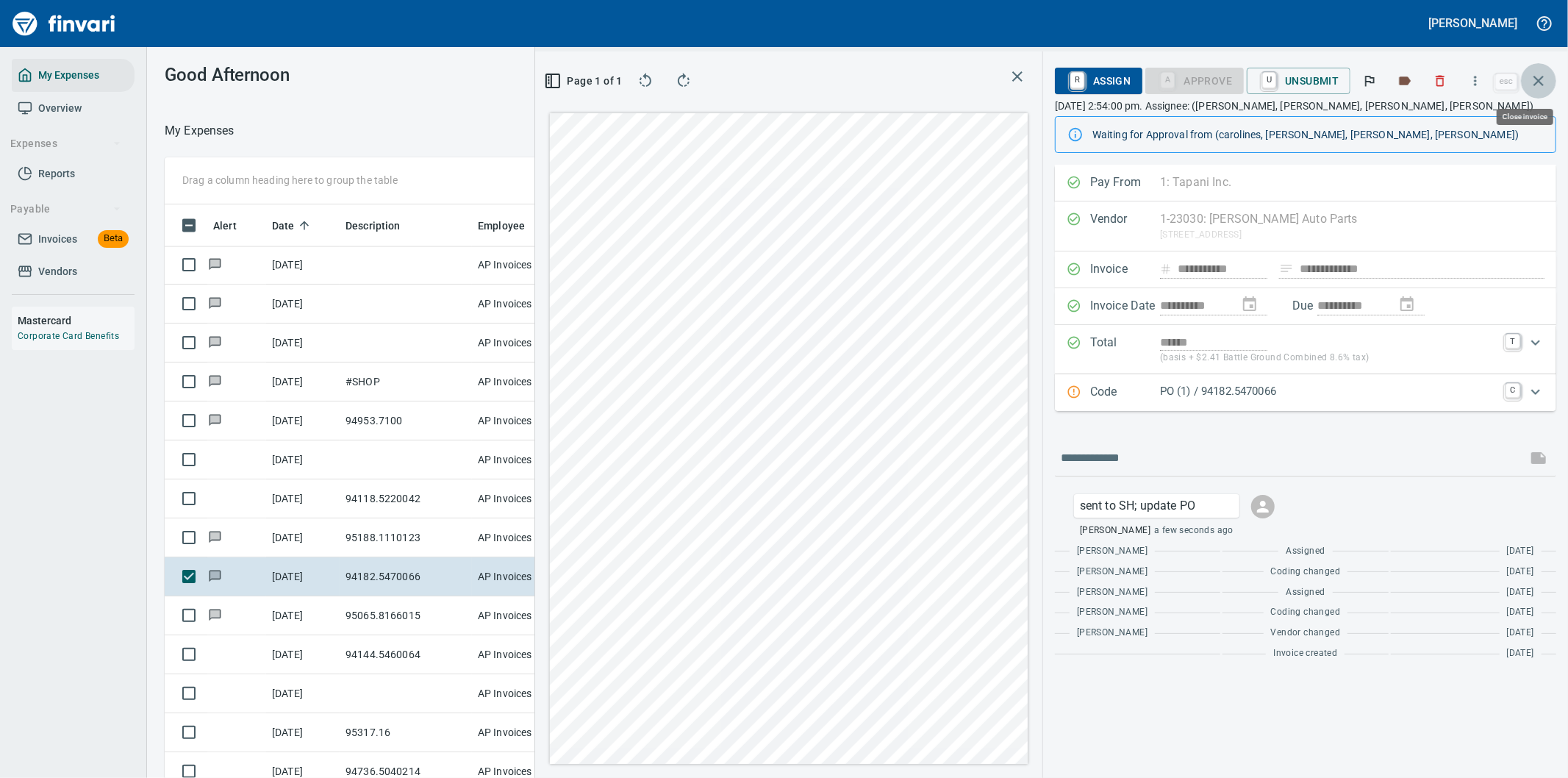
click at [1542, 82] on icon "button" at bounding box center [1538, 80] width 17 height 17
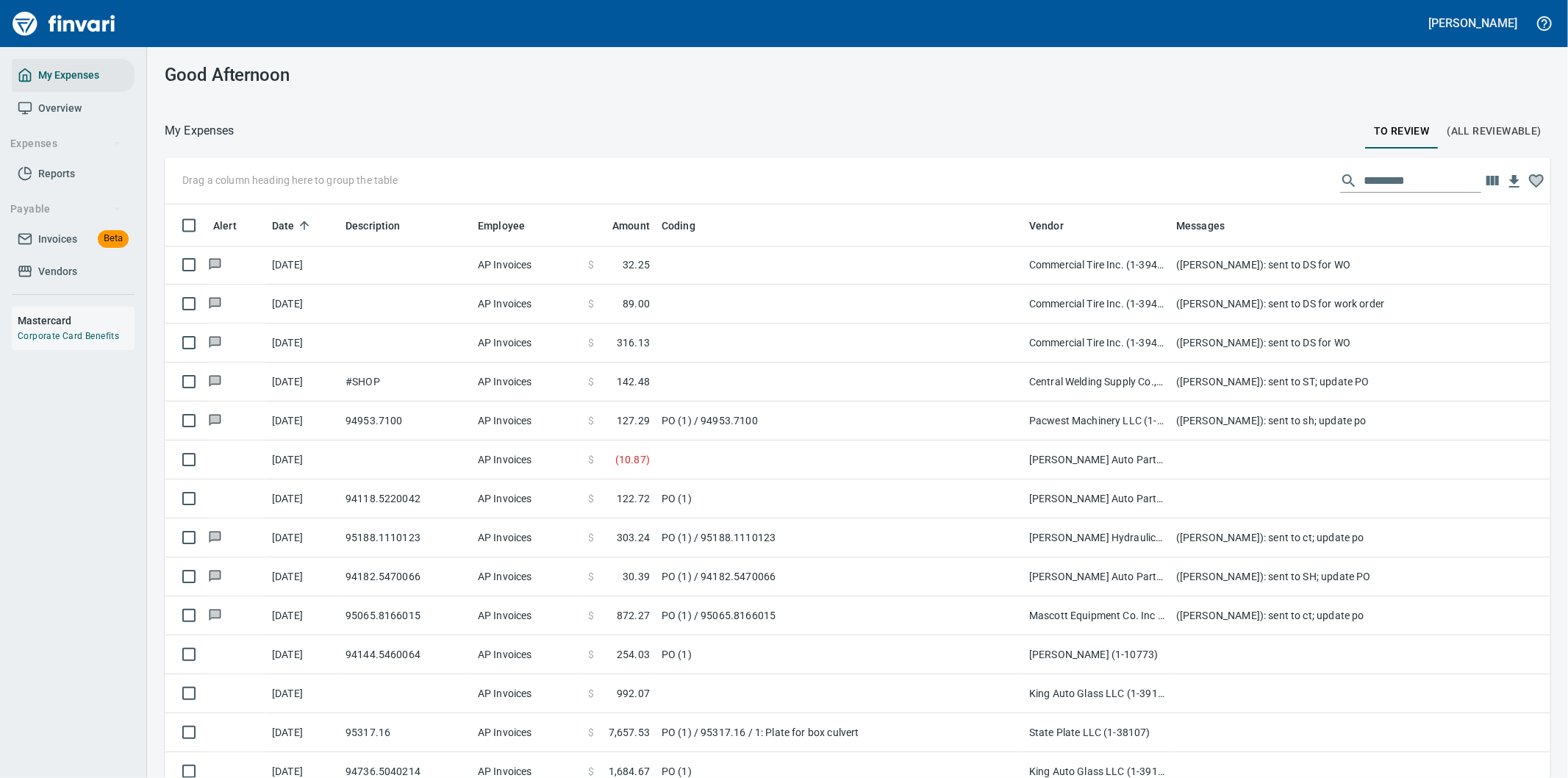
scroll to position [592, 1349]
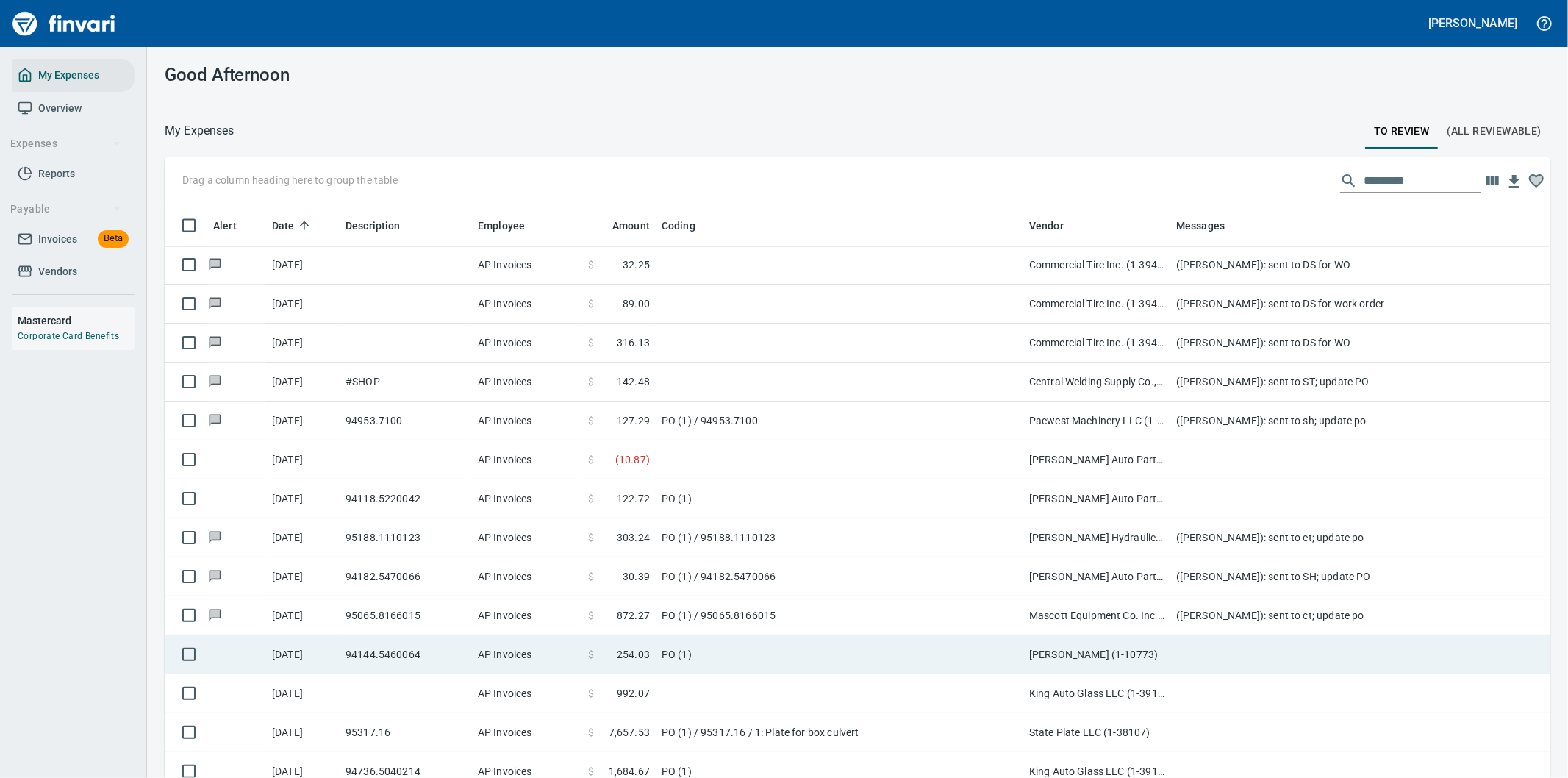
click at [1203, 656] on td at bounding box center [1464, 654] width 588 height 39
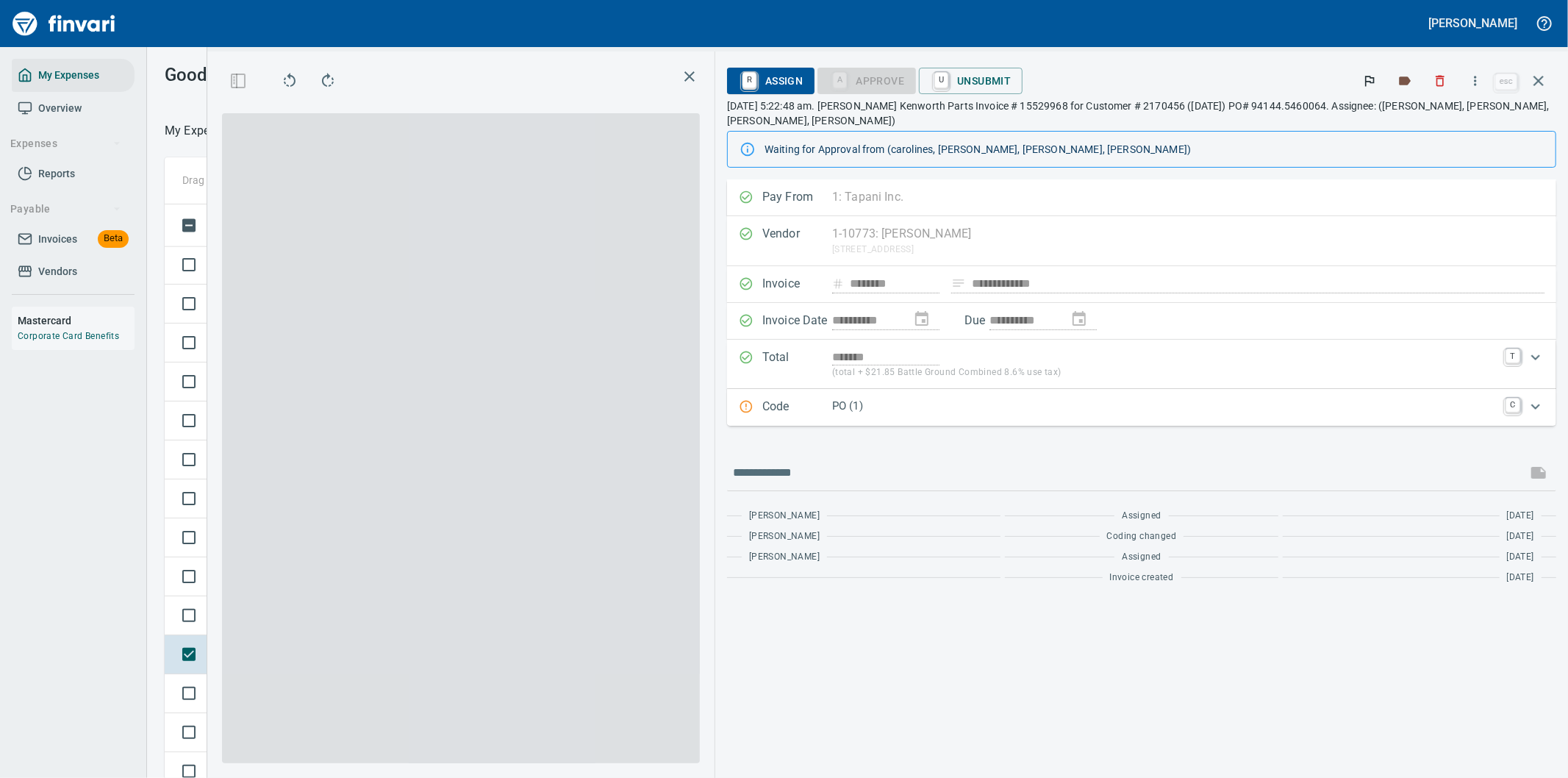
scroll to position [592, 981]
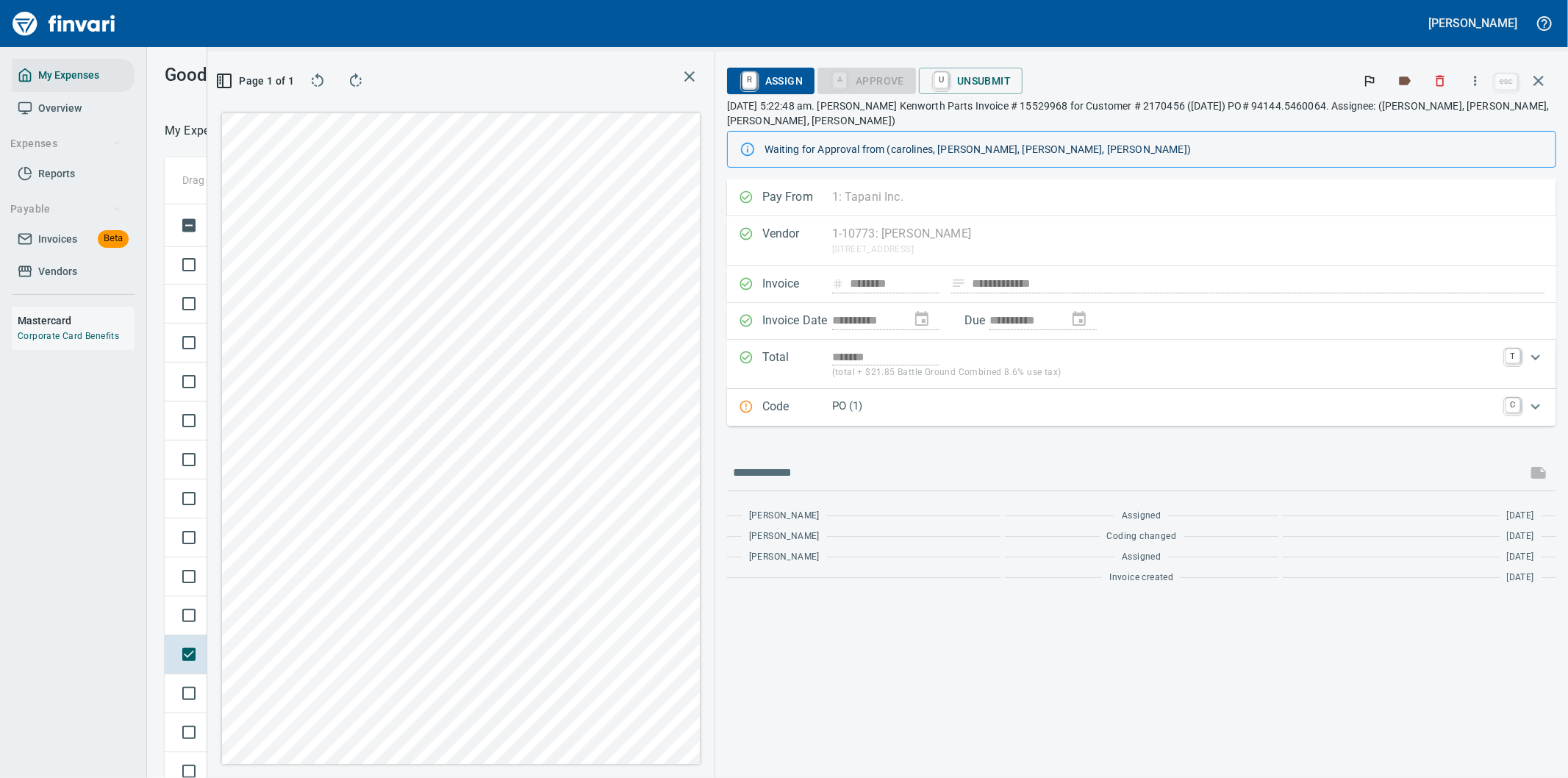
click at [894, 619] on div "**********" at bounding box center [1141, 478] width 852 height 598
click at [845, 613] on div "**********" at bounding box center [1141, 478] width 852 height 598
click at [1541, 78] on icon "button" at bounding box center [1538, 81] width 11 height 11
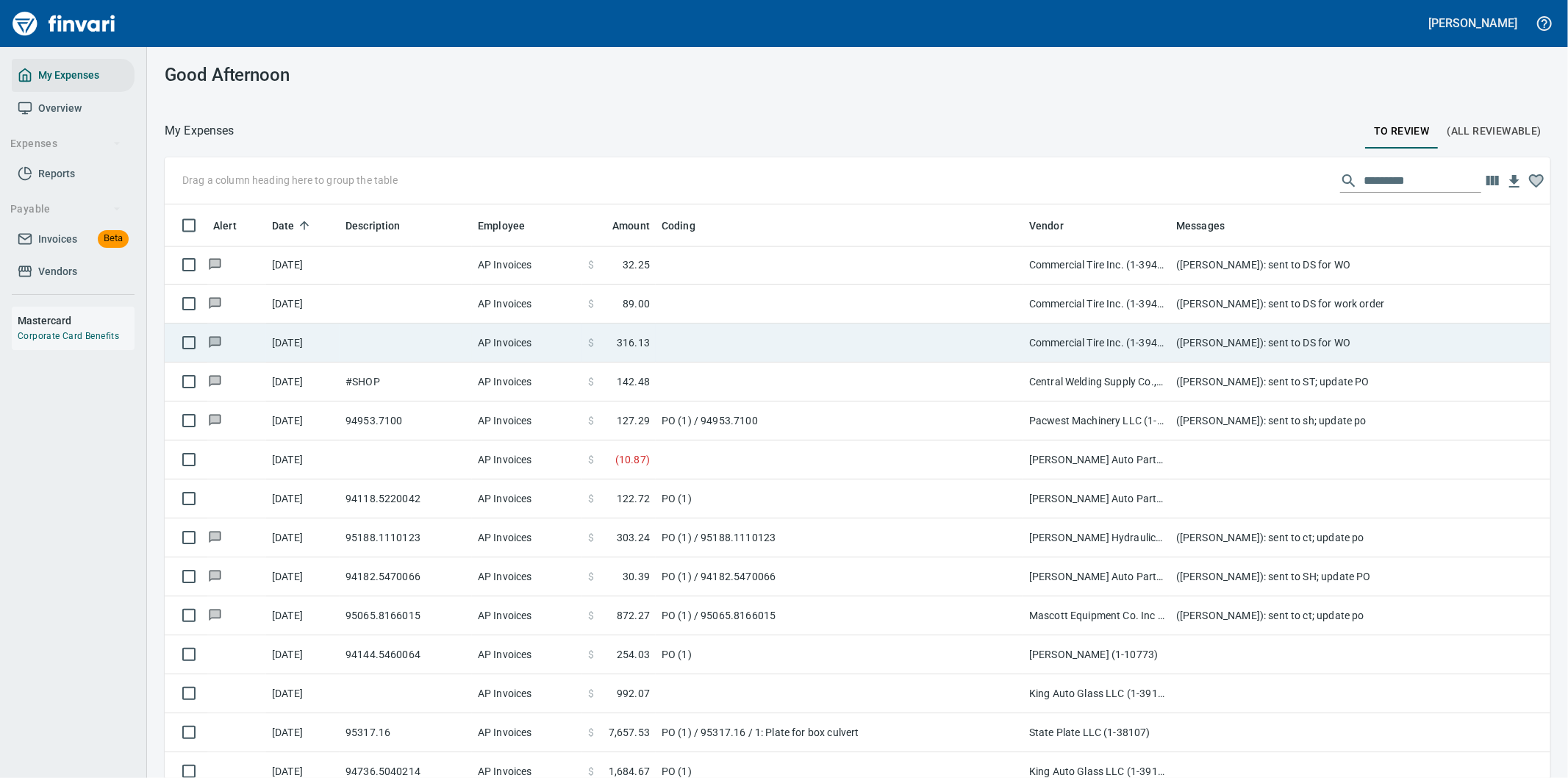
scroll to position [592, 1349]
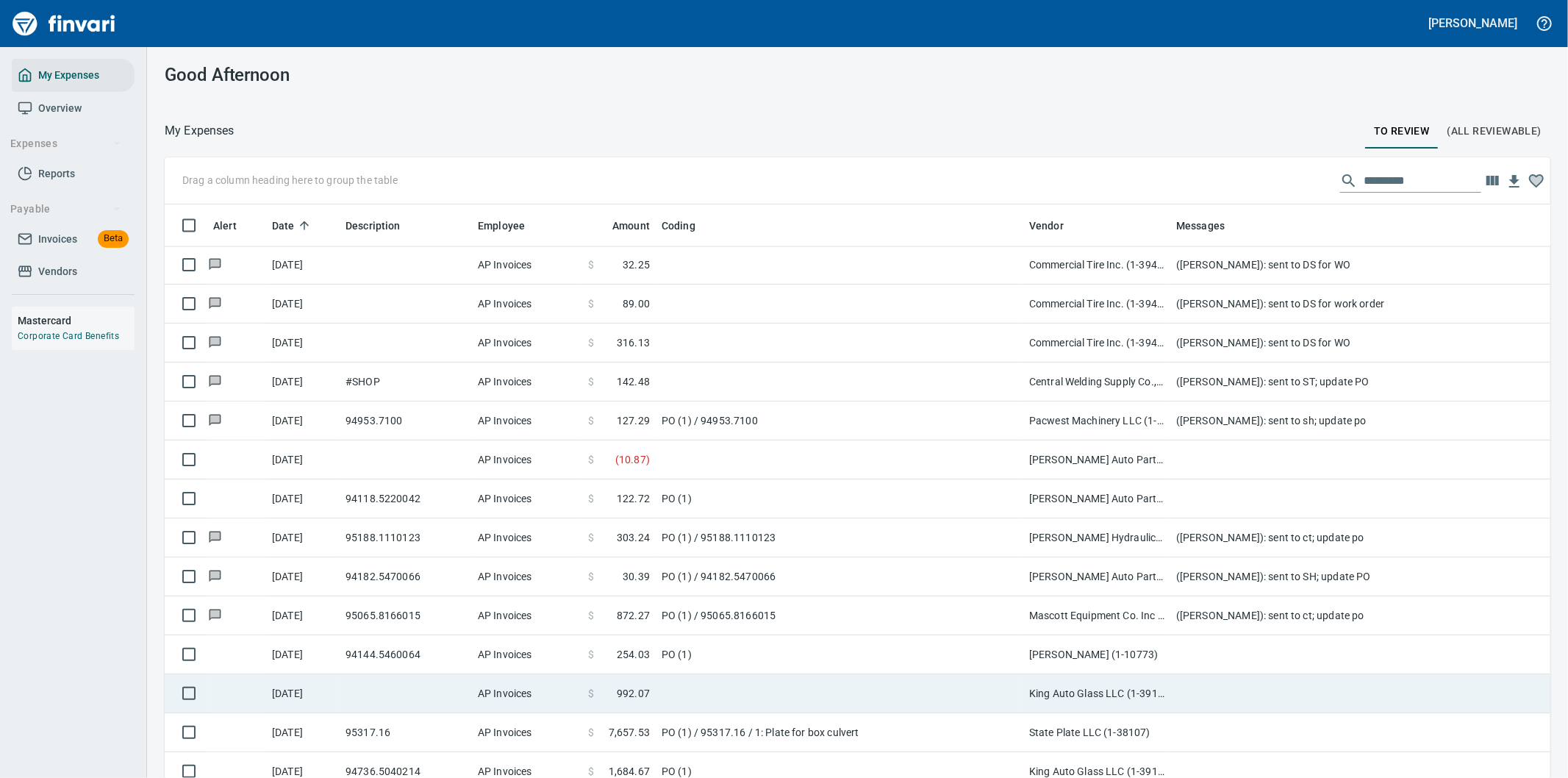
click at [1198, 698] on td at bounding box center [1464, 693] width 588 height 39
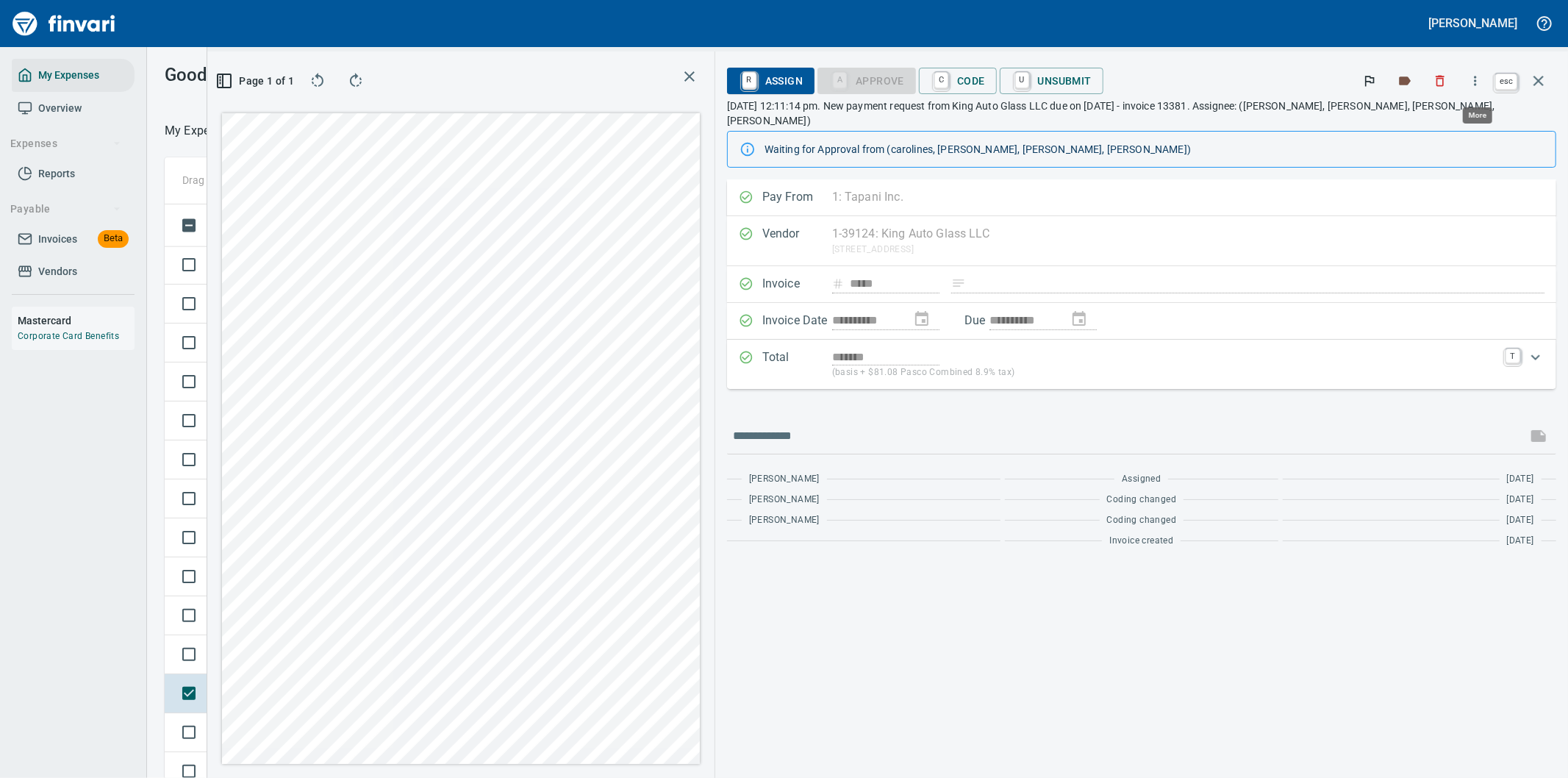
scroll to position [592, 981]
click at [1538, 79] on icon "button" at bounding box center [1538, 81] width 11 height 11
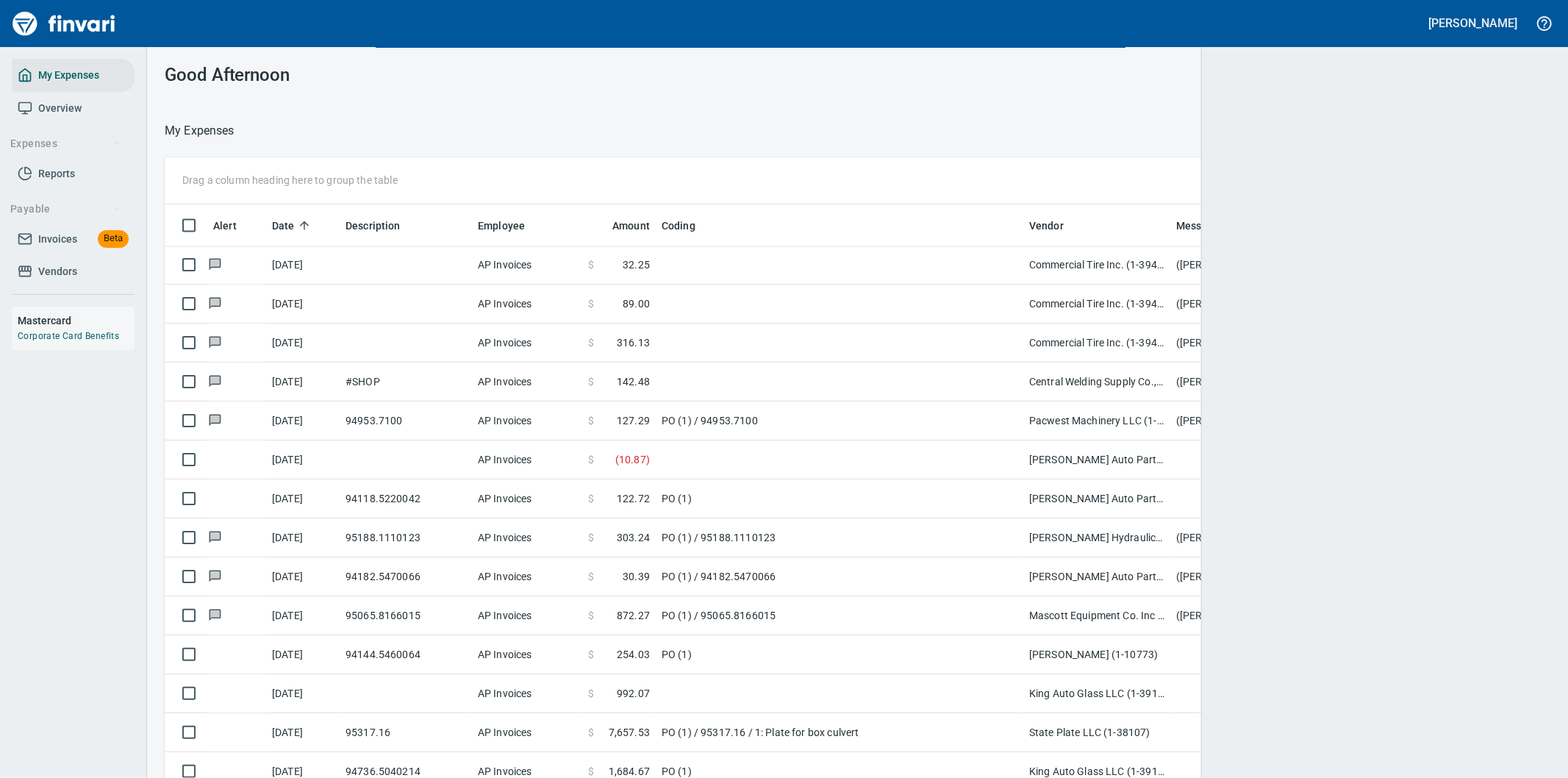
scroll to position [592, 1349]
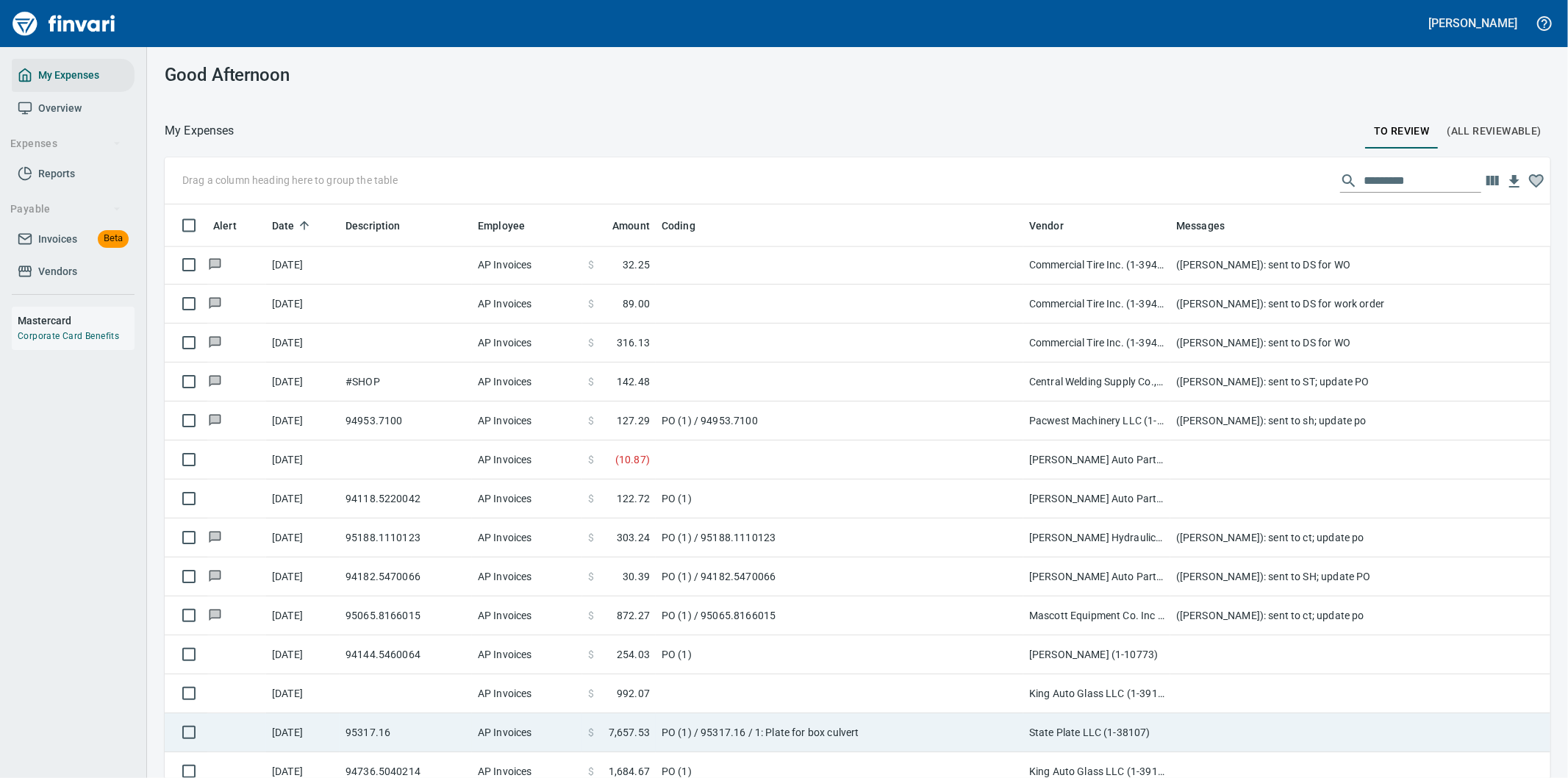
click at [915, 729] on td "PO (1) / 95317.16 / 1: Plate for box culvert" at bounding box center [839, 732] width 367 height 39
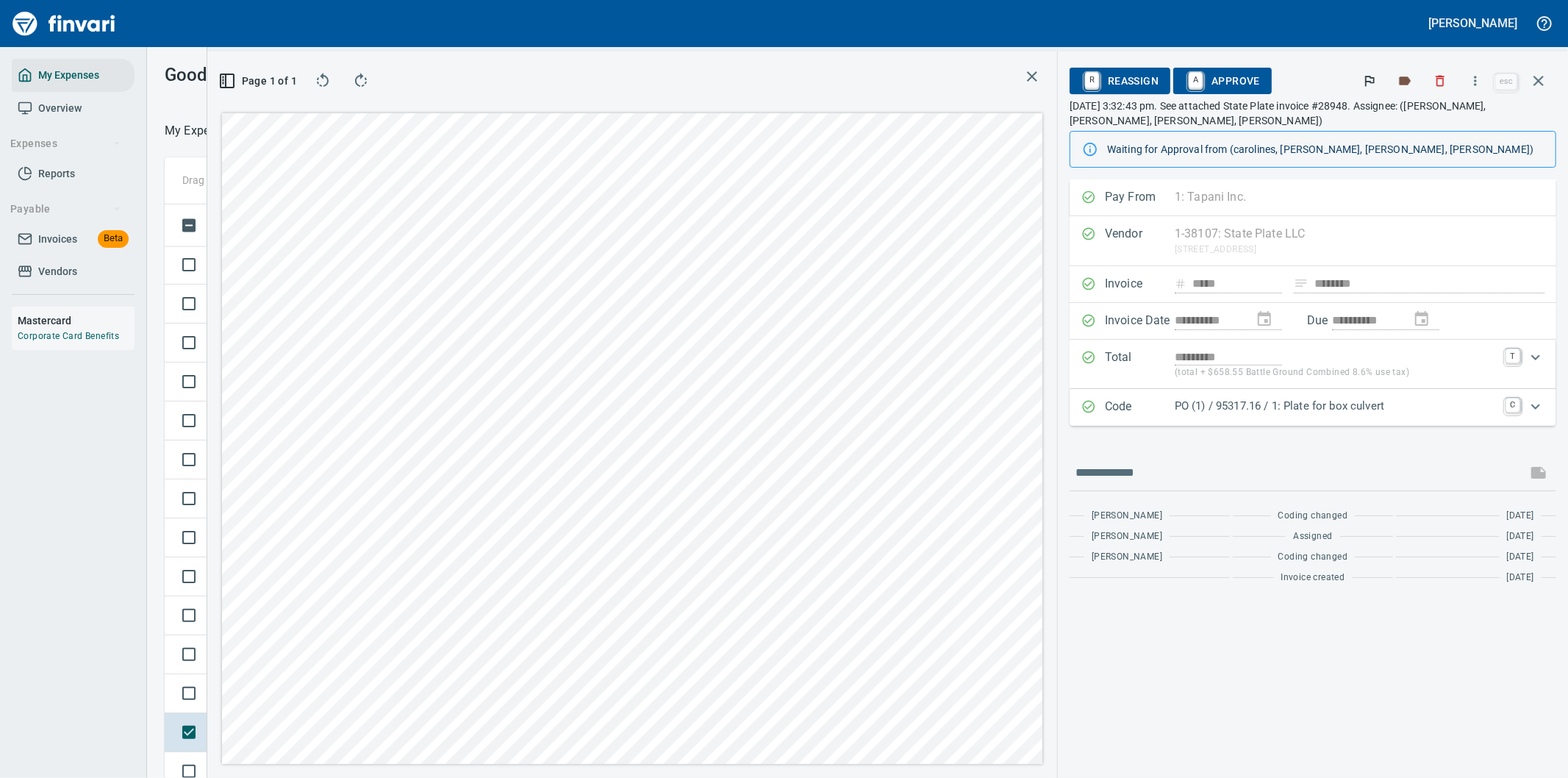
scroll to position [592, 981]
click at [1476, 81] on icon "button" at bounding box center [1475, 80] width 2 height 10
click at [1428, 151] on span "Download" at bounding box center [1473, 156] width 141 height 17
click at [1112, 469] on input "text" at bounding box center [1298, 472] width 446 height 24
type input "**********"
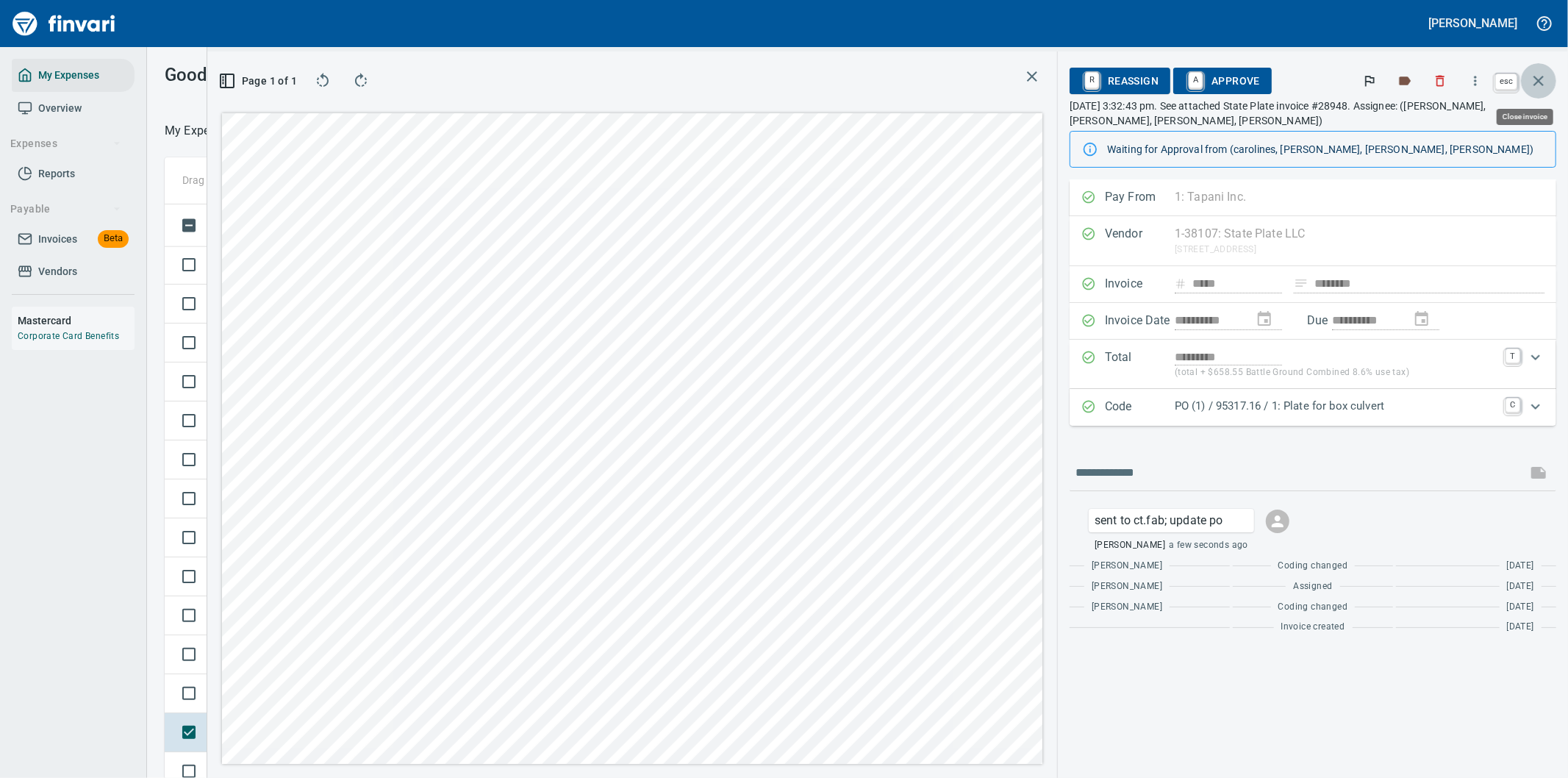
click at [1537, 82] on icon "button" at bounding box center [1538, 81] width 11 height 11
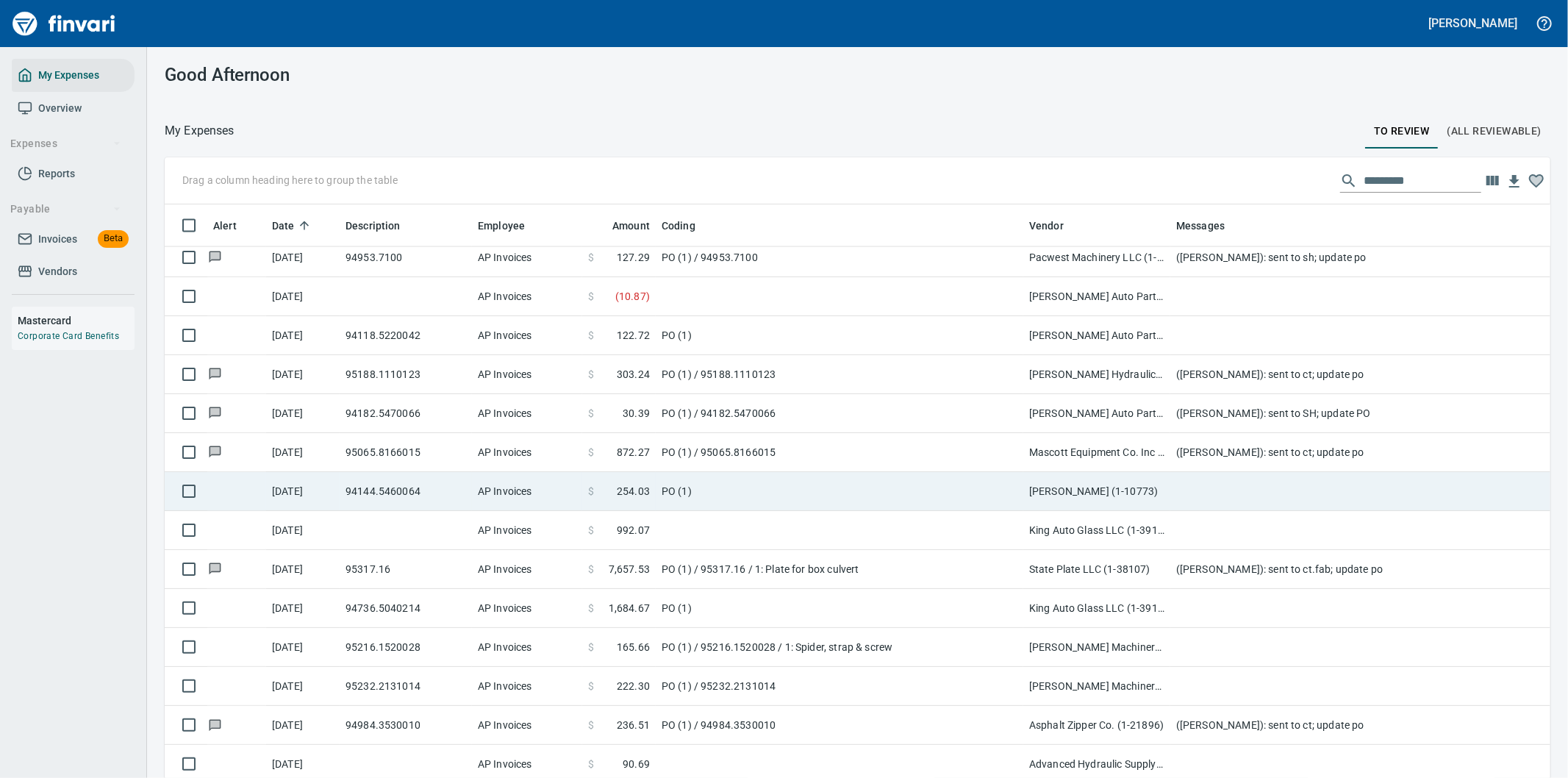
scroll to position [2123, 0]
